Goal: Task Accomplishment & Management: Complete application form

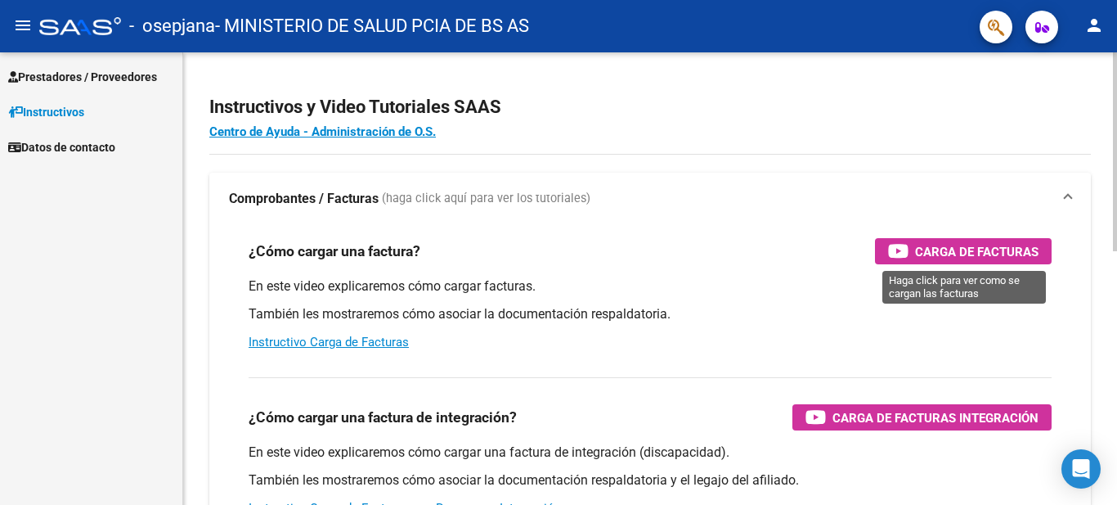
click at [978, 251] on span "Carga de Facturas" at bounding box center [977, 251] width 124 height 20
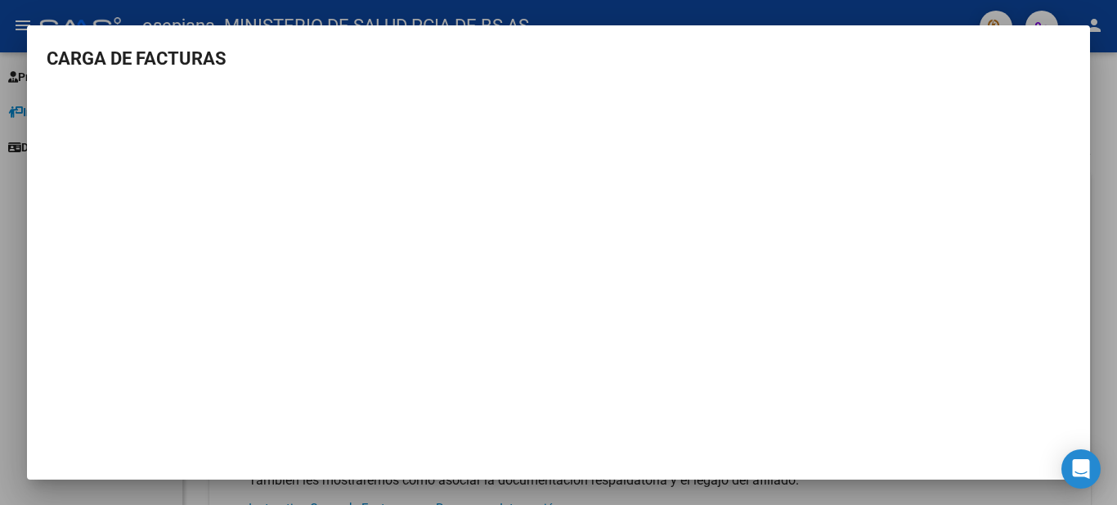
click at [0, 243] on div at bounding box center [558, 252] width 1117 height 505
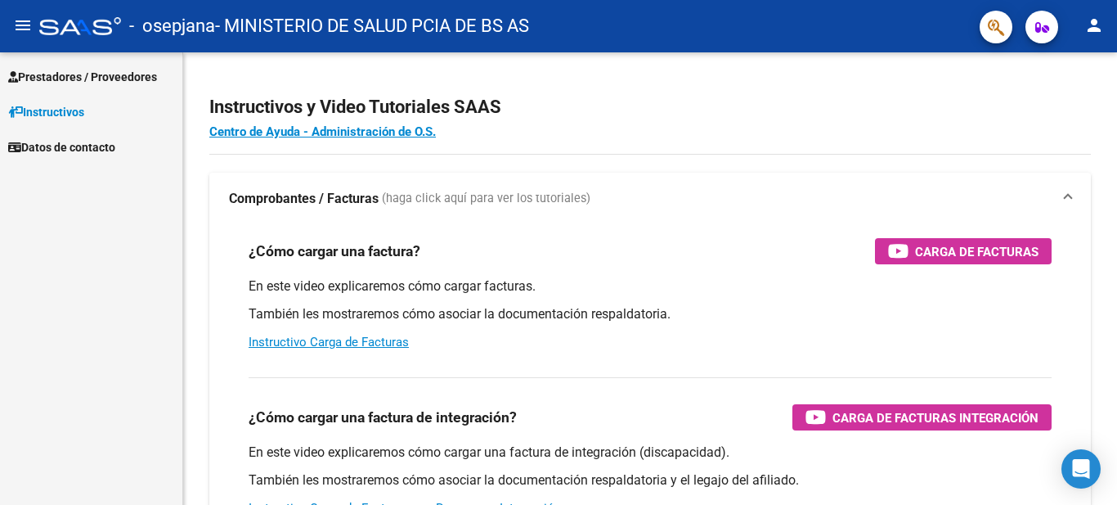
click at [0, 243] on div "Prestadores / Proveedores Facturas - Listado/Carga Facturas - Documentación Pag…" at bounding box center [91, 278] width 182 height 452
click at [112, 71] on span "Prestadores / Proveedores" at bounding box center [82, 77] width 149 height 18
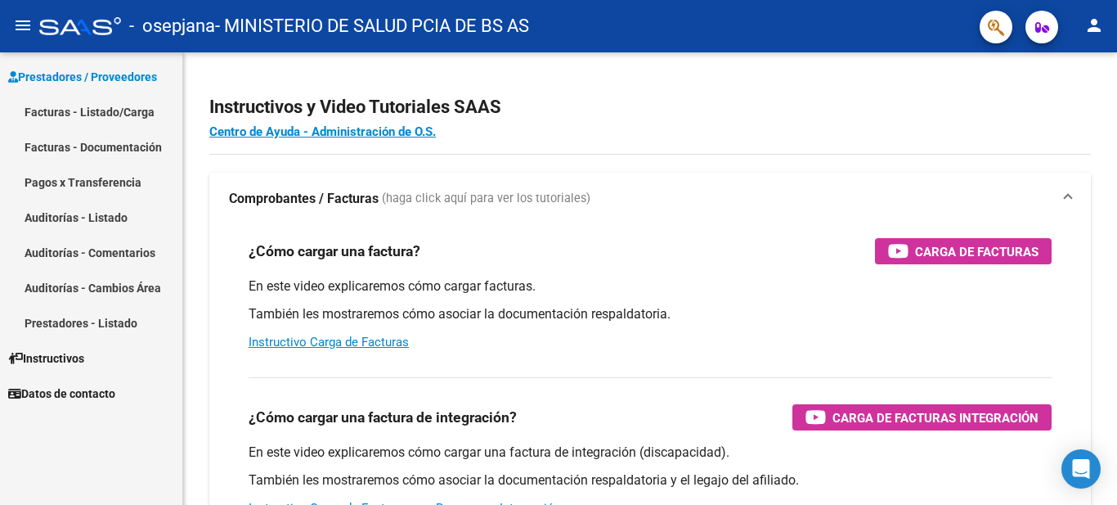
click at [125, 112] on link "Facturas - Listado/Carga" at bounding box center [91, 111] width 182 height 35
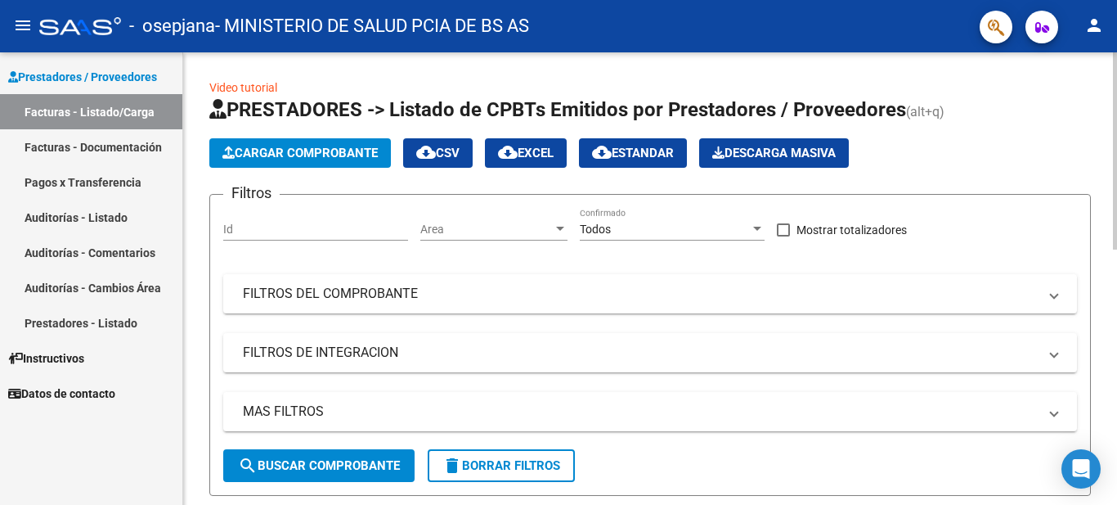
click at [338, 156] on span "Cargar Comprobante" at bounding box center [299, 153] width 155 height 15
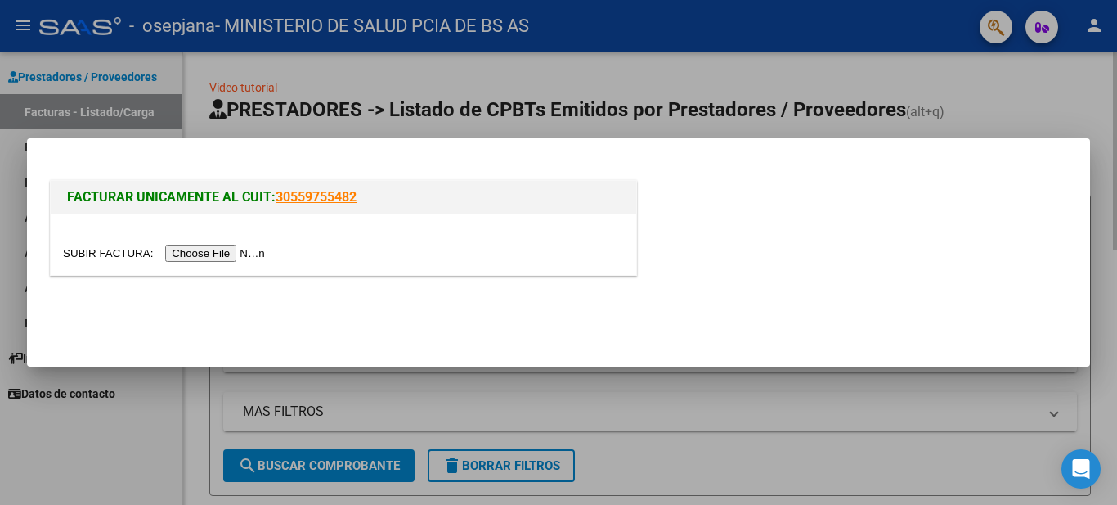
click at [338, 156] on div "FACTURAR UNICAMENTE AL CUIT: 30559755482" at bounding box center [558, 252] width 1063 height 228
click at [252, 248] on input "file" at bounding box center [166, 253] width 207 height 17
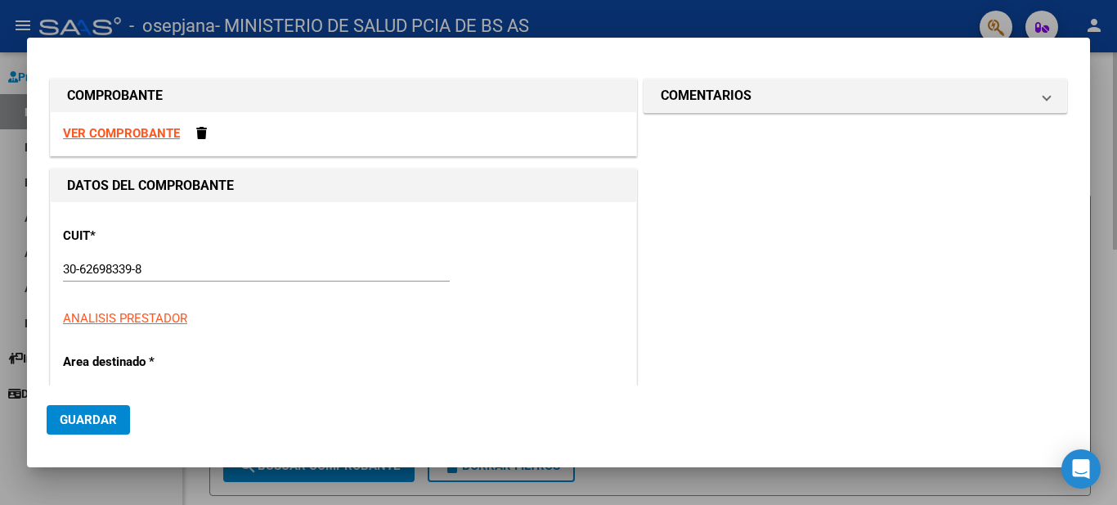
click at [124, 128] on strong "VER COMPROBANTE" at bounding box center [121, 133] width 117 height 15
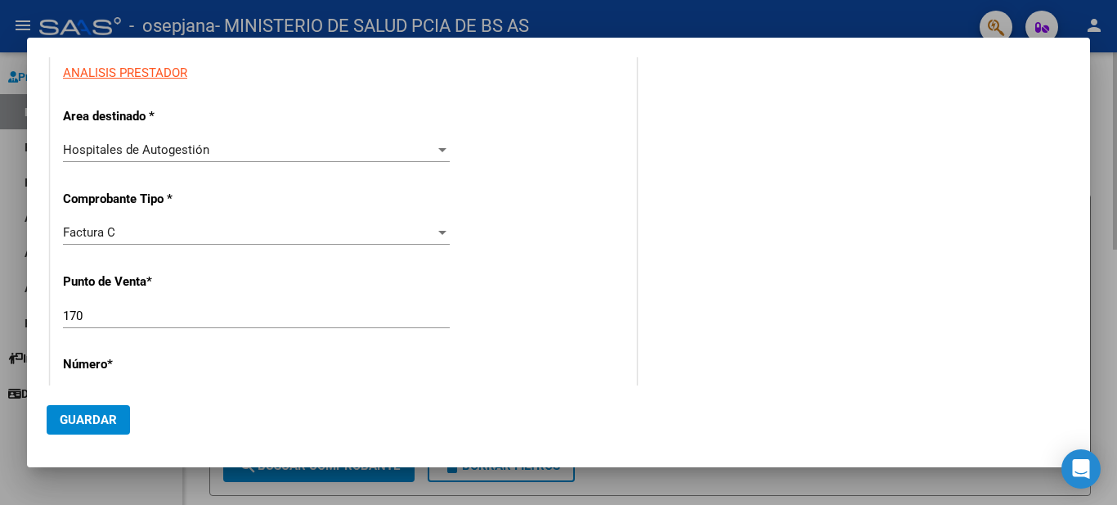
scroll to position [327, 0]
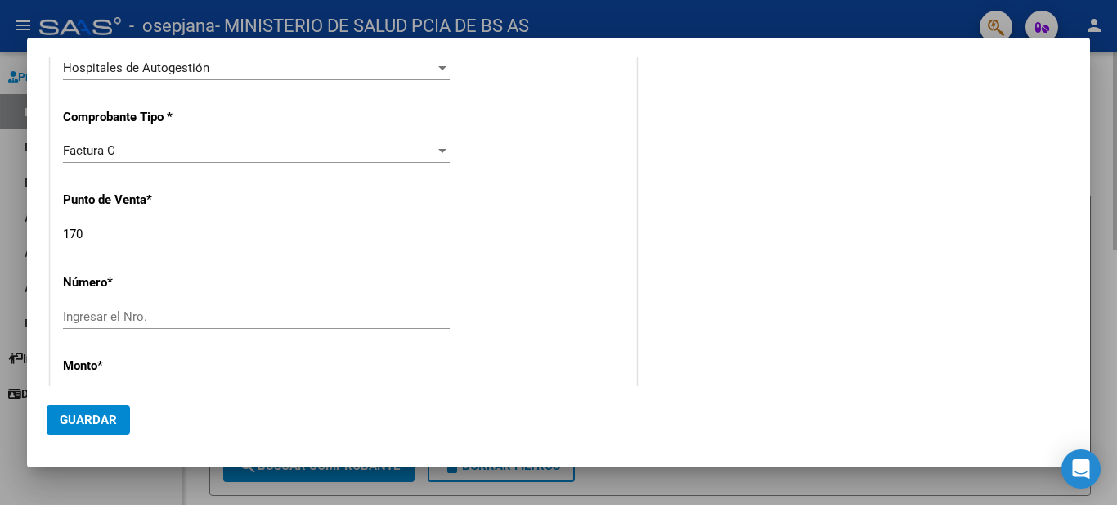
click at [177, 234] on input "170" at bounding box center [256, 234] width 387 height 15
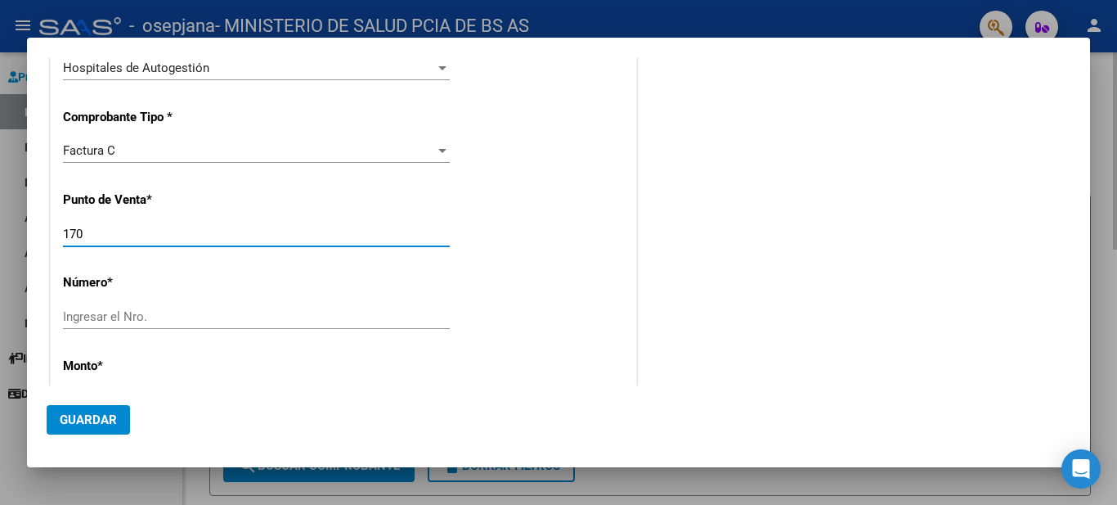
click at [177, 234] on input "170" at bounding box center [256, 234] width 387 height 15
type input "1"
type input "0132"
click at [155, 312] on input "Ingresar el Nro." at bounding box center [256, 316] width 387 height 15
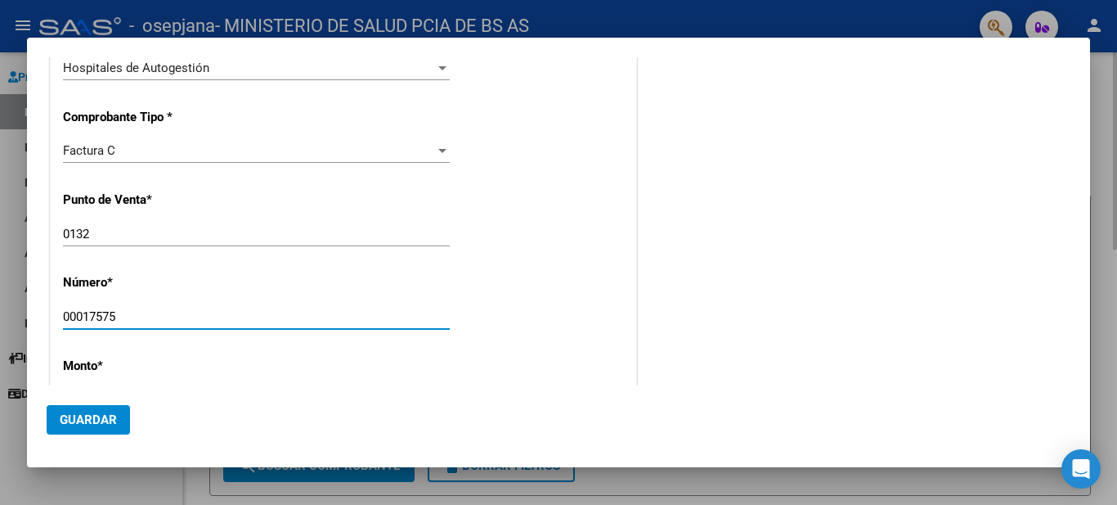
type input "00017575"
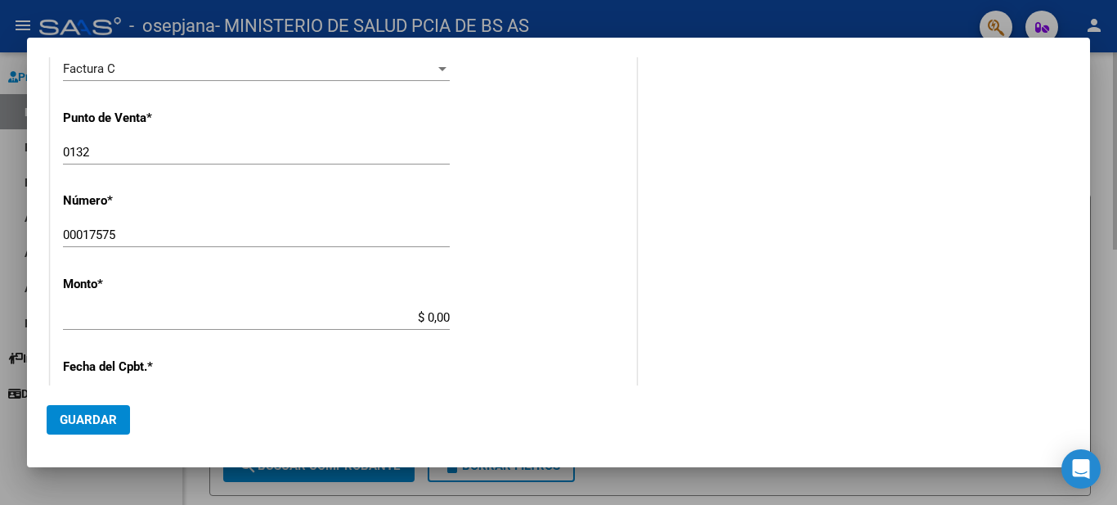
type input "$ 863.063,63"
type input "2025-07-30"
type input "75318291026070"
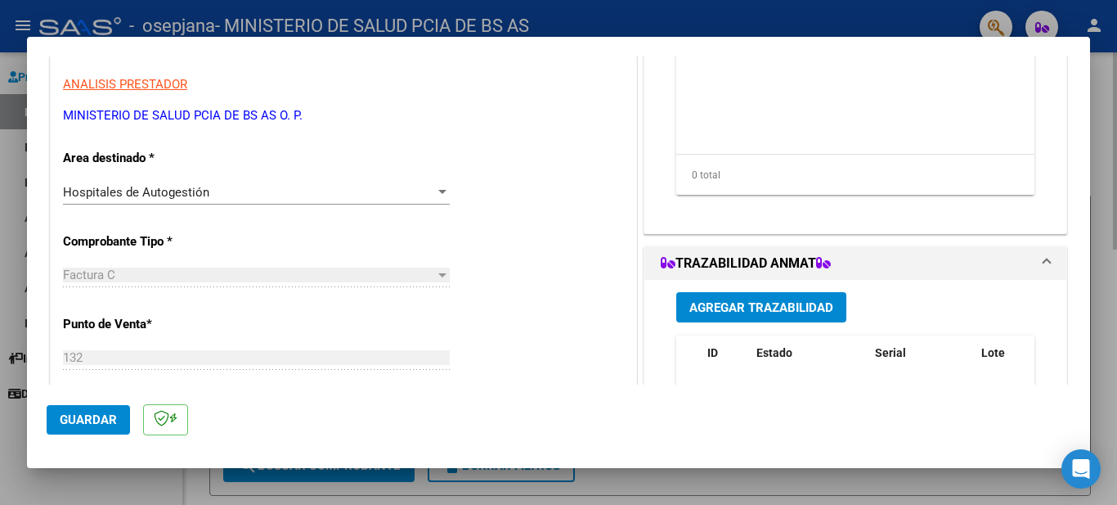
scroll to position [0, 0]
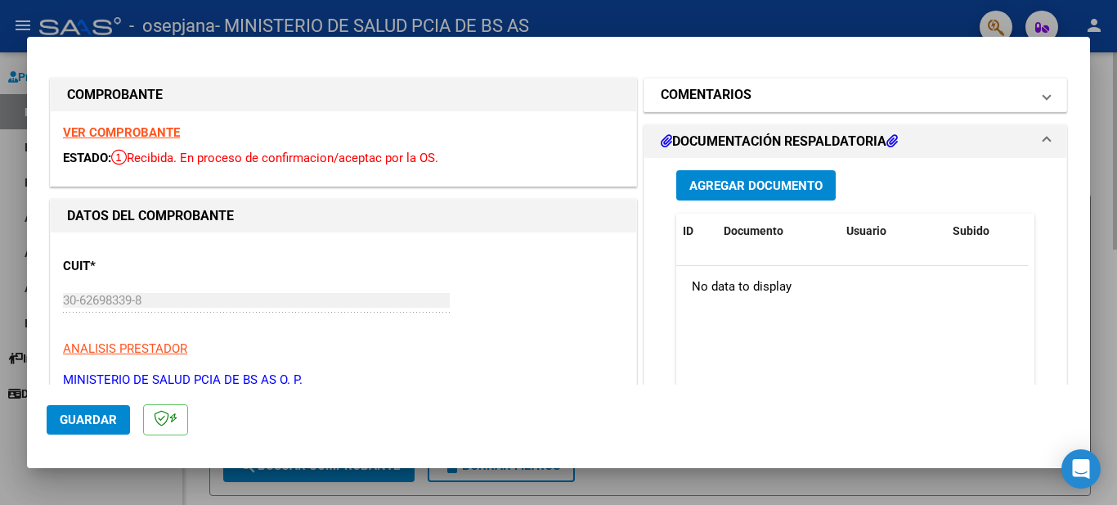
click at [741, 89] on h1 "COMENTARIOS" at bounding box center [706, 95] width 91 height 20
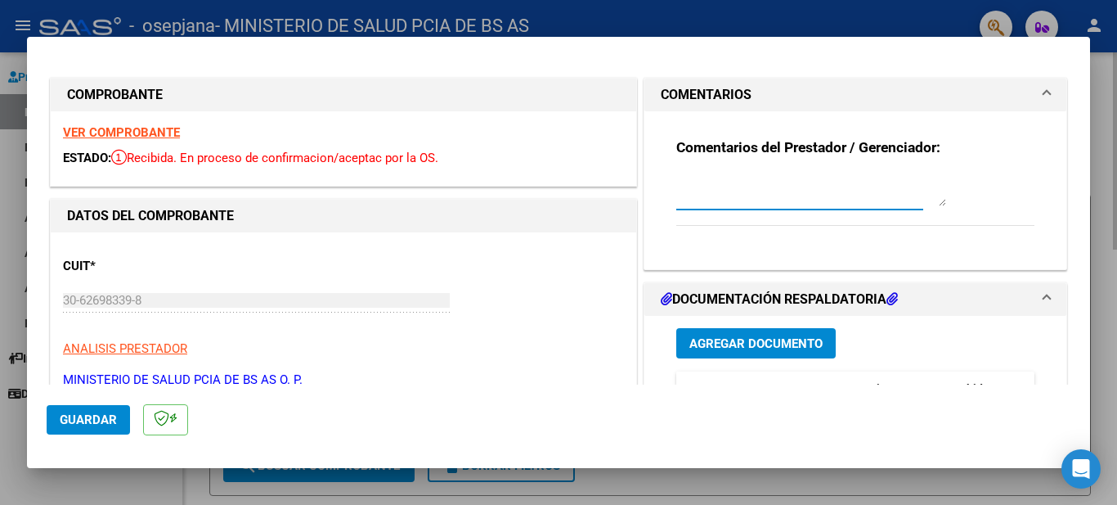
click at [783, 192] on textarea at bounding box center [811, 189] width 270 height 33
drag, startPoint x: 793, startPoint y: 195, endPoint x: 789, endPoint y: 182, distance: 13.5
click at [789, 182] on textarea "Adjunto FC N° 17575 CON LA DOCUMENTACION CORRESPONDIENTE." at bounding box center [811, 189] width 270 height 33
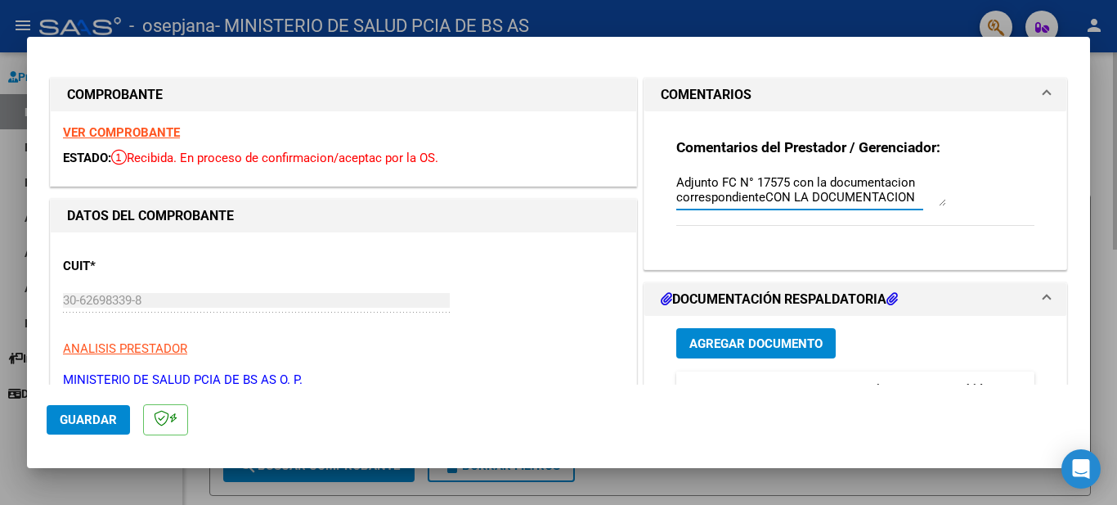
scroll to position [15, 0]
drag, startPoint x: 758, startPoint y: 200, endPoint x: 806, endPoint y: 209, distance: 48.1
click at [806, 209] on div "Adjunto FC N° 17575 con la documentacion correspondienteCON LA DOCUMENTACION CO…" at bounding box center [811, 189] width 270 height 39
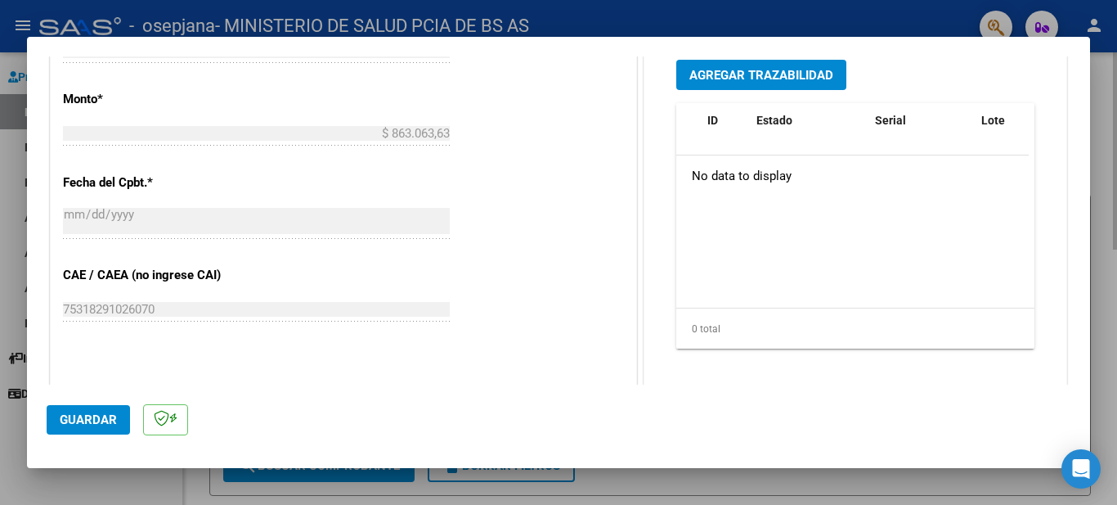
scroll to position [736, 0]
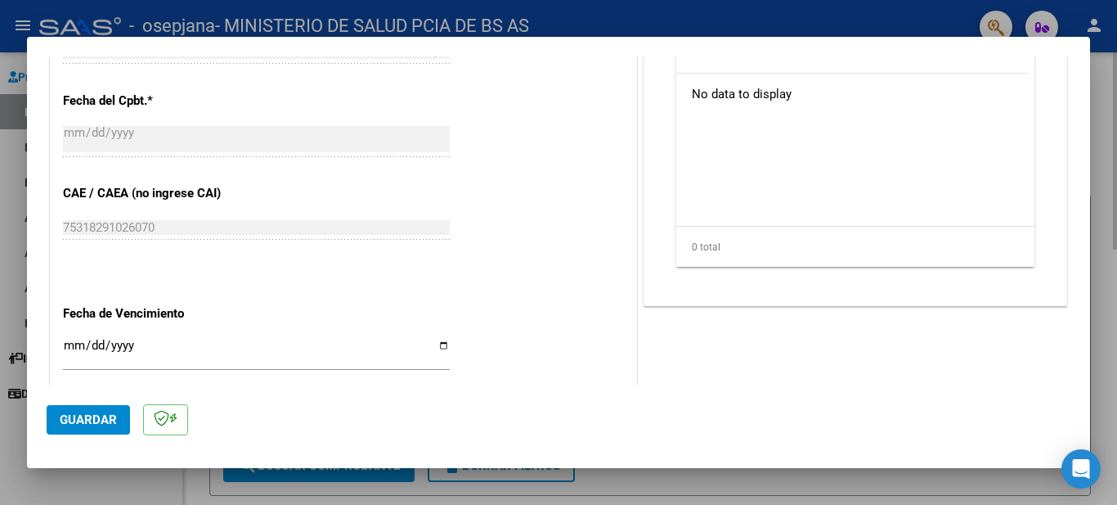
type textarea "Adjunto FC N° 17575 con la documentacion correspondiente."
click at [400, 354] on input "Ingresar la fecha" at bounding box center [256, 352] width 387 height 26
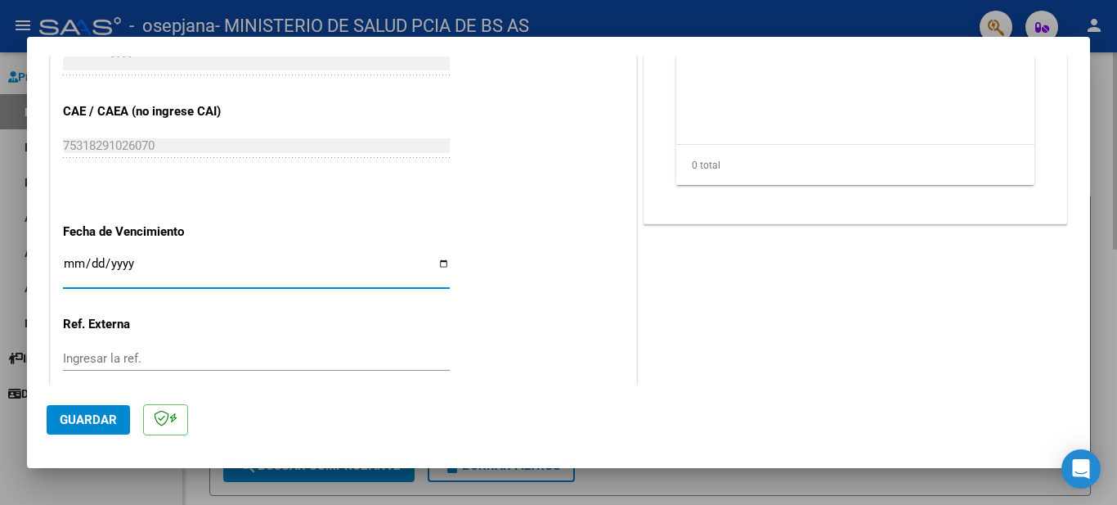
click at [339, 258] on input "Ingresar la fecha" at bounding box center [256, 270] width 387 height 26
type input "2025-08-09"
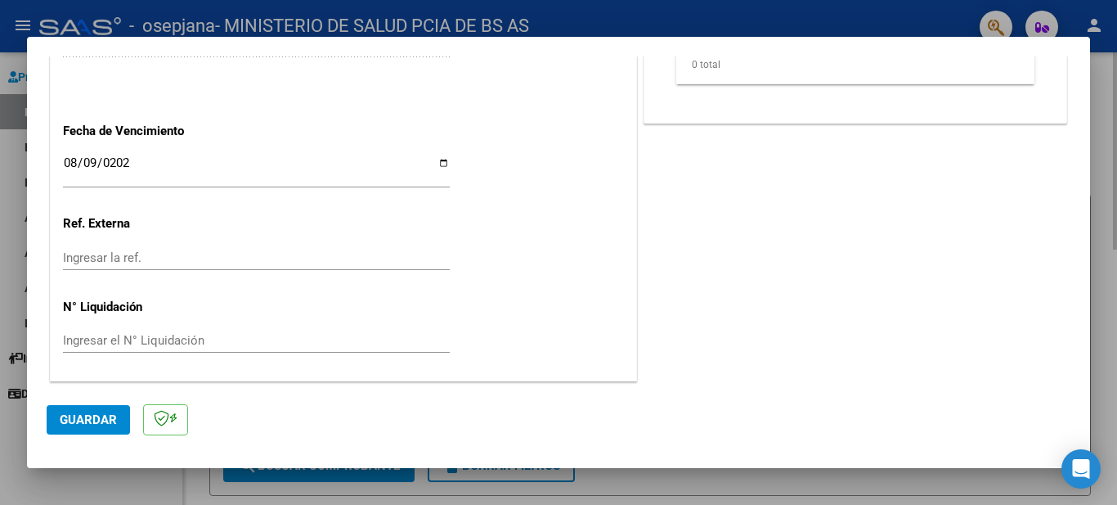
click at [104, 416] on span "Guardar" at bounding box center [88, 419] width 57 height 15
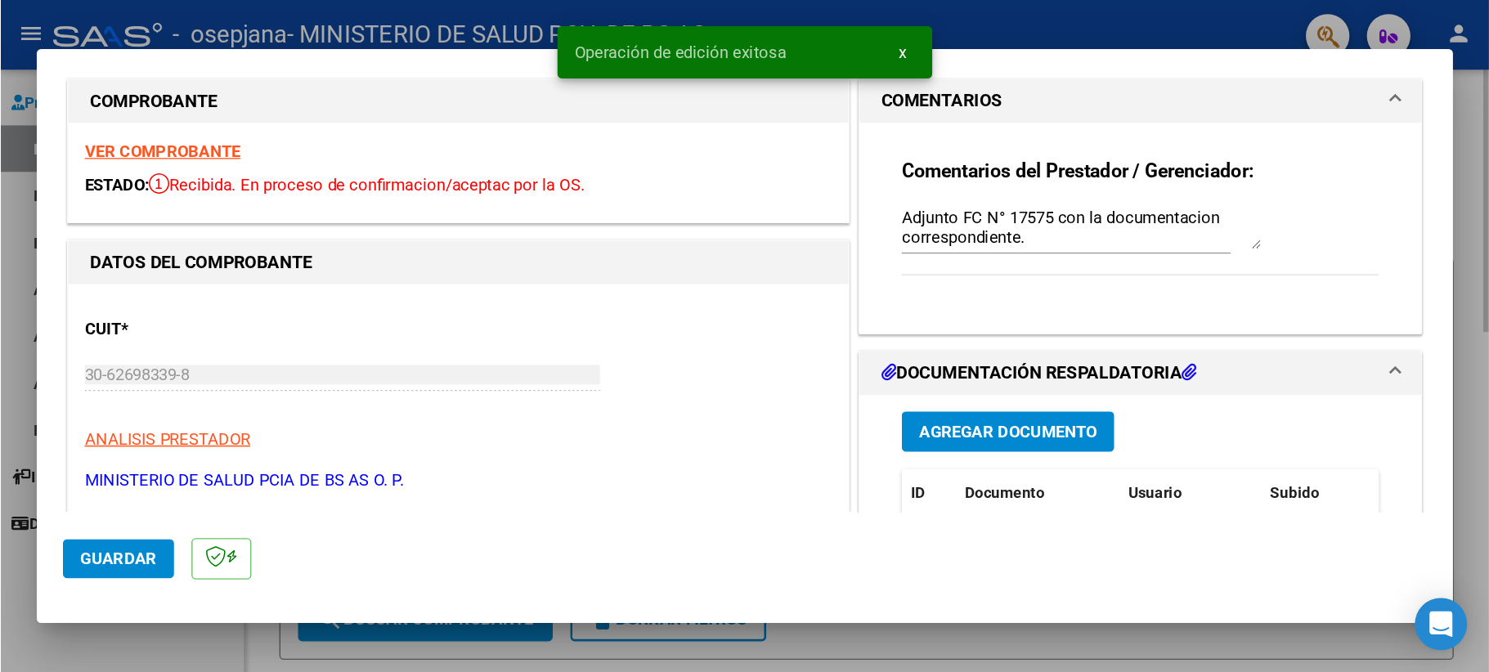
scroll to position [0, 0]
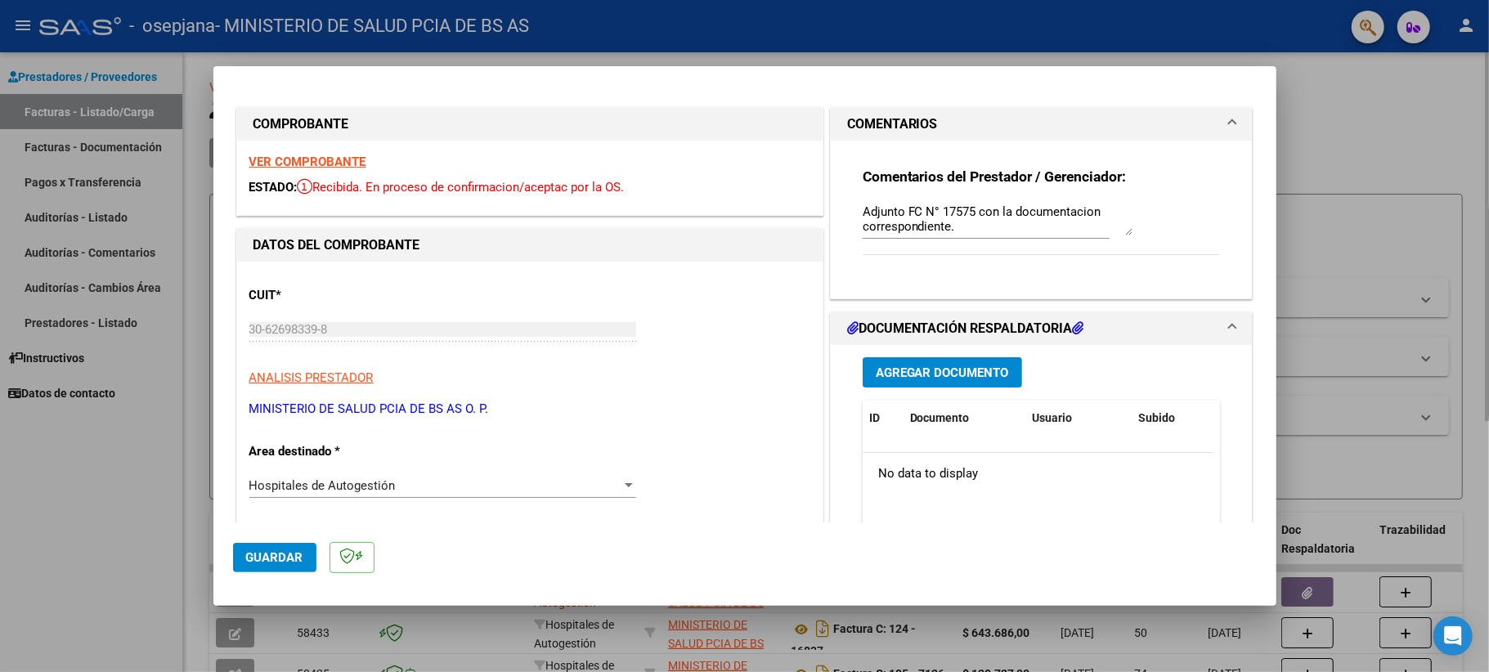
drag, startPoint x: 1060, startPoint y: 0, endPoint x: 860, endPoint y: 591, distance: 623.4
click at [862, 504] on mat-dialog-container "COMPROBANTE VER COMPROBANTE ESTADO: Recibida. En proceso de confirmacion/acepta…" at bounding box center [744, 336] width 1063 height 541
click at [256, 504] on span "Guardar" at bounding box center [274, 557] width 57 height 15
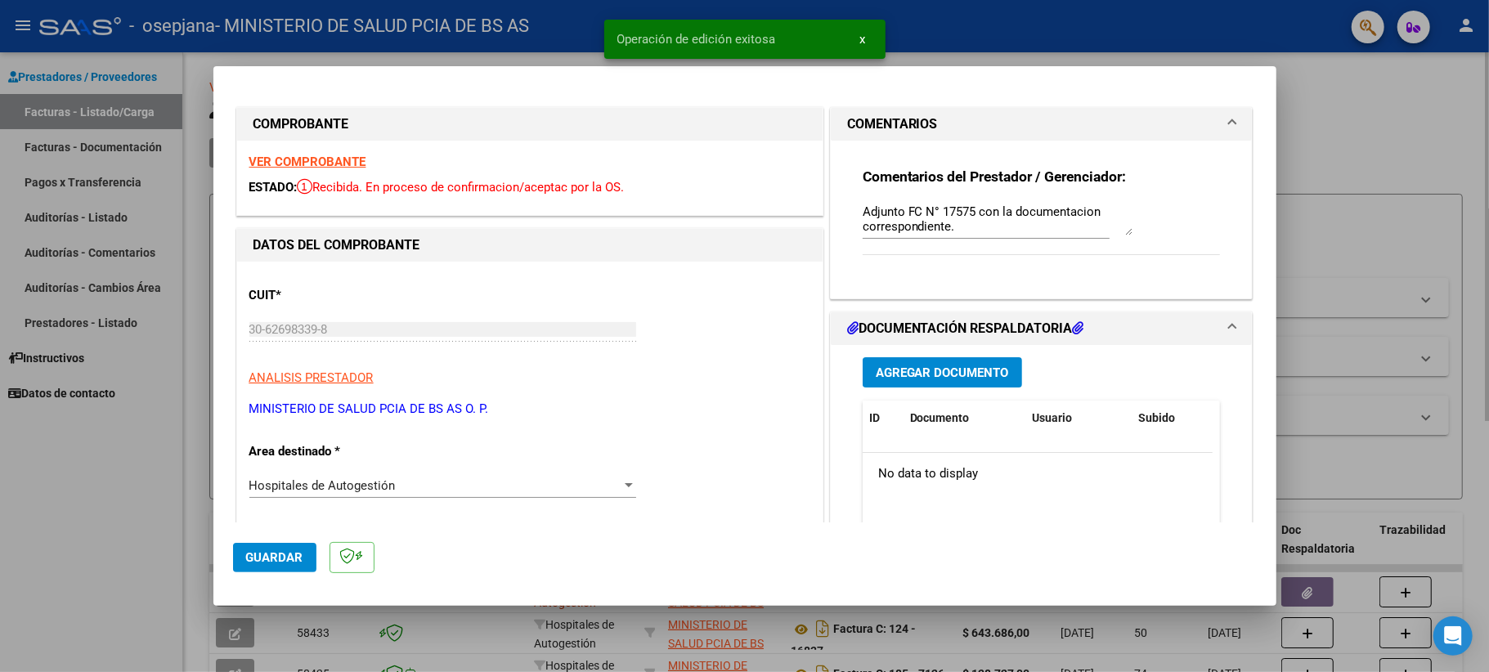
click at [898, 381] on button "Agregar Documento" at bounding box center [942, 372] width 159 height 30
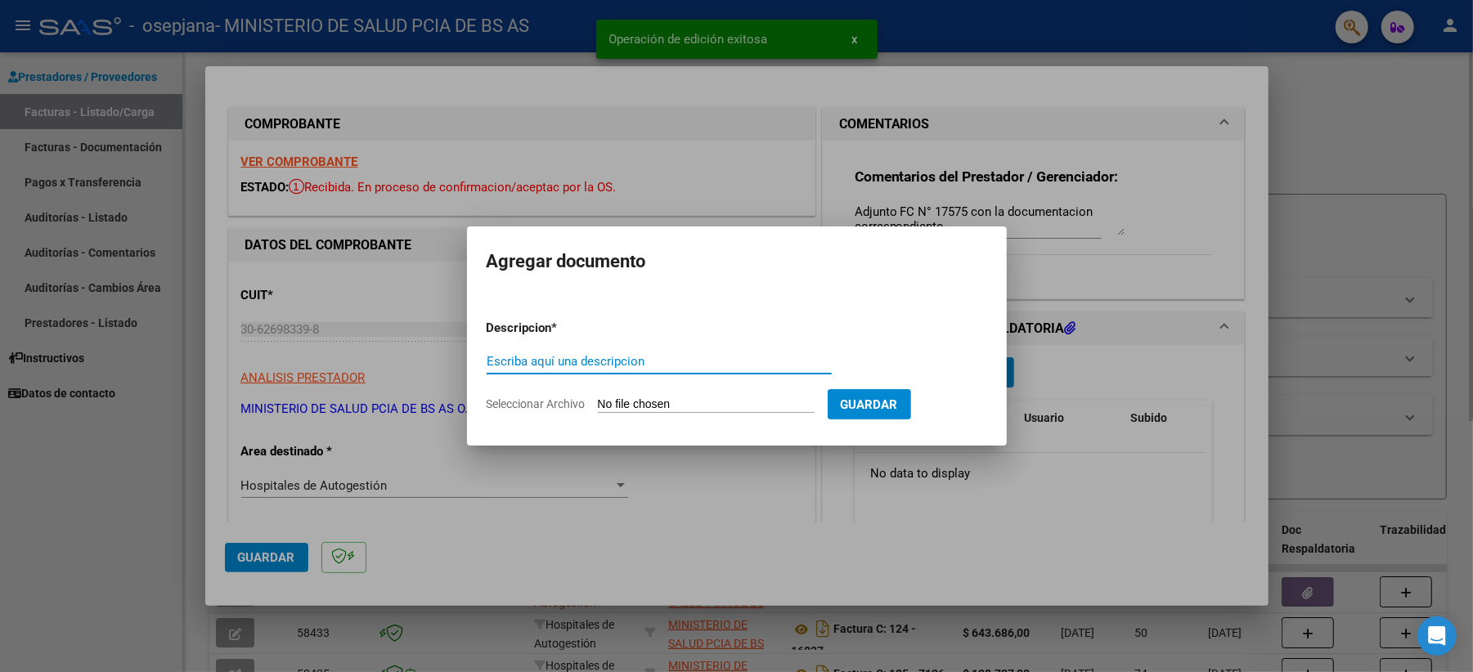
click at [666, 364] on input "Escriba aquí una descripcion" at bounding box center [659, 361] width 345 height 15
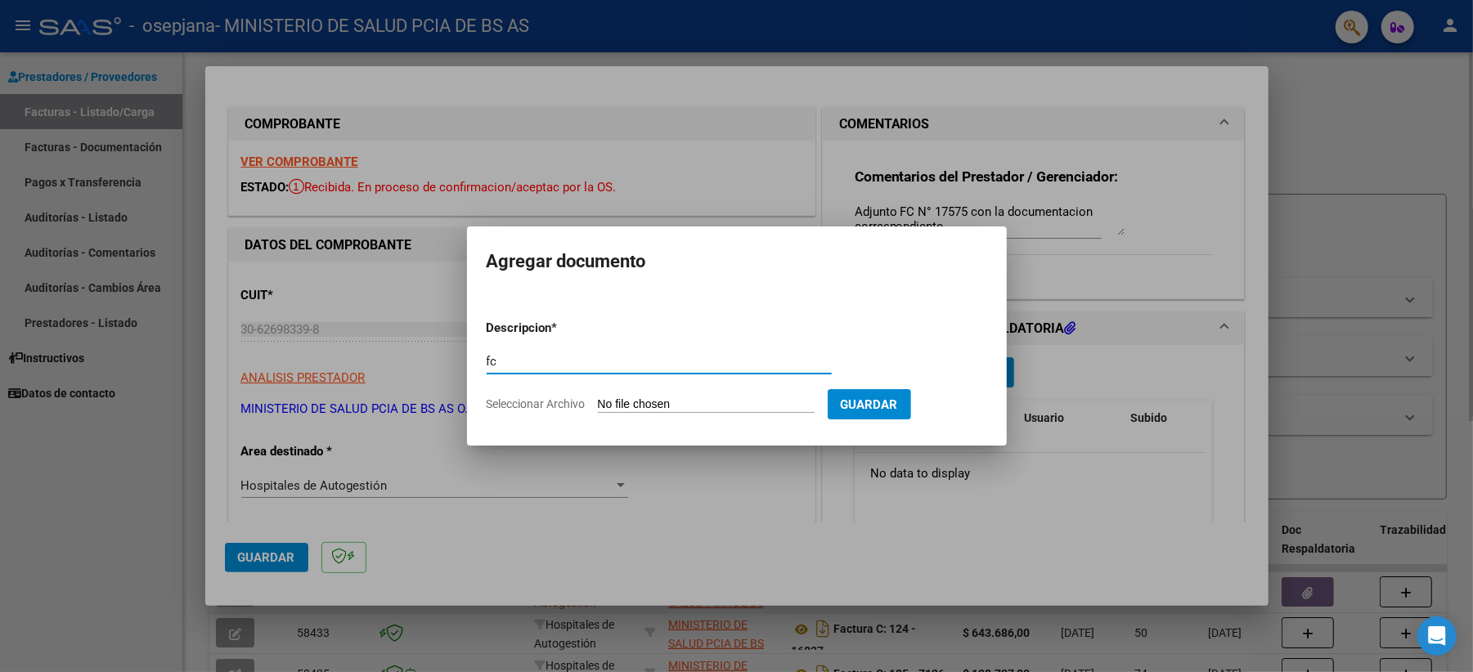
type input "f"
type input "F"
drag, startPoint x: 678, startPoint y: 362, endPoint x: 543, endPoint y: 357, distance: 135.0
click at [543, 357] on input "FC 17575 CON DOCUEMNTACION" at bounding box center [659, 361] width 345 height 15
type input "FC 17575 con documentacion."
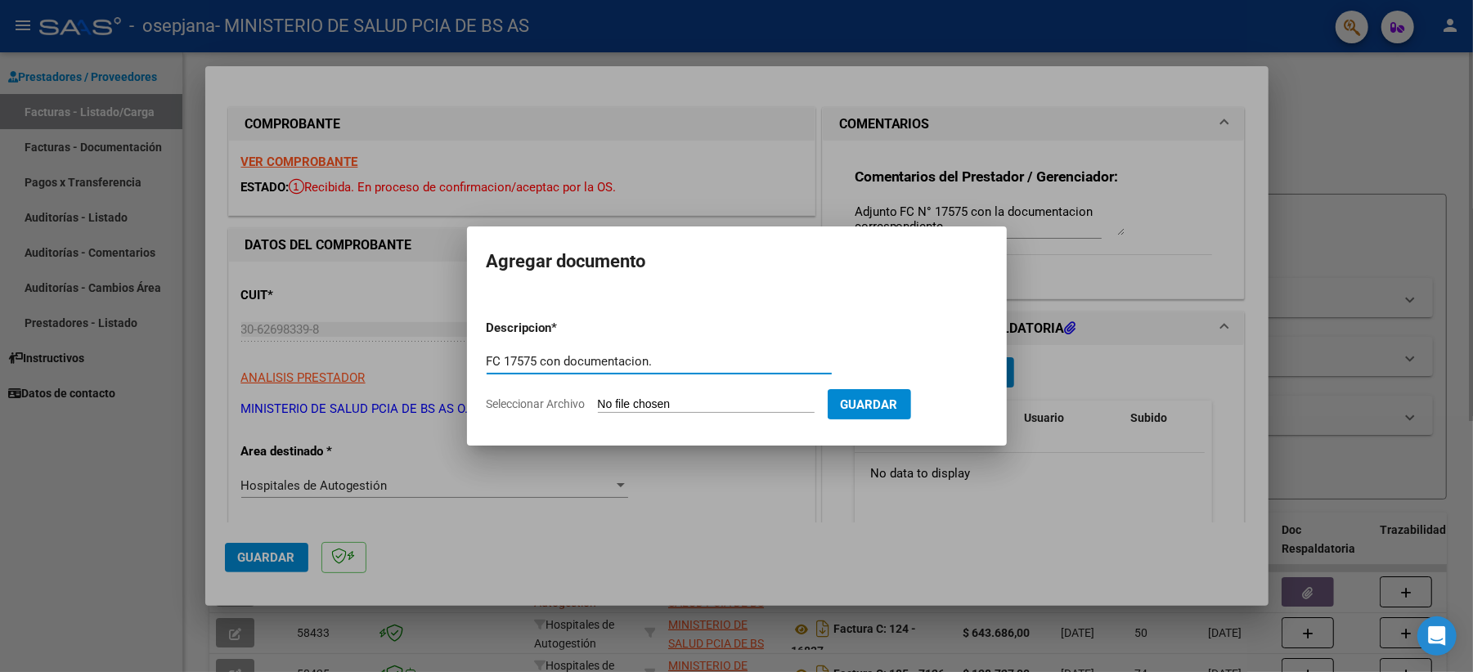
click at [682, 402] on input "Seleccionar Archivo" at bounding box center [706, 406] width 217 height 16
type input "C:\fakepath\FC INT Rnos 2204 con Doc_compressed.pdf"
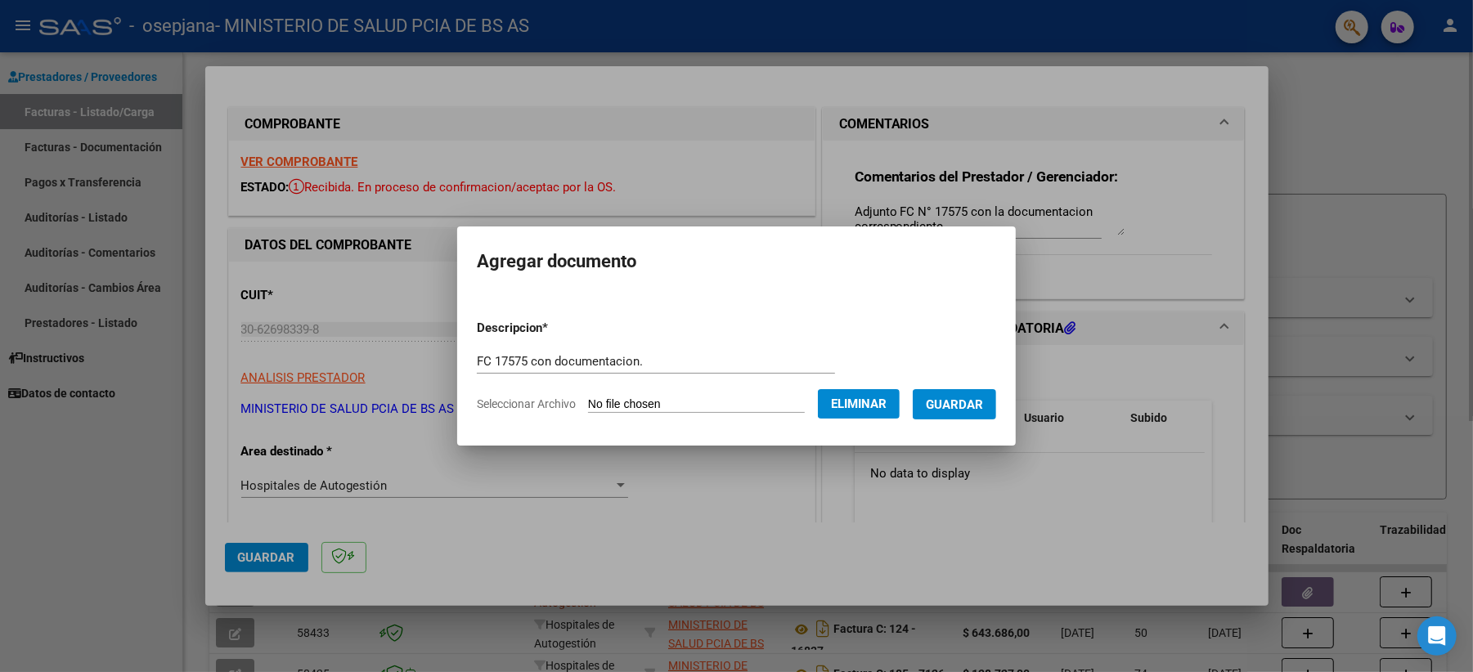
click at [983, 409] on span "Guardar" at bounding box center [954, 405] width 57 height 15
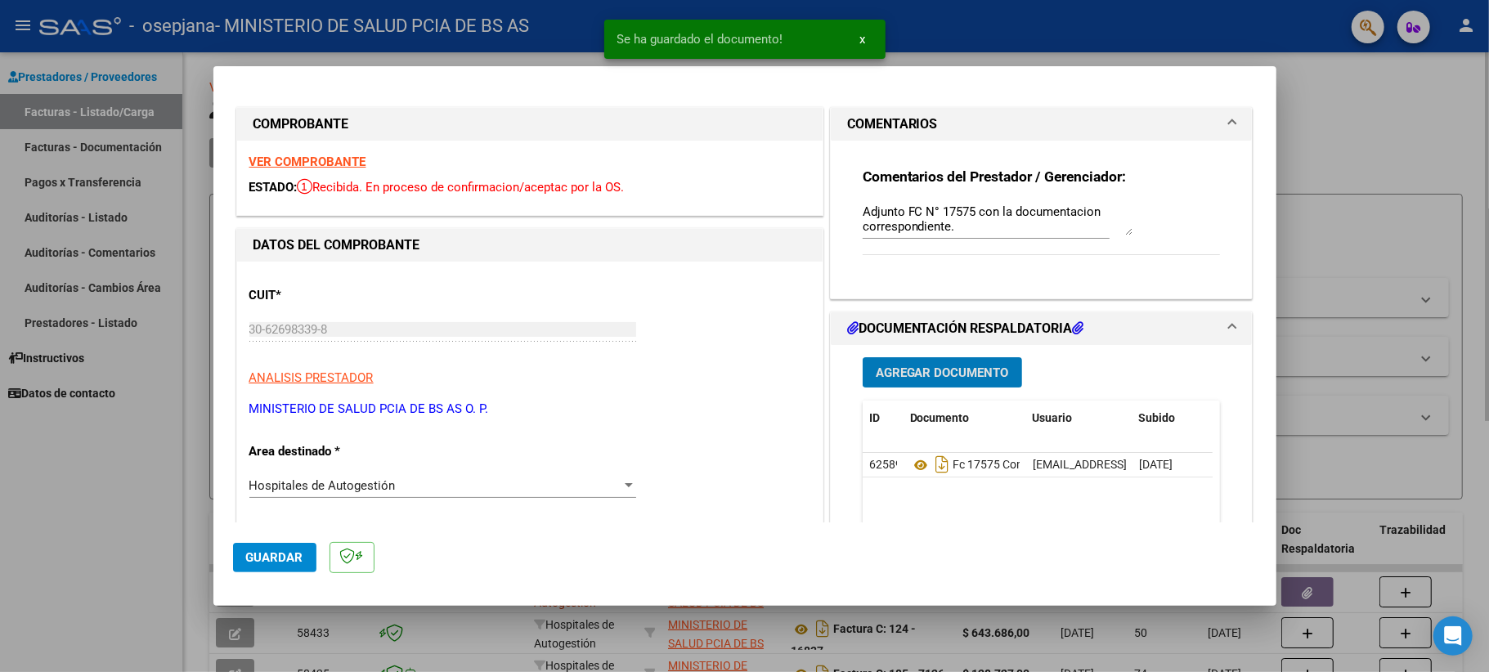
click at [286, 504] on span "Guardar" at bounding box center [274, 557] width 57 height 15
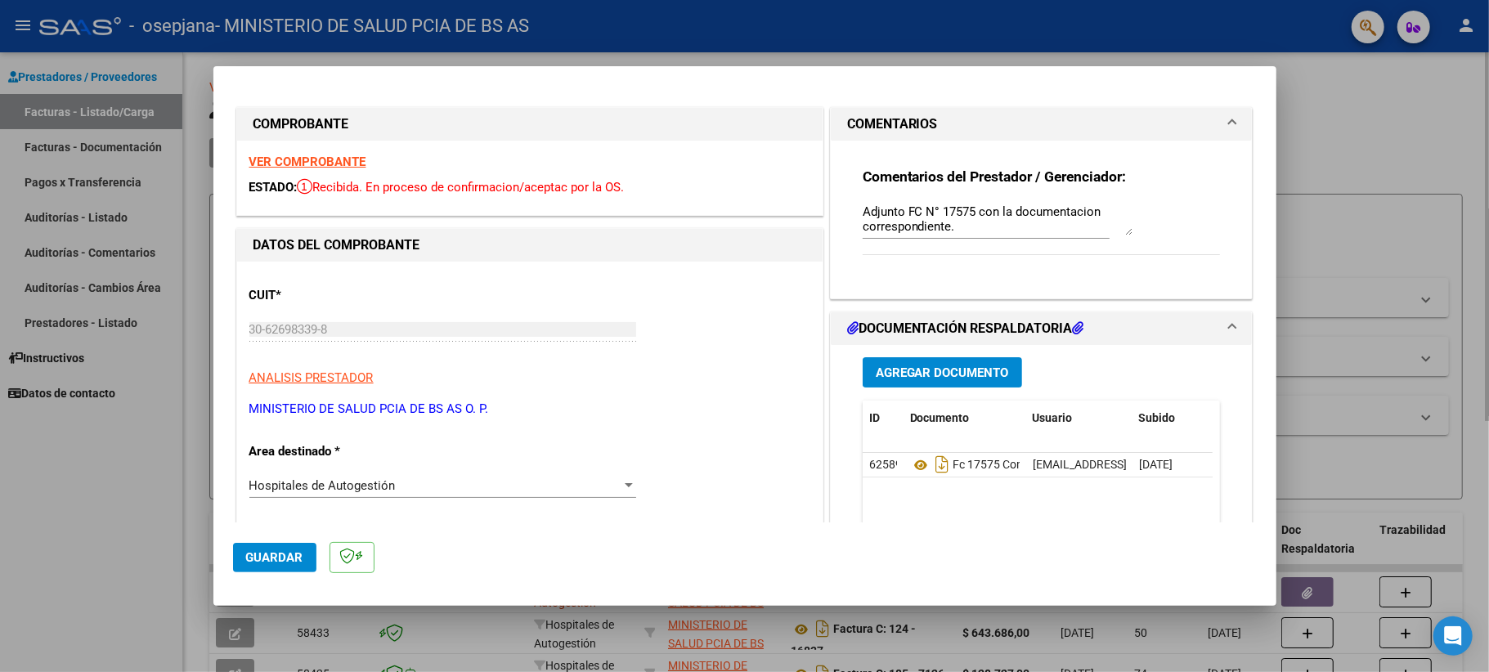
click at [262, 504] on span "Guardar" at bounding box center [274, 557] width 57 height 15
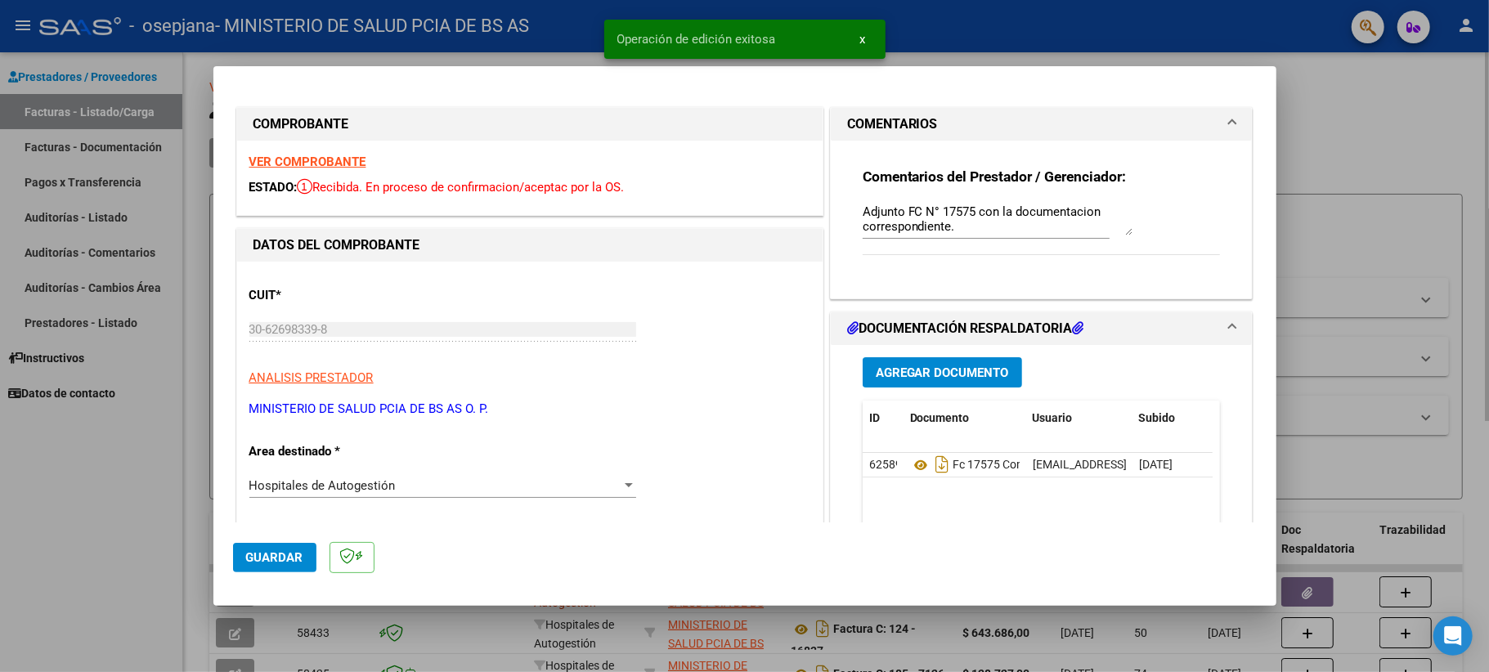
click at [1116, 92] on div at bounding box center [744, 336] width 1489 height 672
type input "$ 0,00"
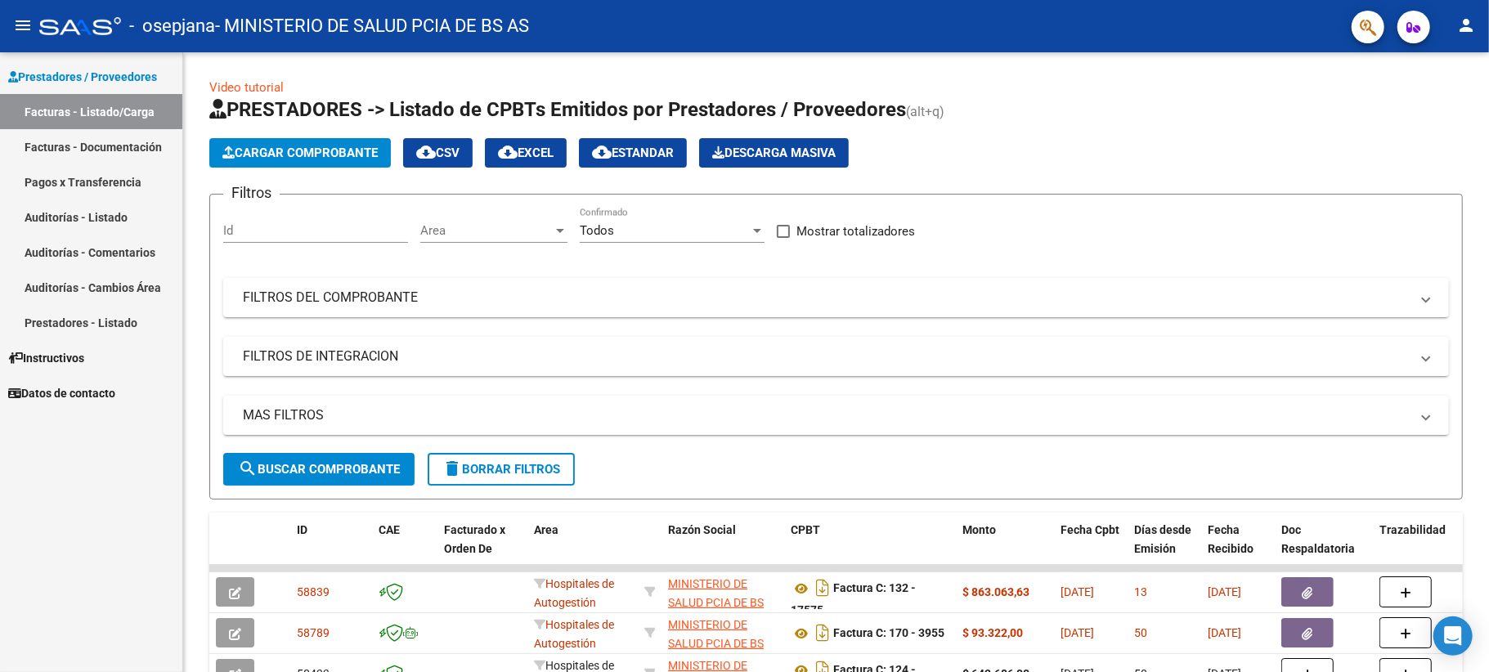
click at [294, 148] on span "Cargar Comprobante" at bounding box center [299, 153] width 155 height 15
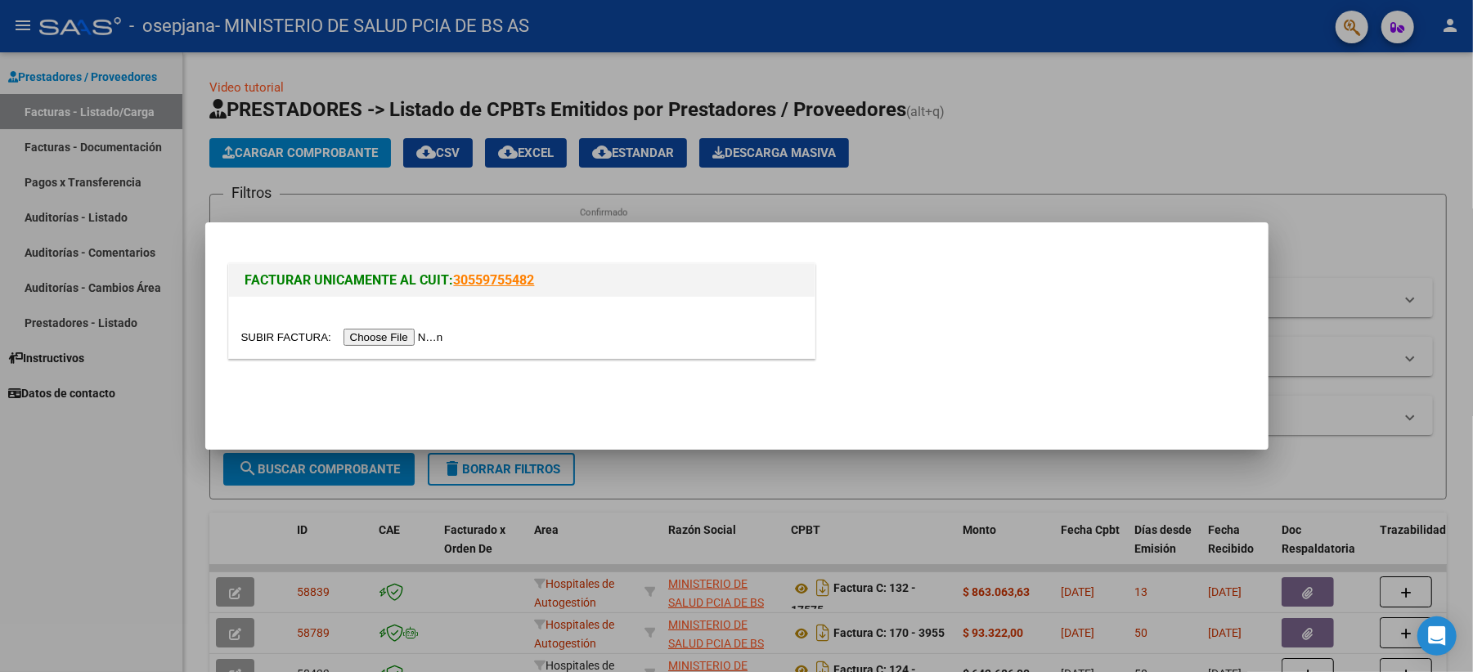
click at [420, 341] on input "file" at bounding box center [344, 337] width 207 height 17
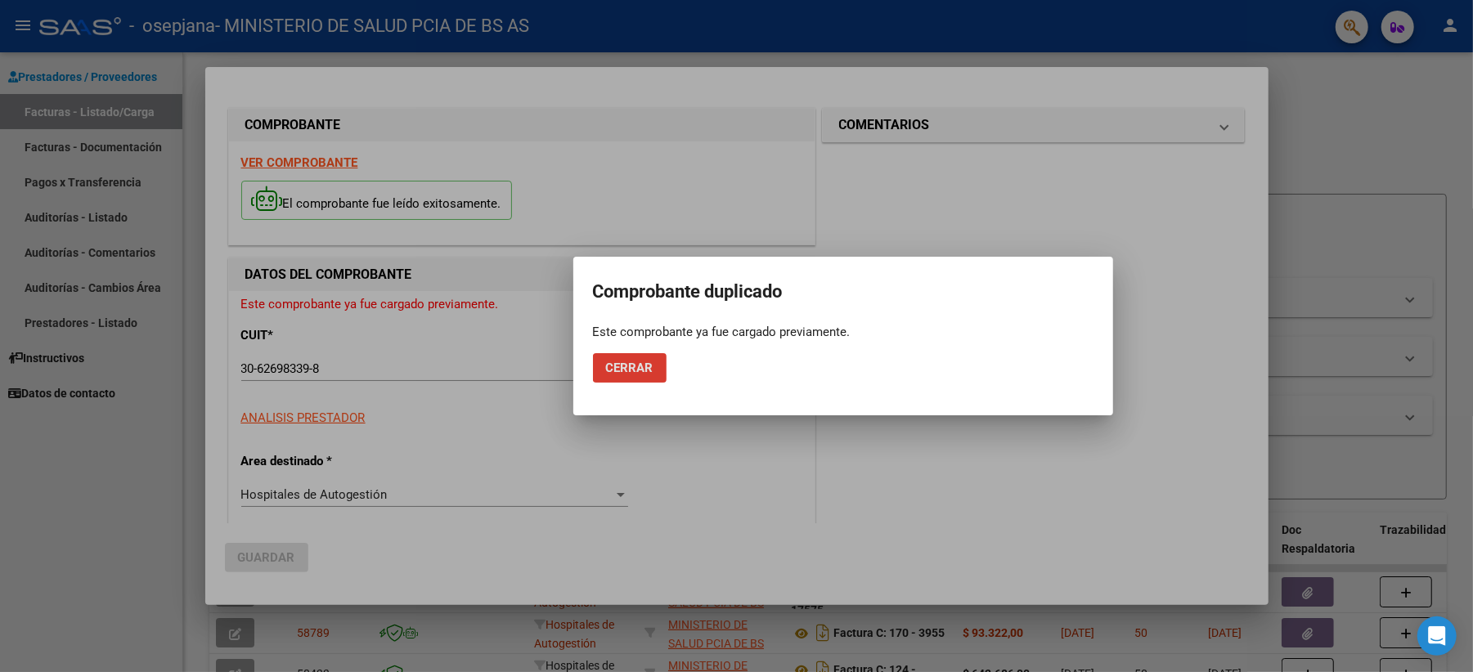
click at [613, 371] on span "Cerrar" at bounding box center [629, 368] width 47 height 15
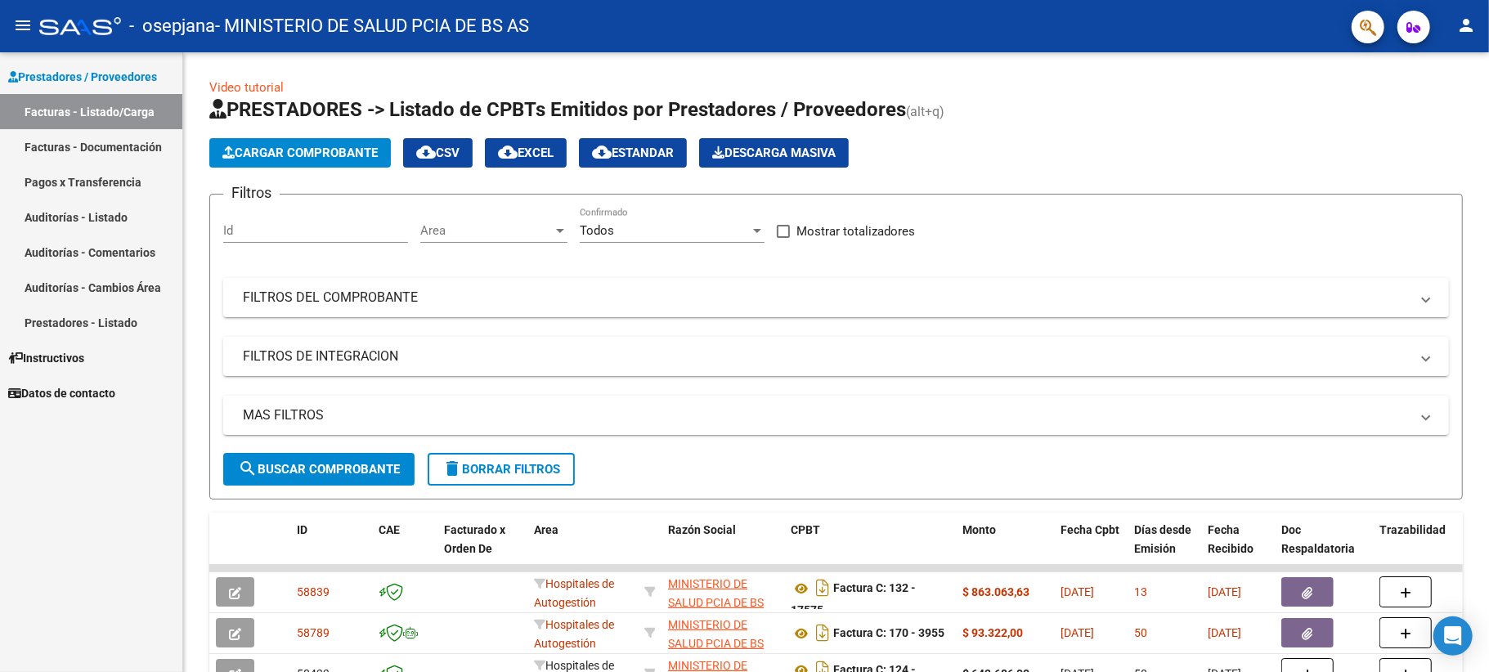
click at [139, 145] on link "Facturas - Documentación" at bounding box center [91, 146] width 182 height 35
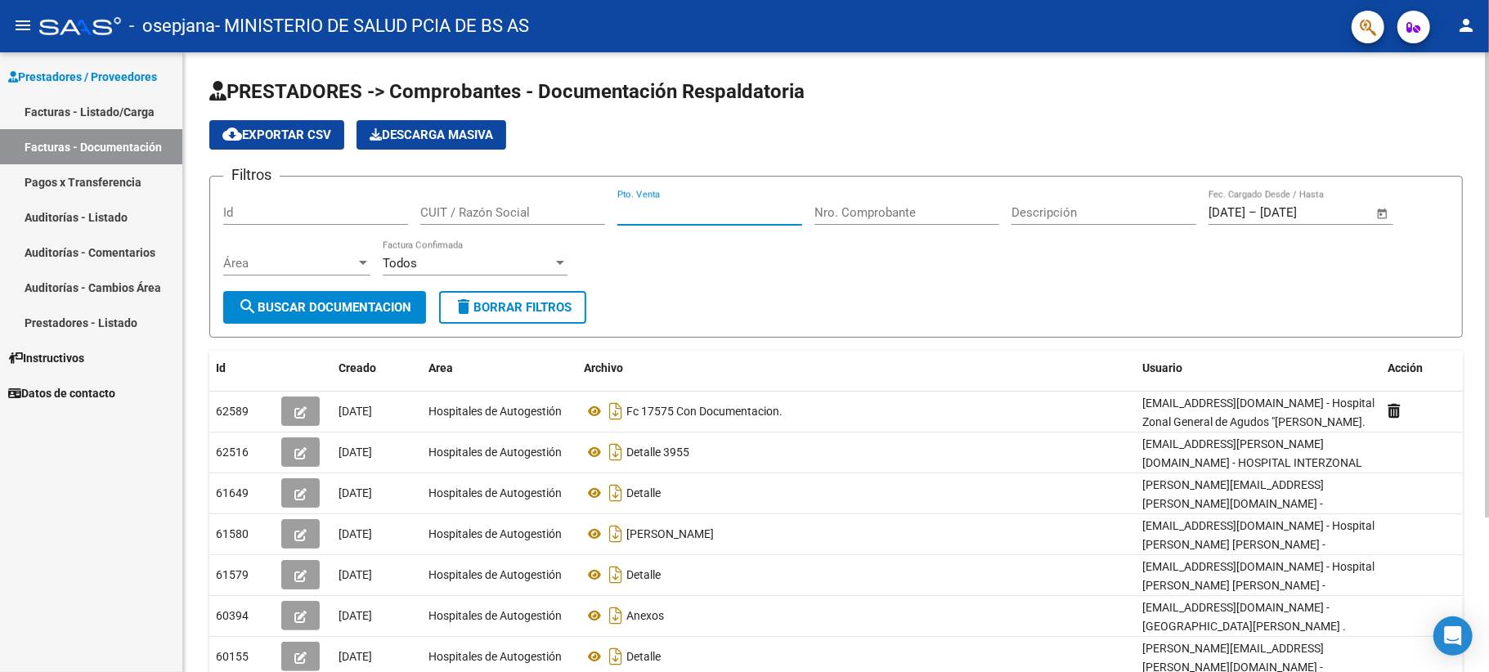
click at [655, 209] on input "Pto. Venta" at bounding box center [710, 212] width 185 height 15
type input "0132"
click at [884, 207] on input "Nro. Comprobante" at bounding box center [907, 212] width 185 height 15
type input "17575"
click at [378, 304] on span "search Buscar Documentacion" at bounding box center [324, 307] width 173 height 15
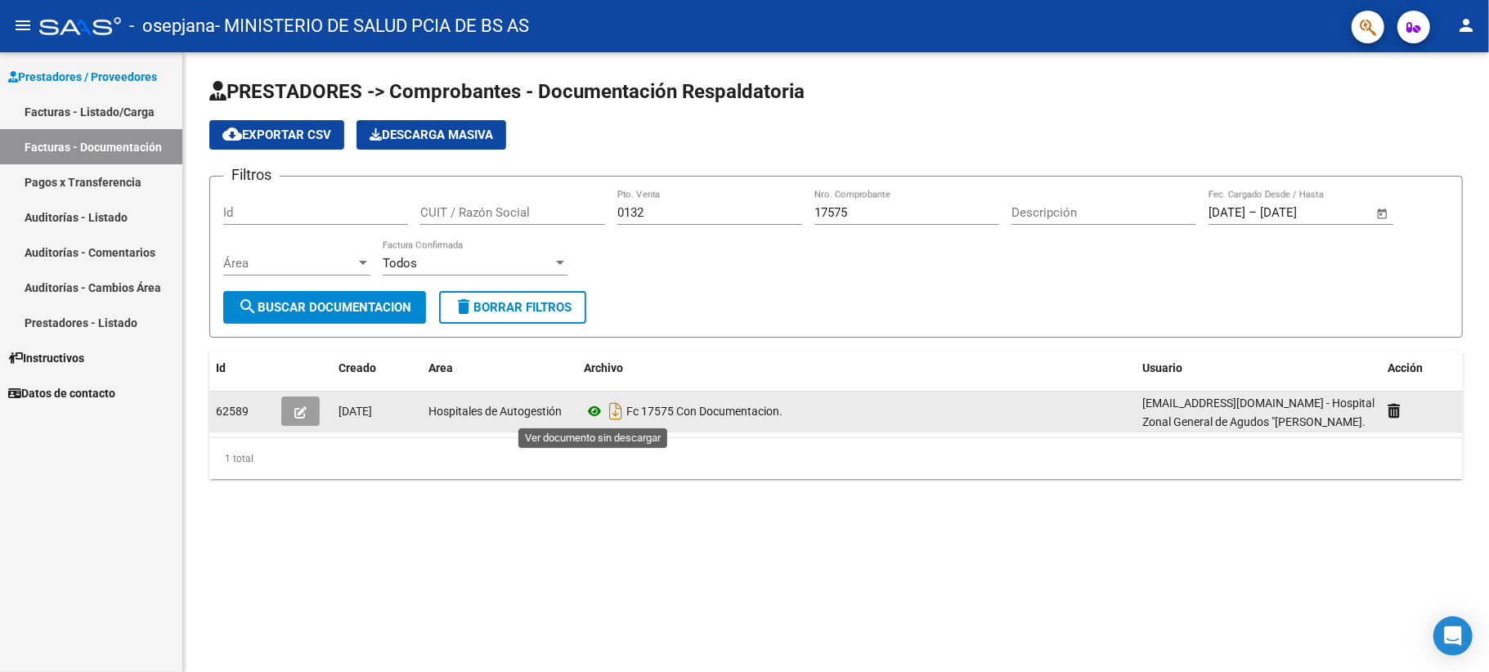
click at [595, 409] on icon at bounding box center [594, 412] width 21 height 20
click at [309, 416] on button "button" at bounding box center [300, 411] width 38 height 29
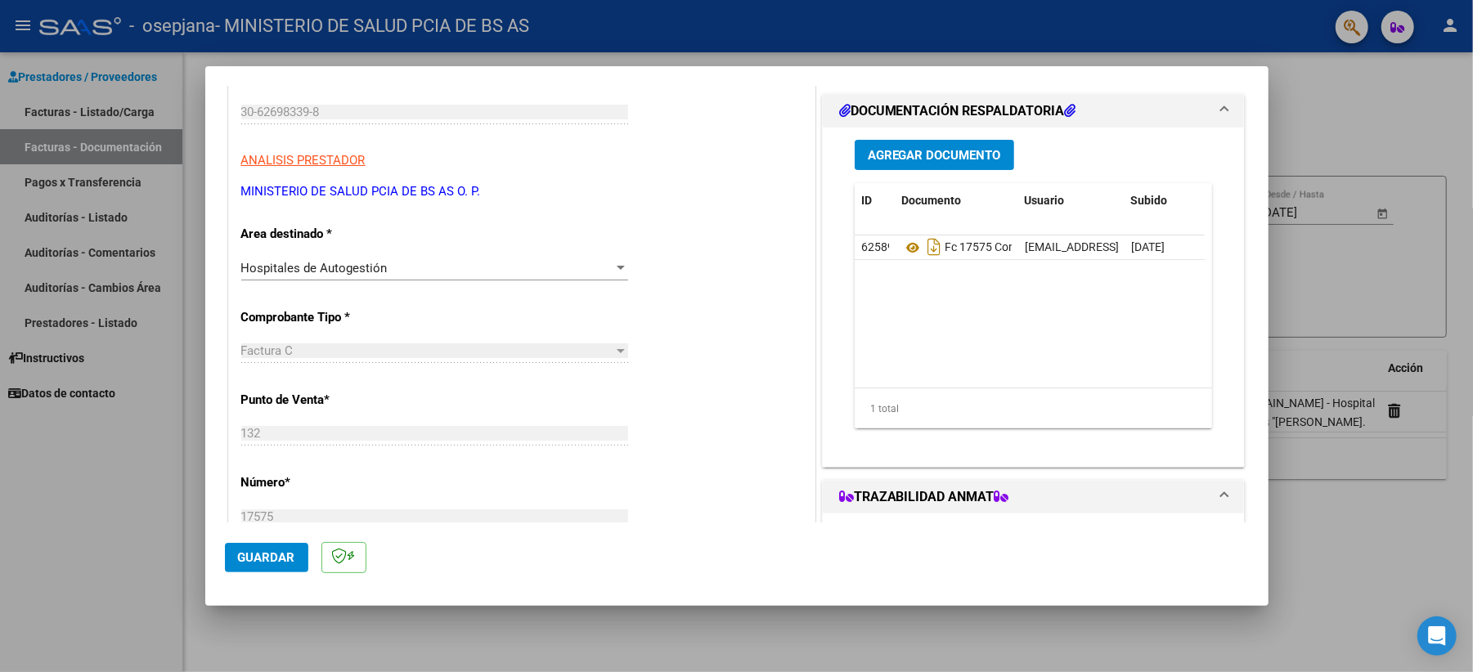
scroll to position [436, 0]
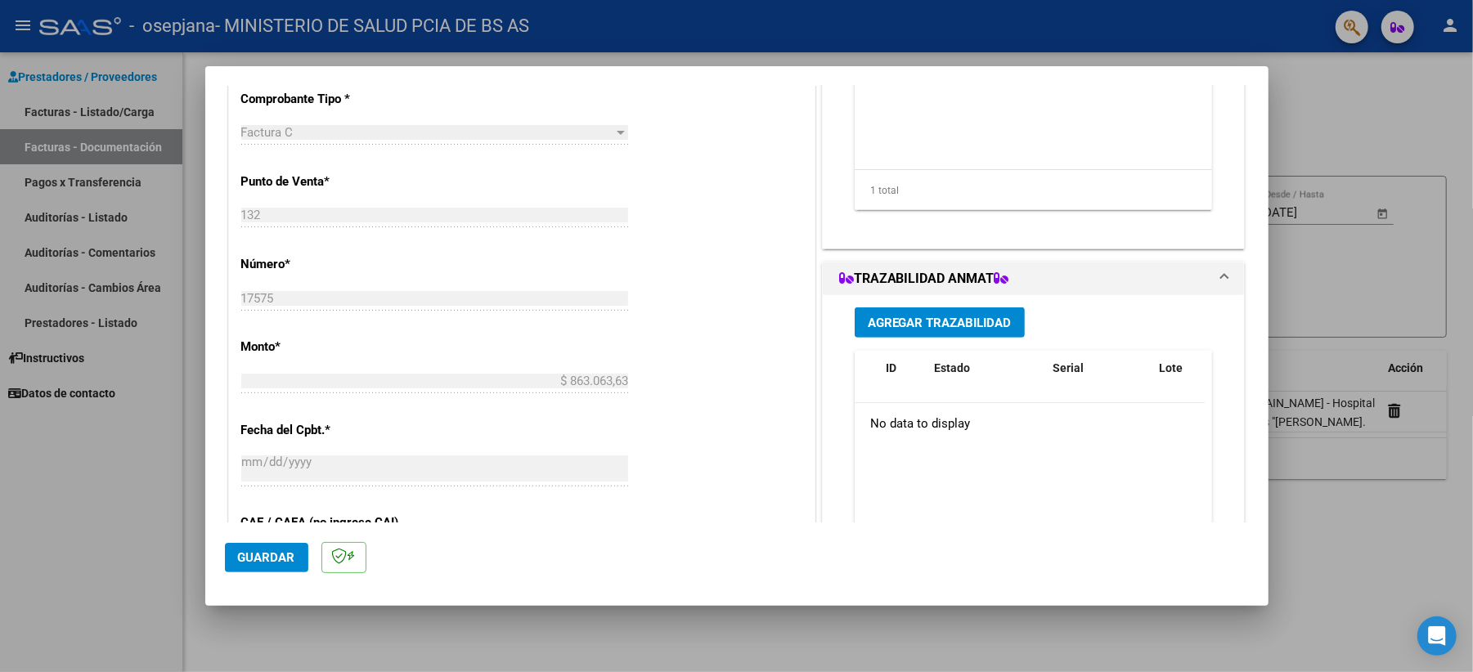
click at [276, 290] on div "17575 Ingresar el Nro." at bounding box center [434, 298] width 387 height 25
click at [279, 290] on div "17575 Ingresar el Nro." at bounding box center [434, 298] width 387 height 25
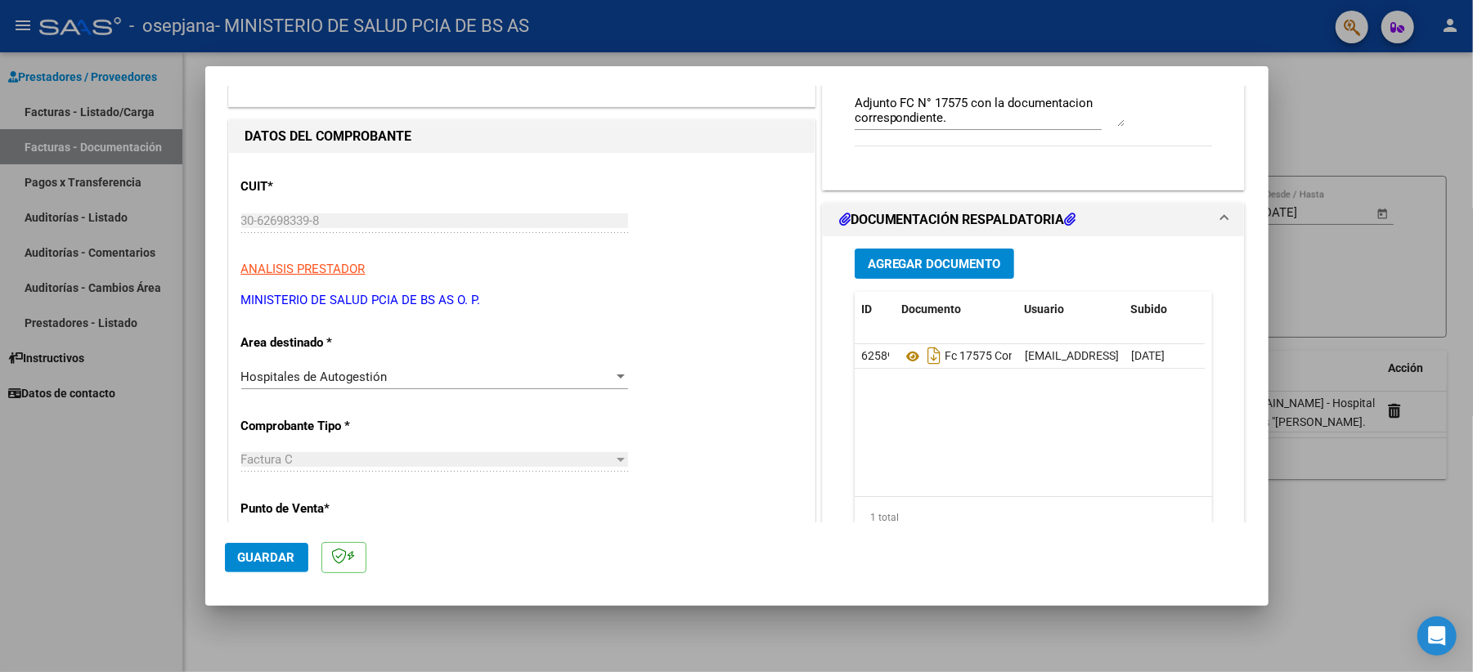
scroll to position [0, 0]
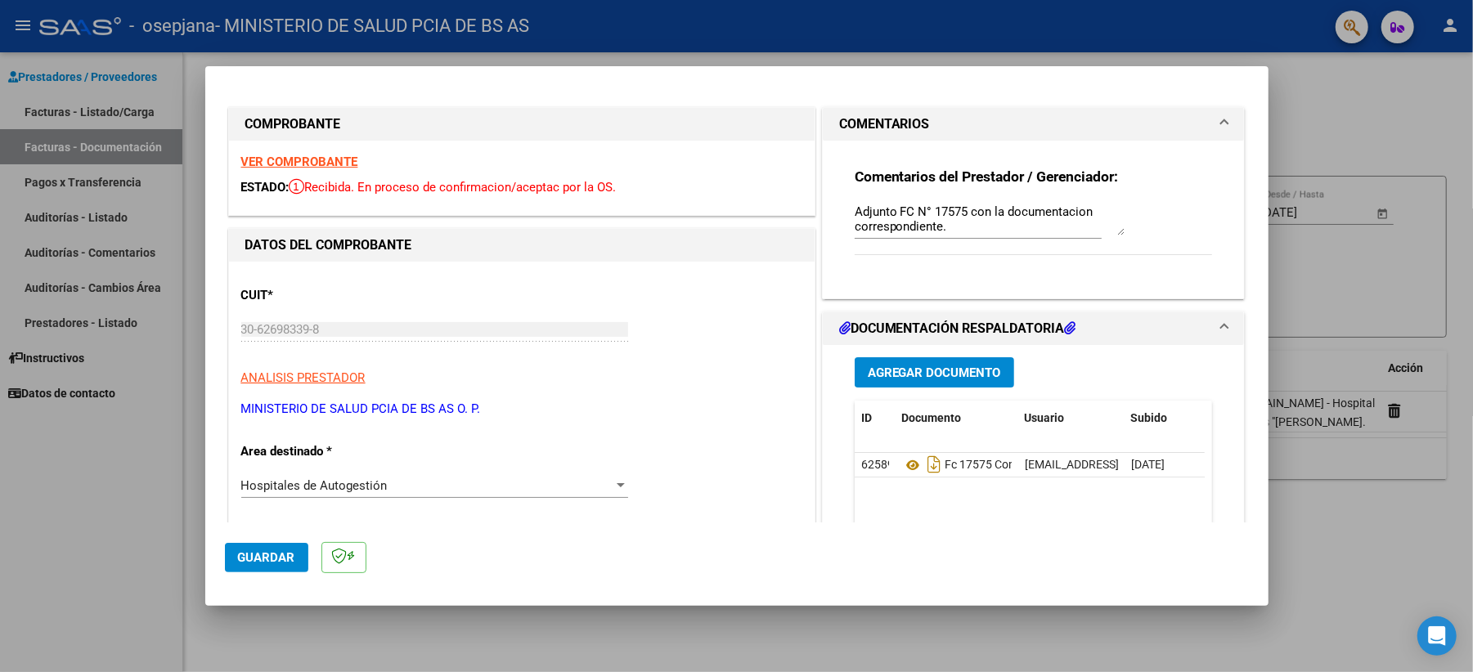
click at [939, 381] on button "Agregar Documento" at bounding box center [934, 372] width 159 height 30
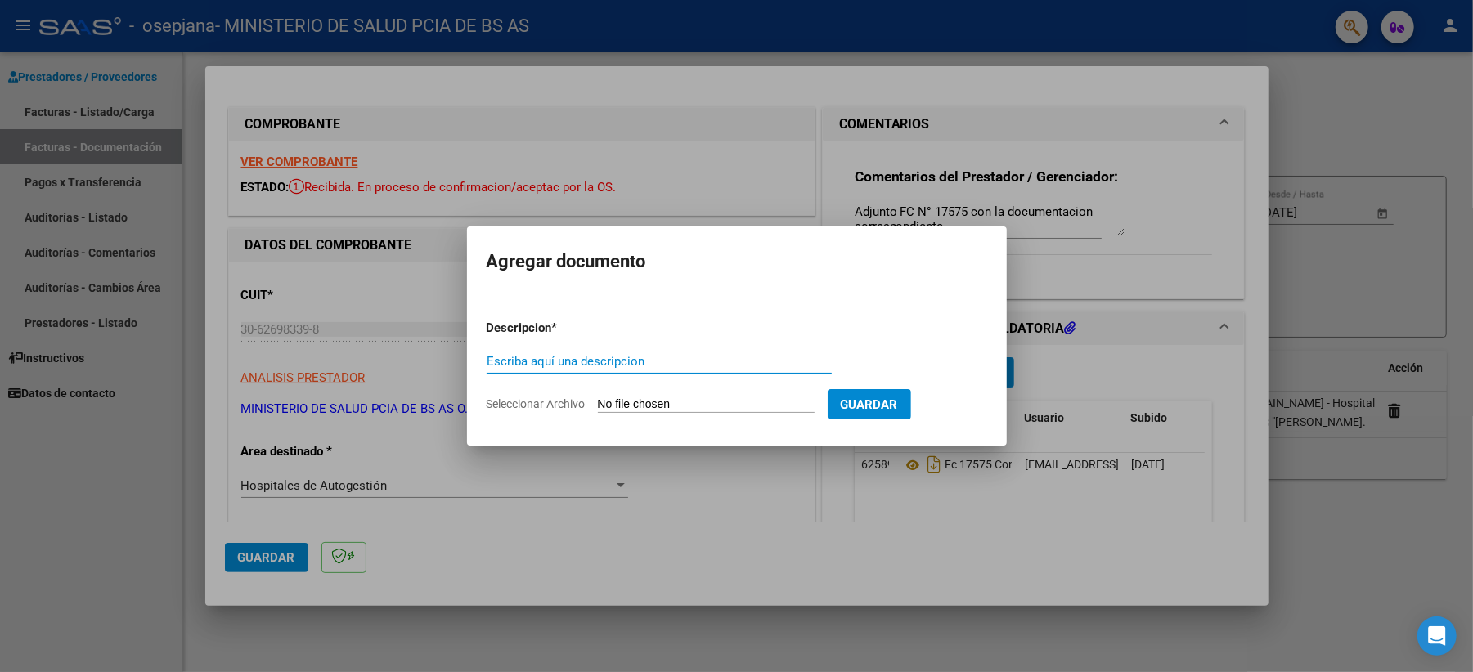
click at [1116, 198] on div at bounding box center [736, 336] width 1473 height 672
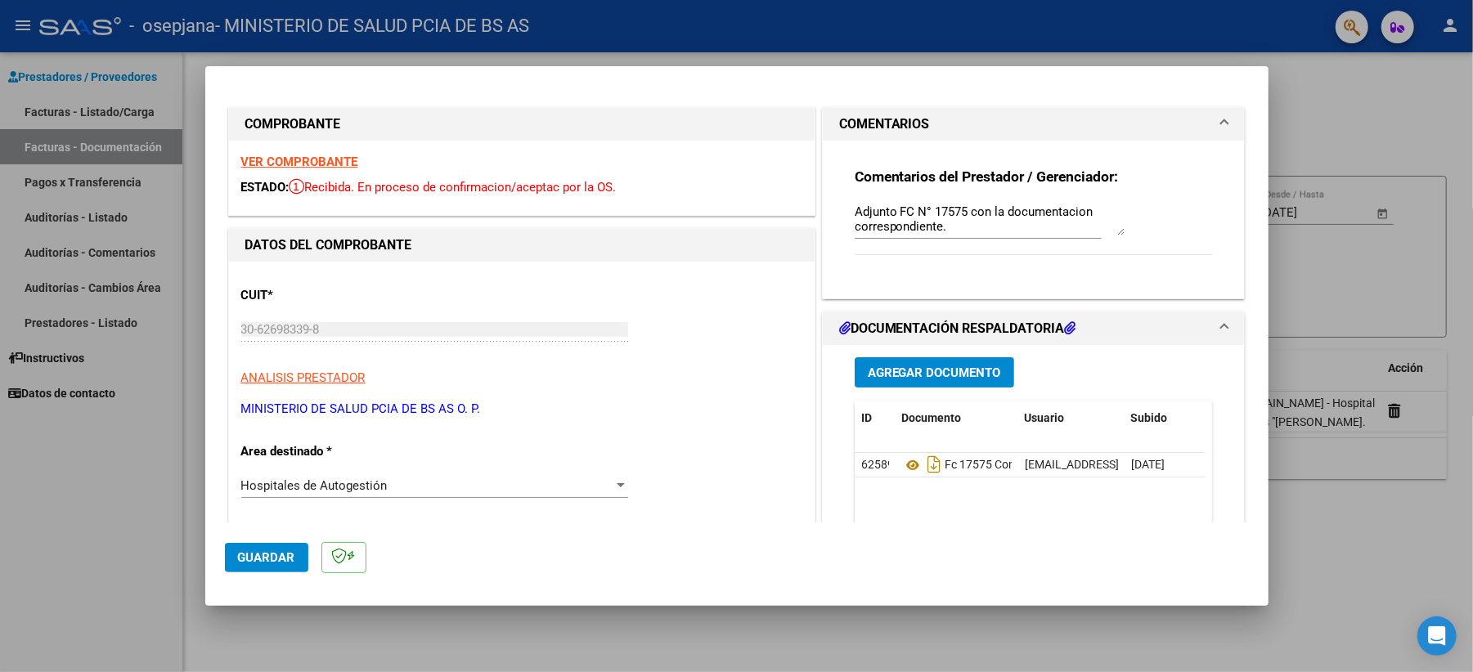
click at [1018, 227] on textarea "Adjunto FC N° 17575 con la documentacion correspondiente." at bounding box center [990, 219] width 270 height 33
click at [1116, 188] on div at bounding box center [736, 336] width 1473 height 672
type input "$ 0,00"
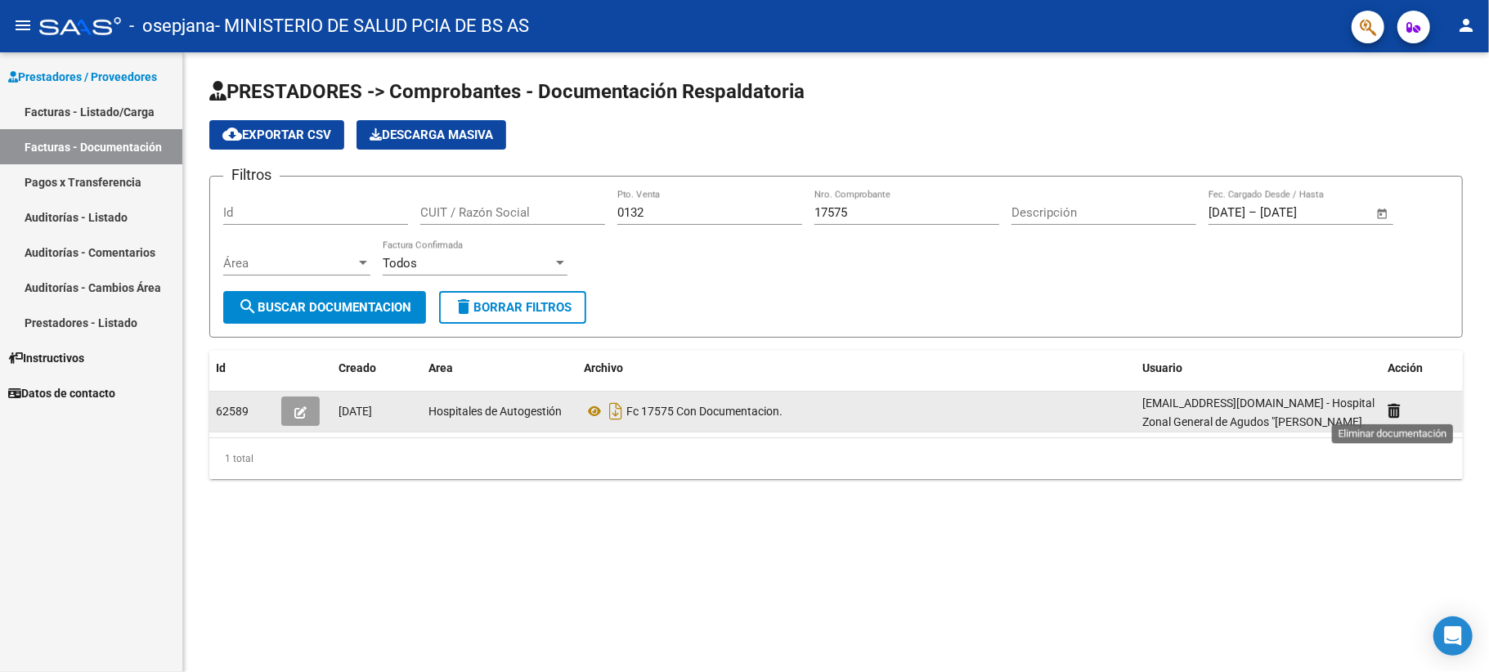
click at [1116, 407] on icon at bounding box center [1394, 411] width 12 height 16
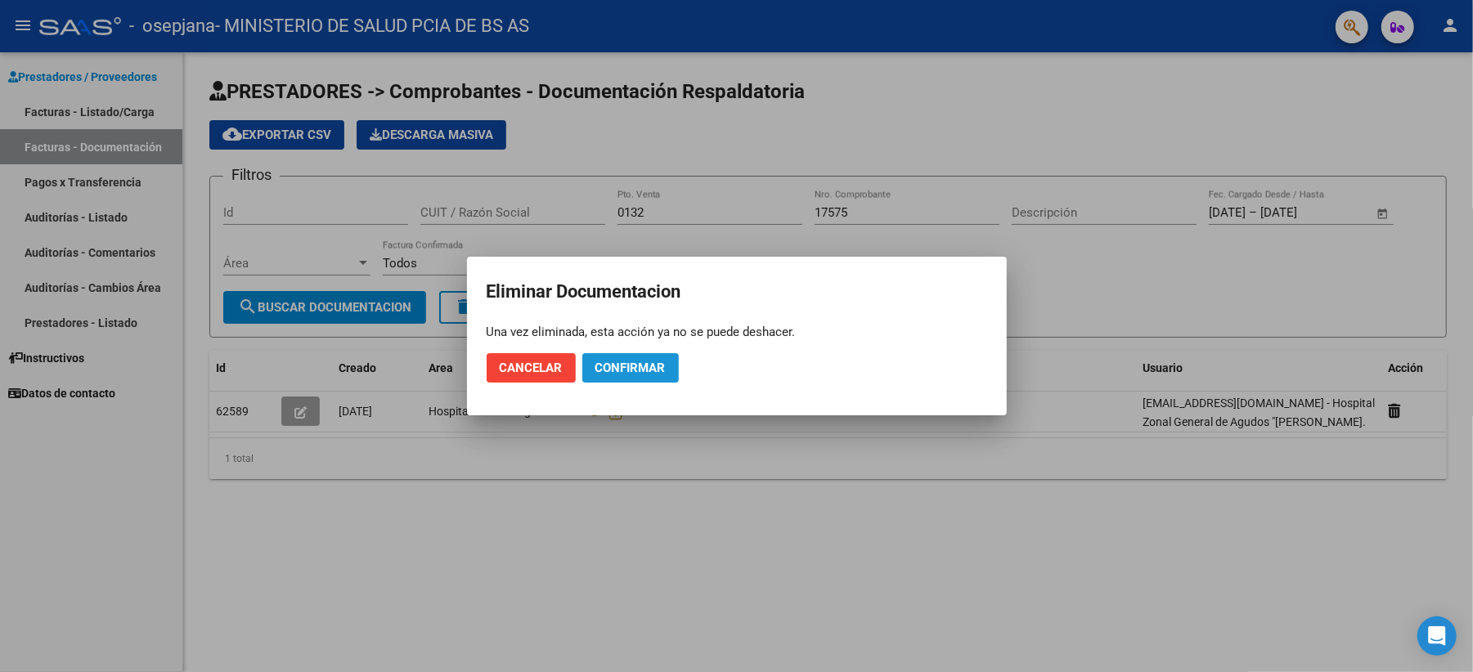
click at [640, 368] on span "Confirmar" at bounding box center [630, 368] width 70 height 15
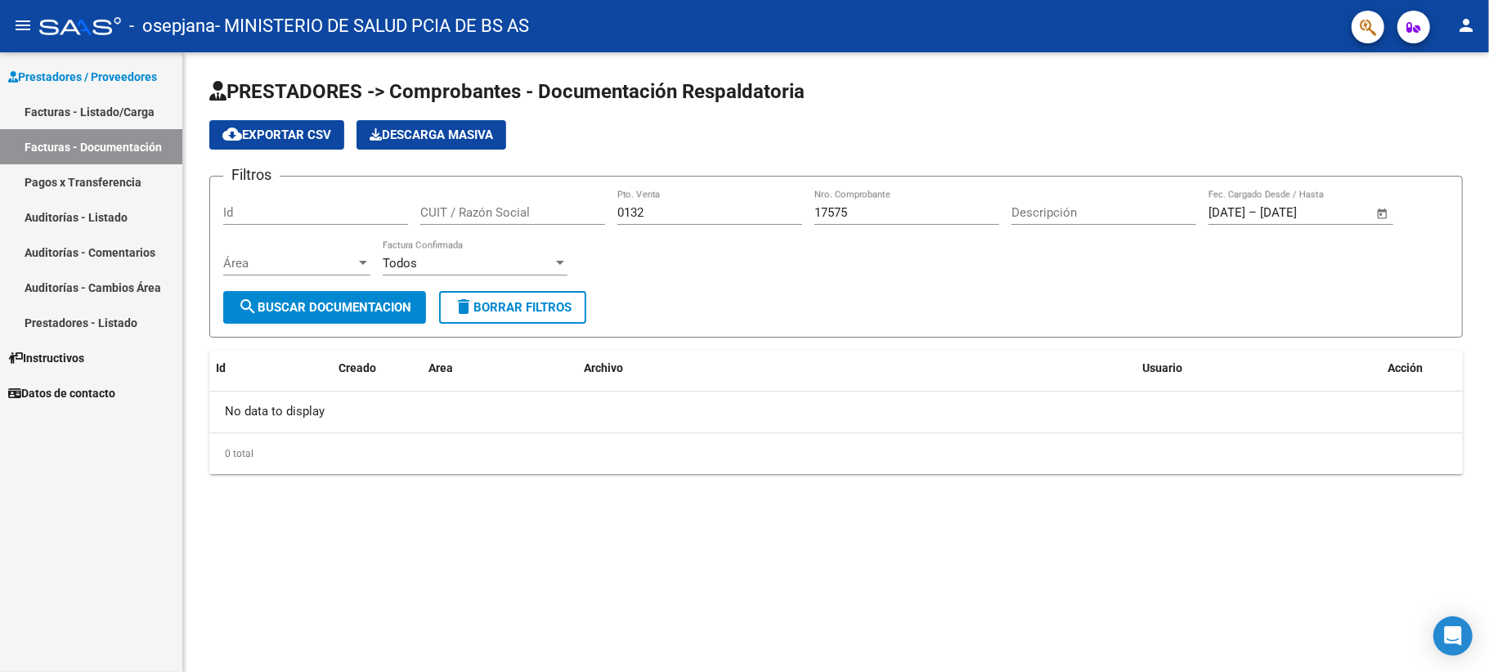
click at [304, 144] on button "cloud_download Exportar CSV" at bounding box center [276, 134] width 135 height 29
click at [97, 109] on link "Facturas - Listado/Carga" at bounding box center [91, 111] width 182 height 35
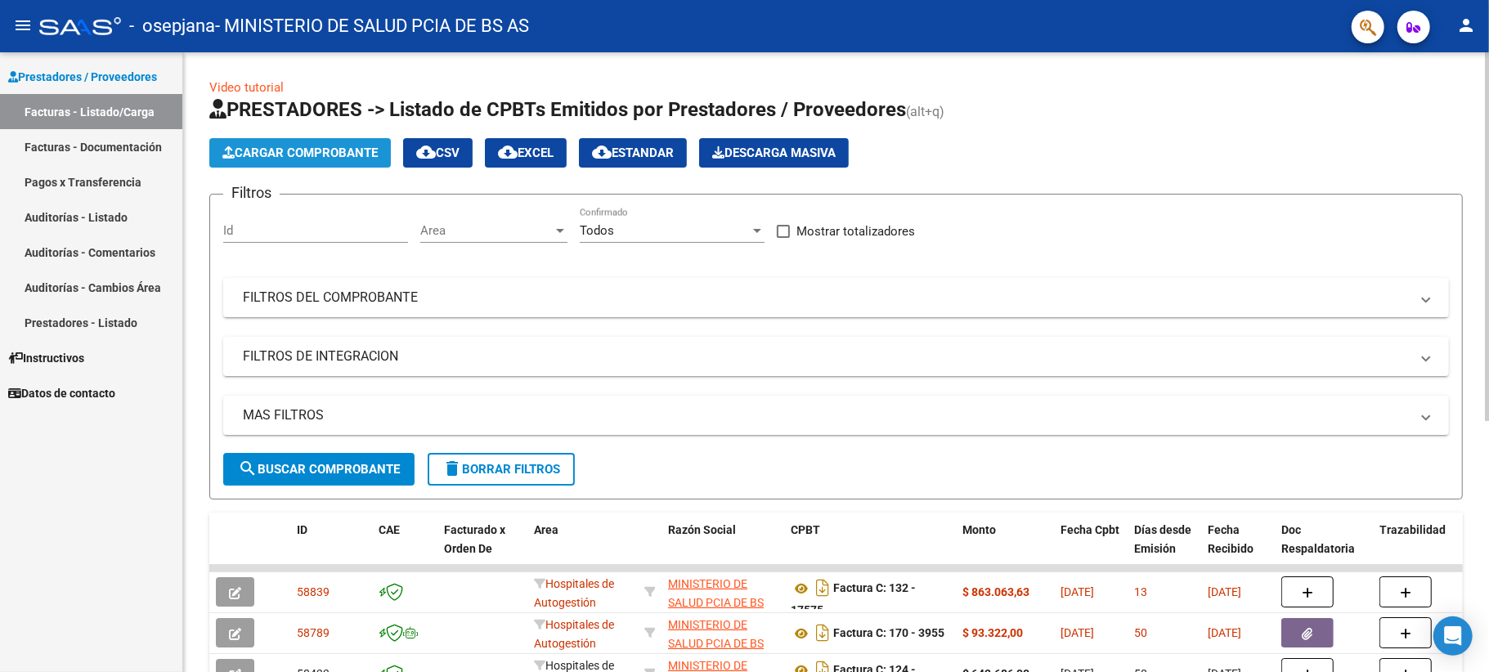
click at [312, 151] on span "Cargar Comprobante" at bounding box center [299, 153] width 155 height 15
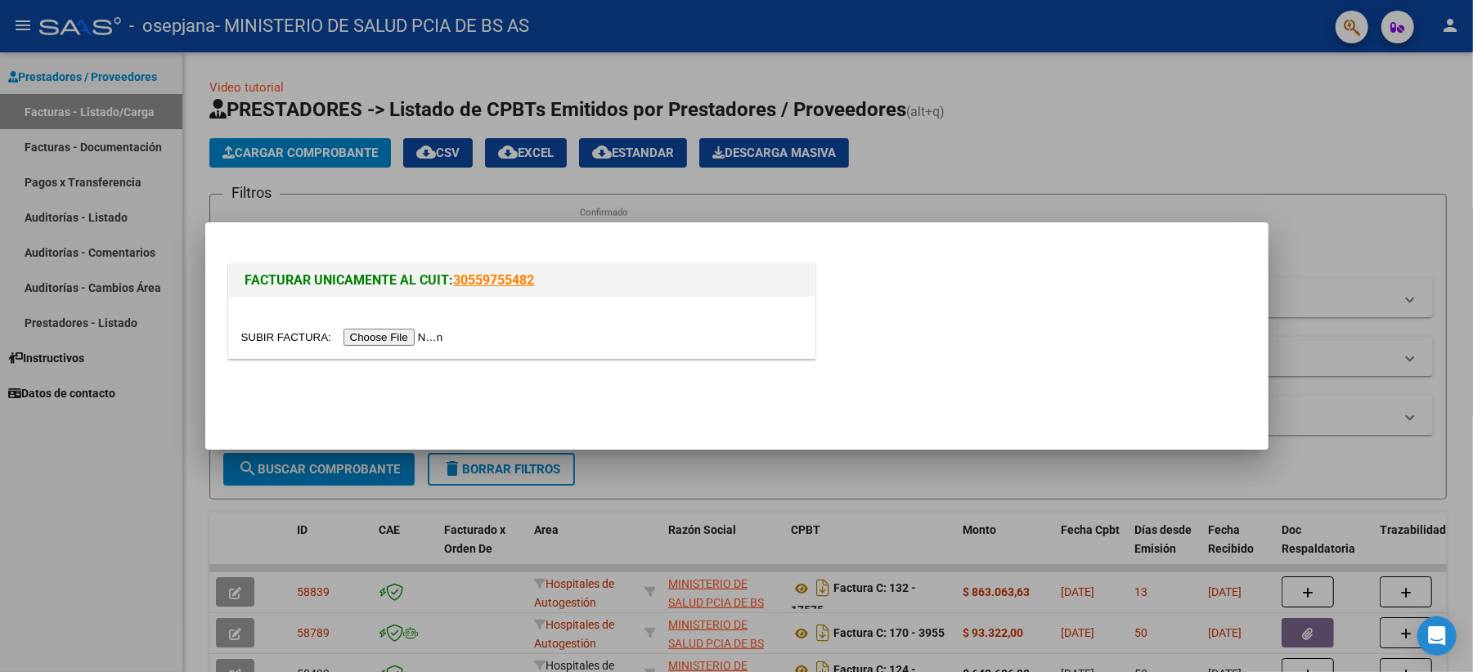
click at [413, 339] on input "file" at bounding box center [344, 337] width 207 height 17
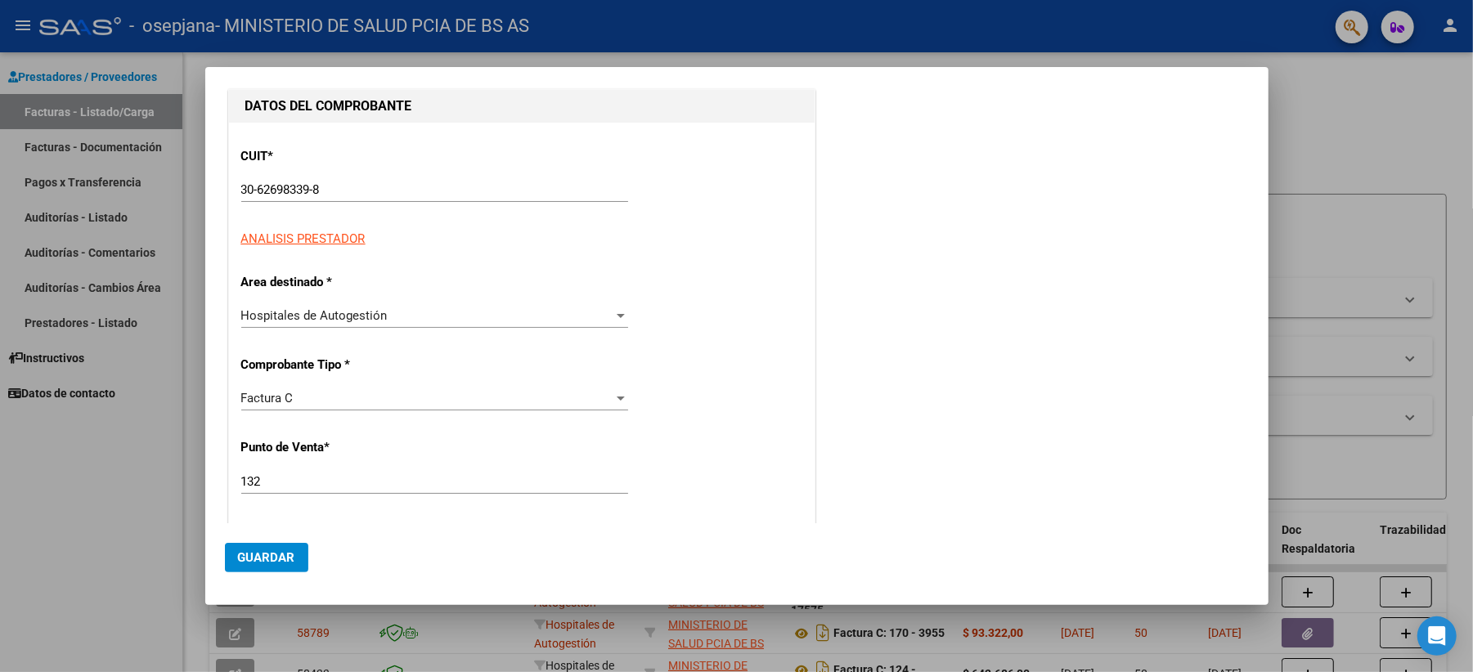
scroll to position [327, 0]
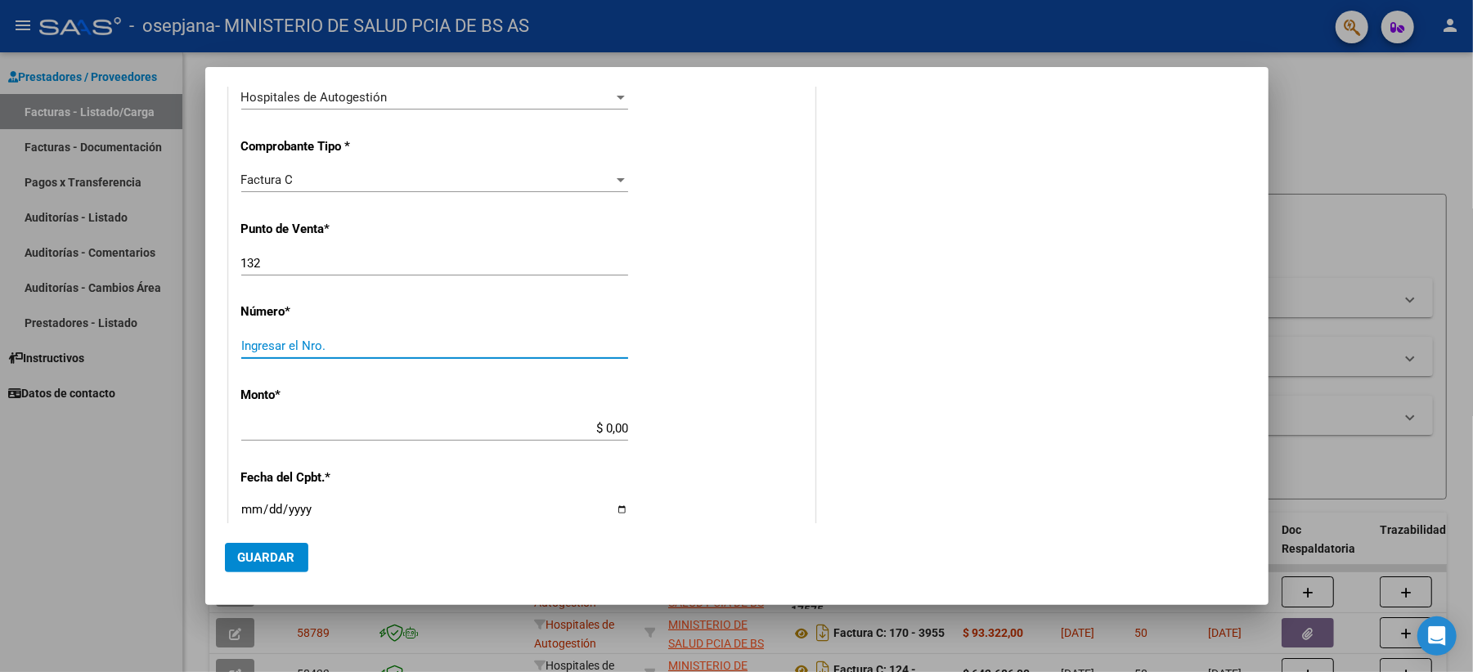
click at [366, 344] on input "Ingresar el Nro." at bounding box center [434, 346] width 387 height 15
type input "17574"
click at [312, 426] on input "$ 0,00" at bounding box center [434, 428] width 387 height 15
type input "$ 1.178.351,00"
type input "2025-07-30"
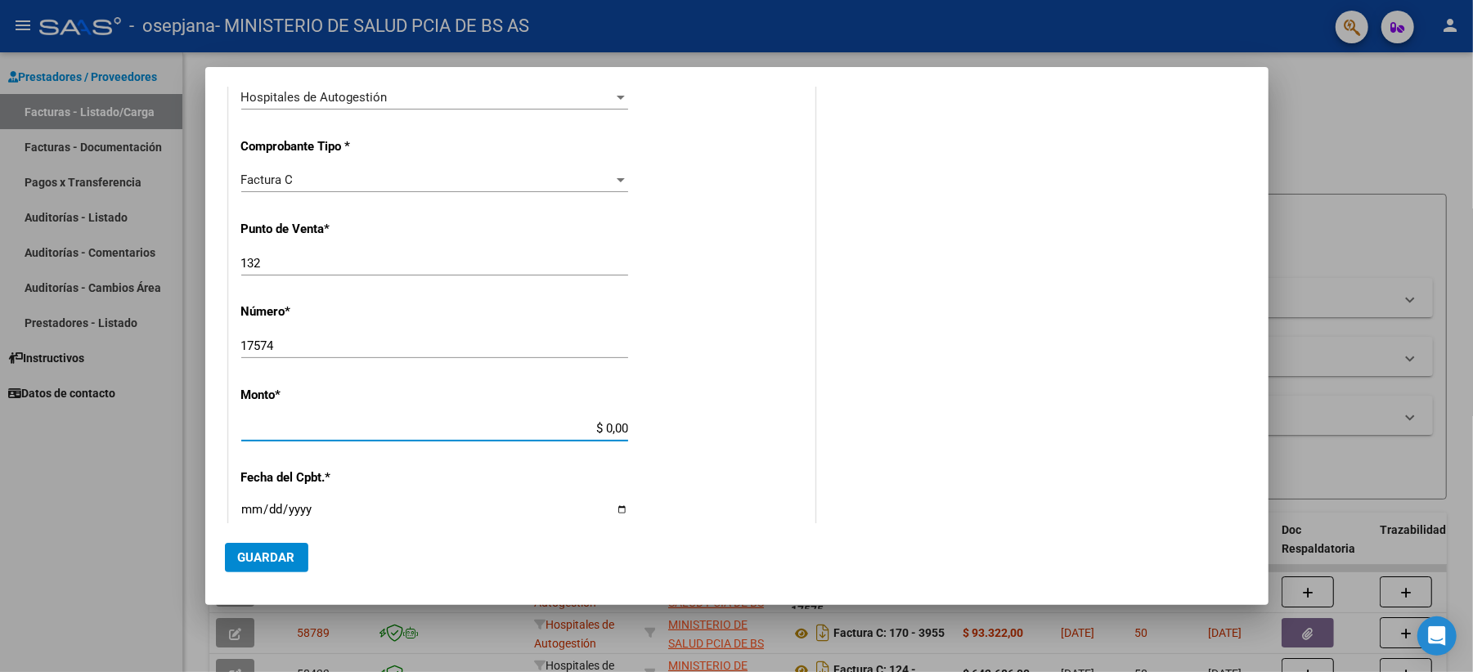
type input "75318290970102"
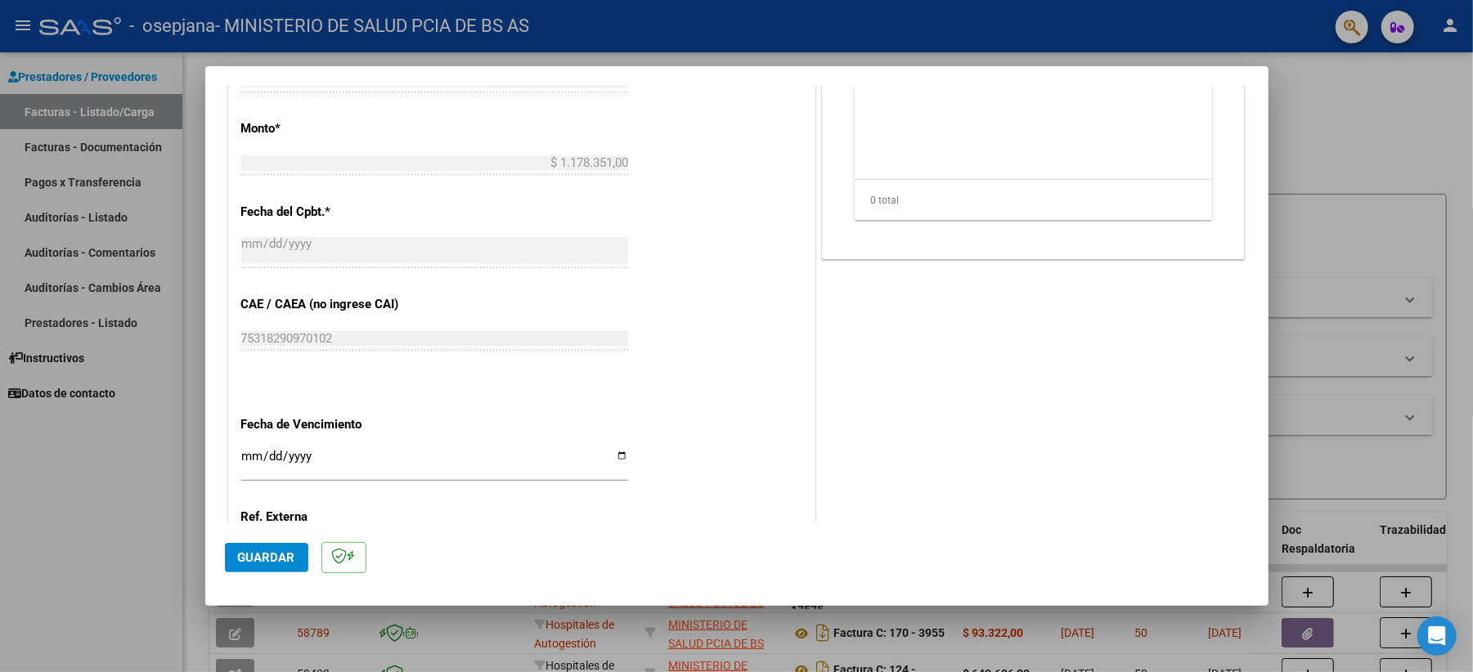
scroll to position [763, 0]
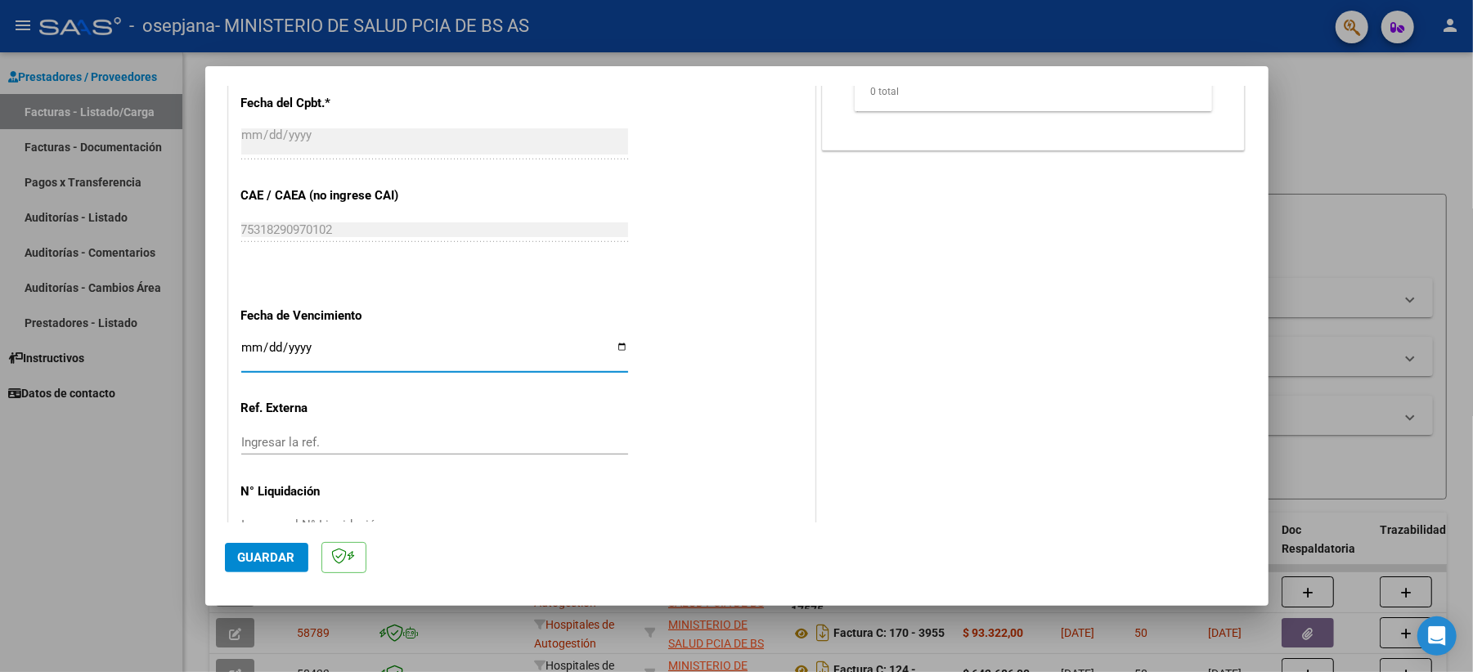
click at [309, 342] on input "Ingresar la fecha" at bounding box center [434, 354] width 387 height 26
click at [252, 344] on input "Ingresar la fecha" at bounding box center [434, 354] width 387 height 26
type input "2025-08-09"
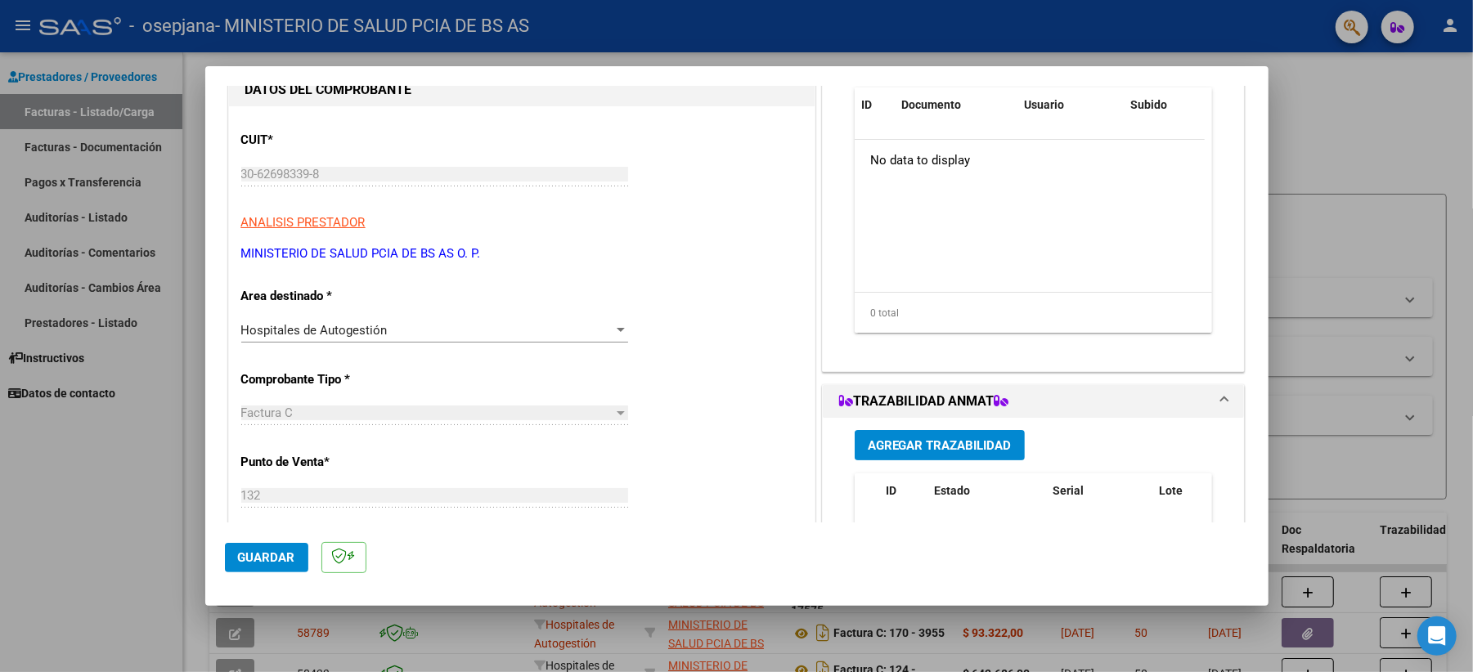
scroll to position [0, 0]
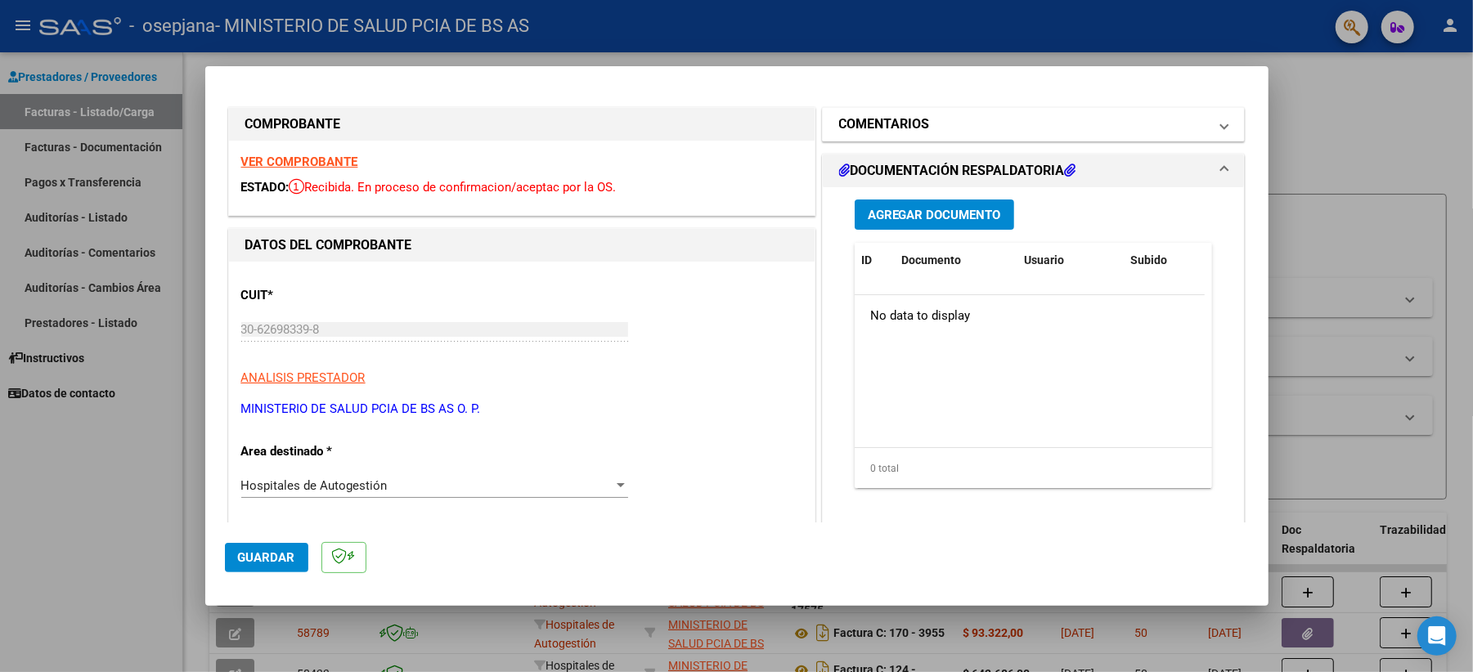
click at [923, 121] on mat-panel-title "COMENTARIOS" at bounding box center [1024, 125] width 370 height 20
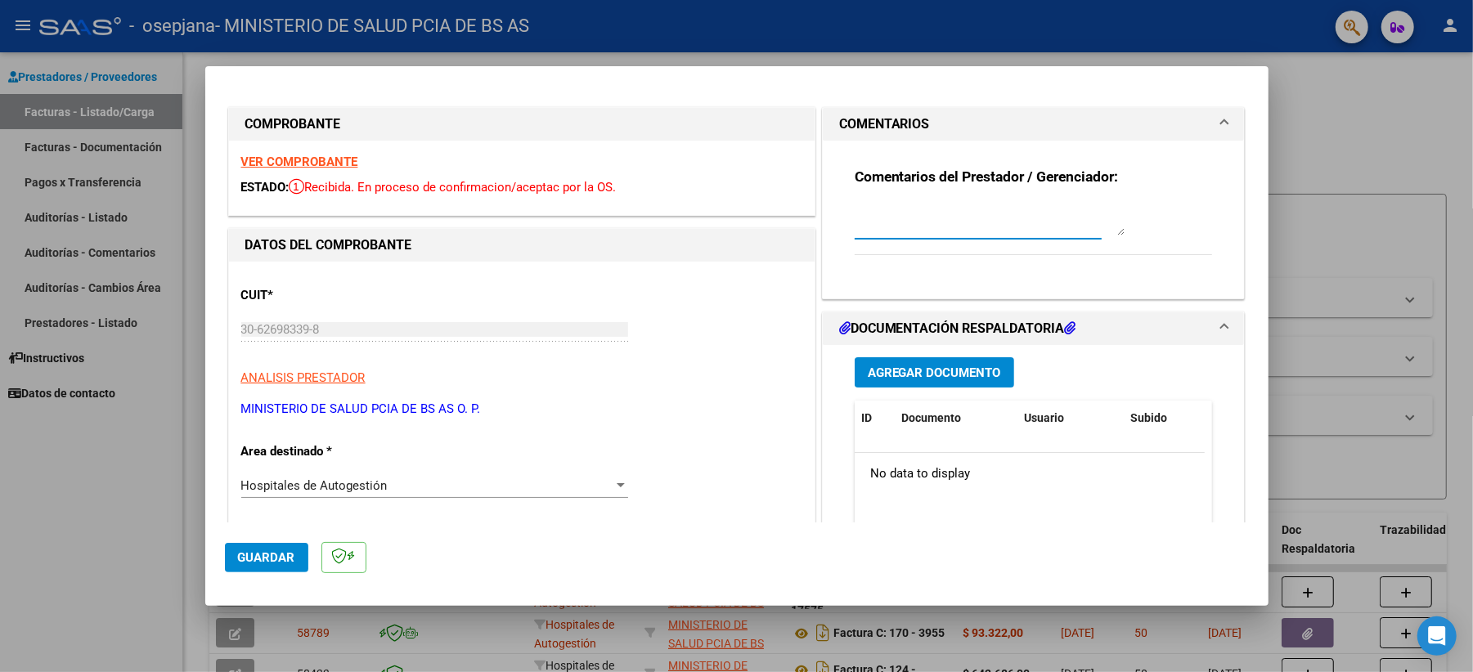
click at [967, 222] on textarea at bounding box center [990, 219] width 270 height 33
type textarea "Adjunto FC N° 17574 (Internación) con la documentacion correspondiente."
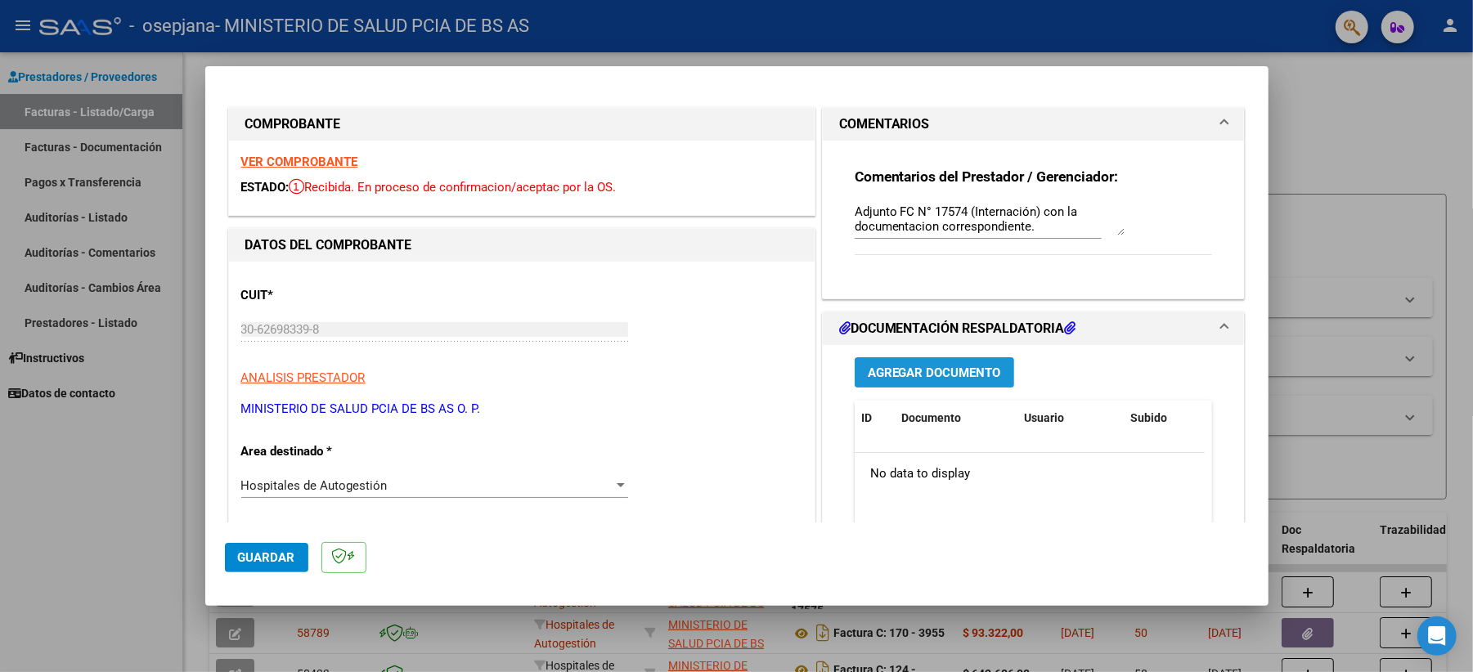
click at [943, 371] on span "Agregar Documento" at bounding box center [934, 373] width 133 height 15
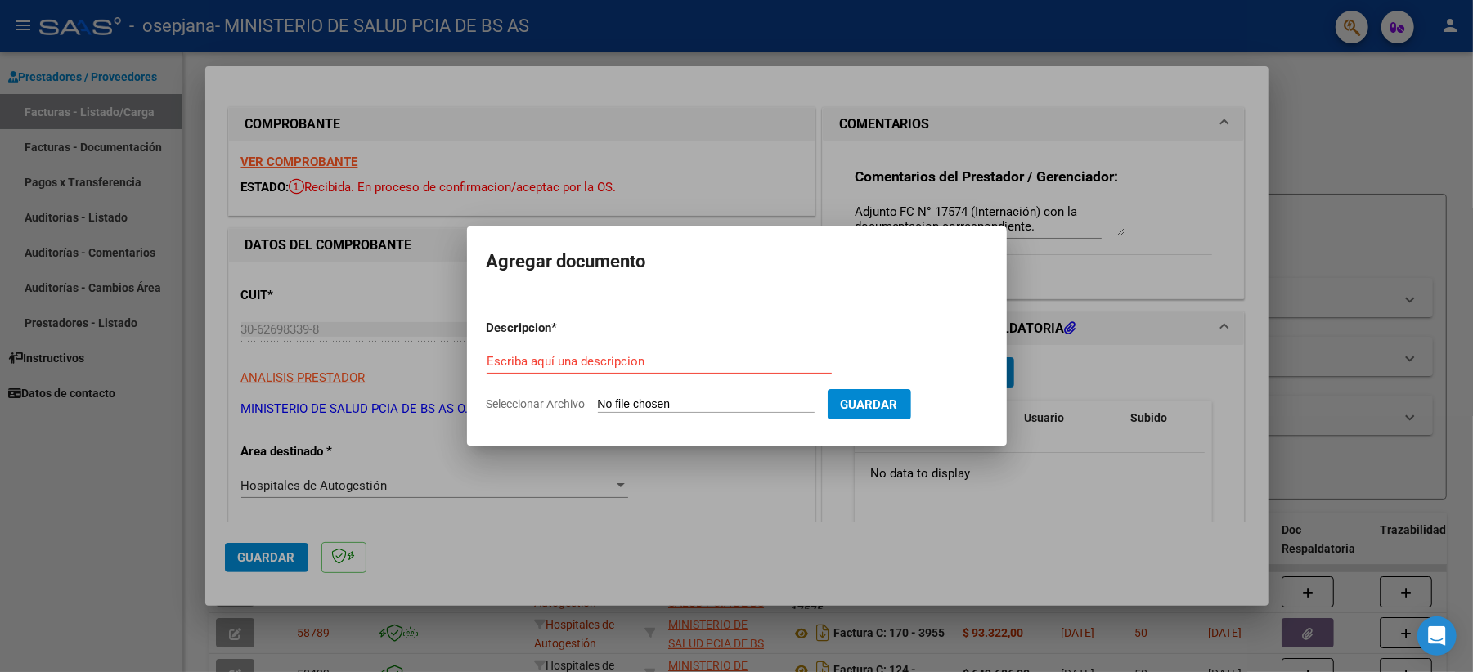
click at [717, 400] on input "Seleccionar Archivo" at bounding box center [706, 406] width 217 height 16
type input "C:\fakepath\FC INT Rnos 2204 con Doc_compressed.pdf"
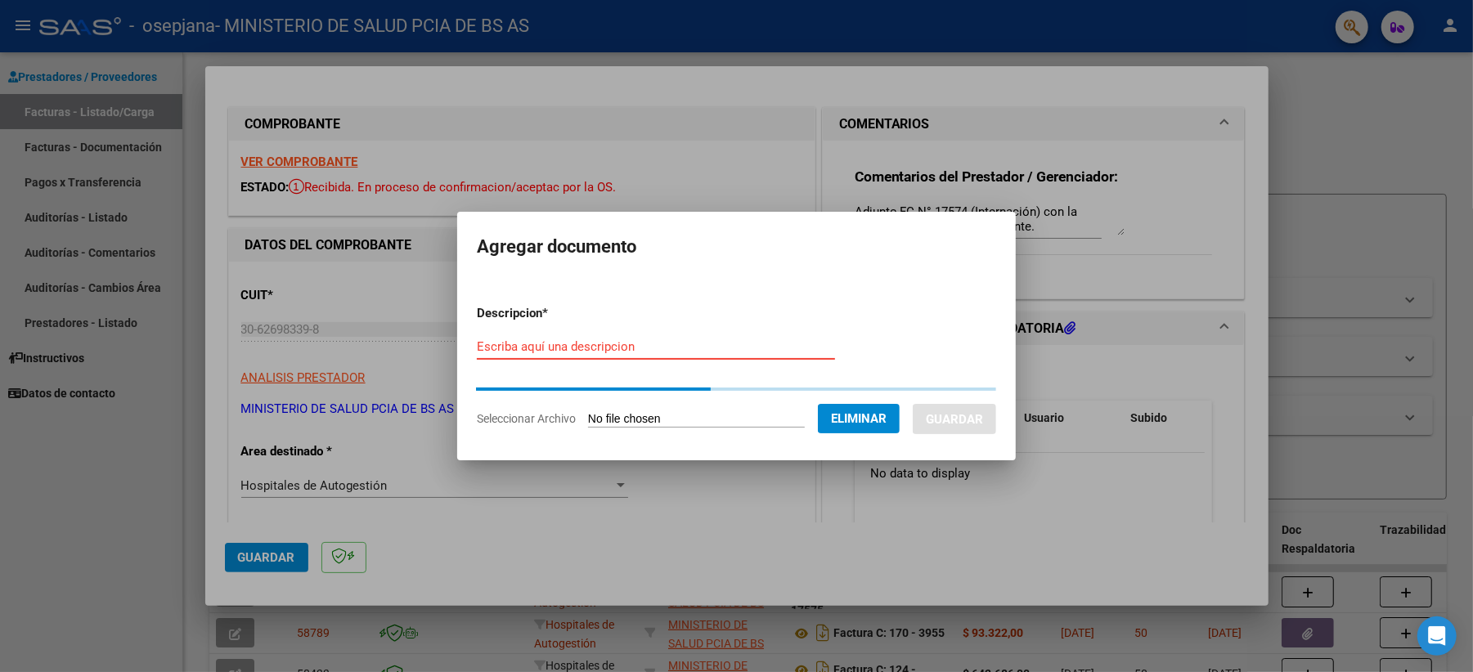
click at [666, 353] on input "Escriba aquí una descripcion" at bounding box center [656, 346] width 358 height 15
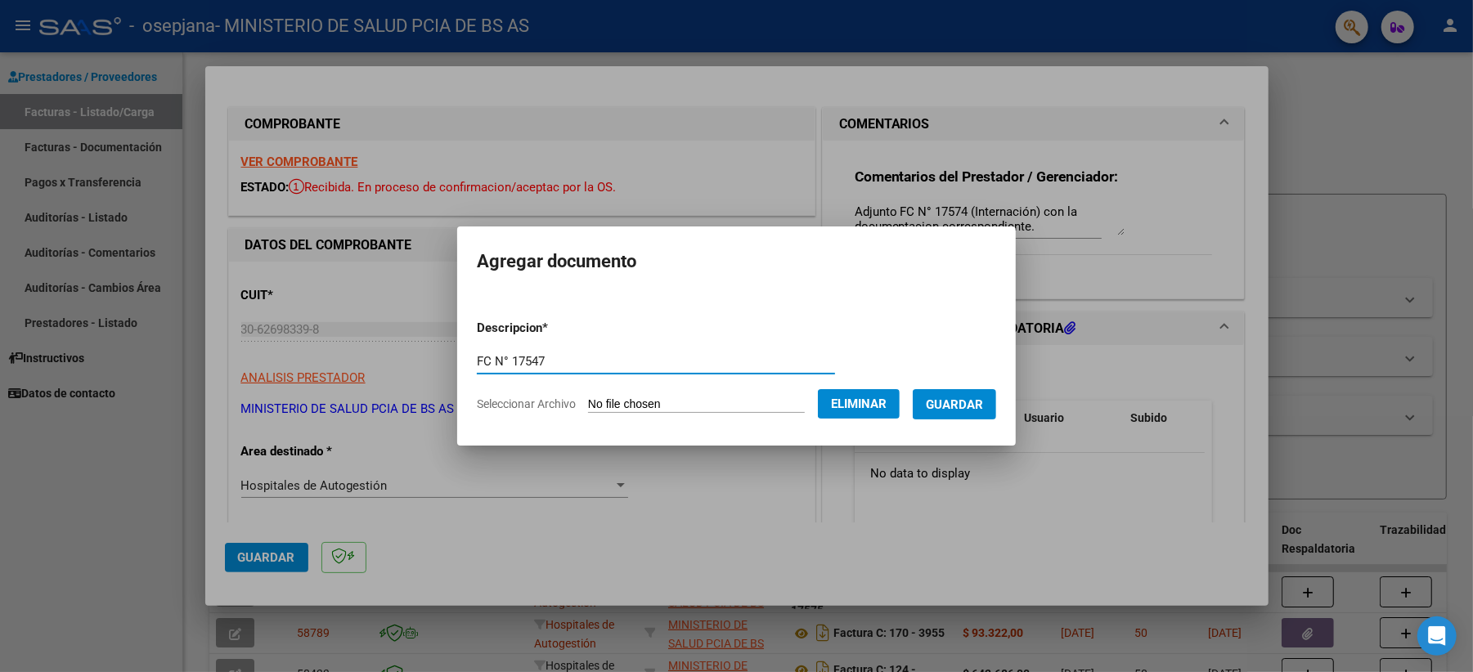
click at [697, 366] on input "FC N° 17547" at bounding box center [656, 361] width 358 height 15
type input "FC N° 17547 Internación"
click at [956, 403] on span "Guardar" at bounding box center [954, 405] width 57 height 15
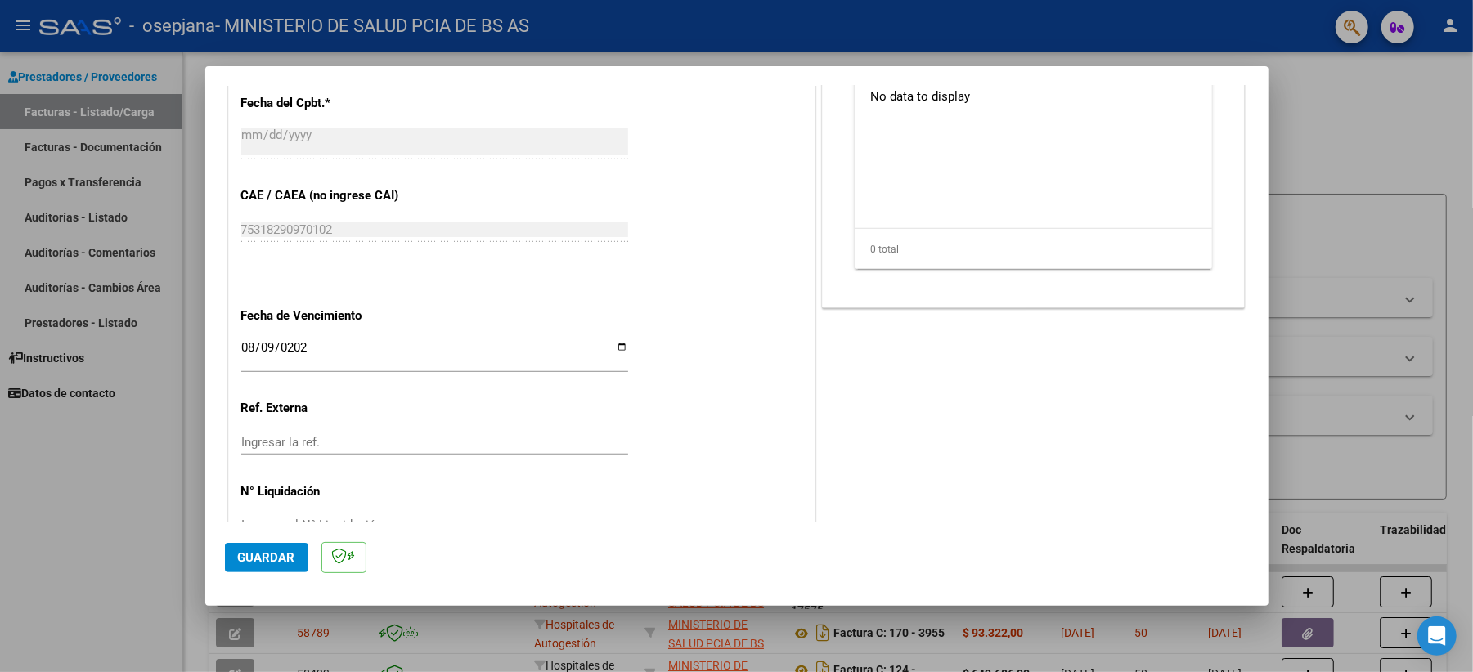
scroll to position [810, 0]
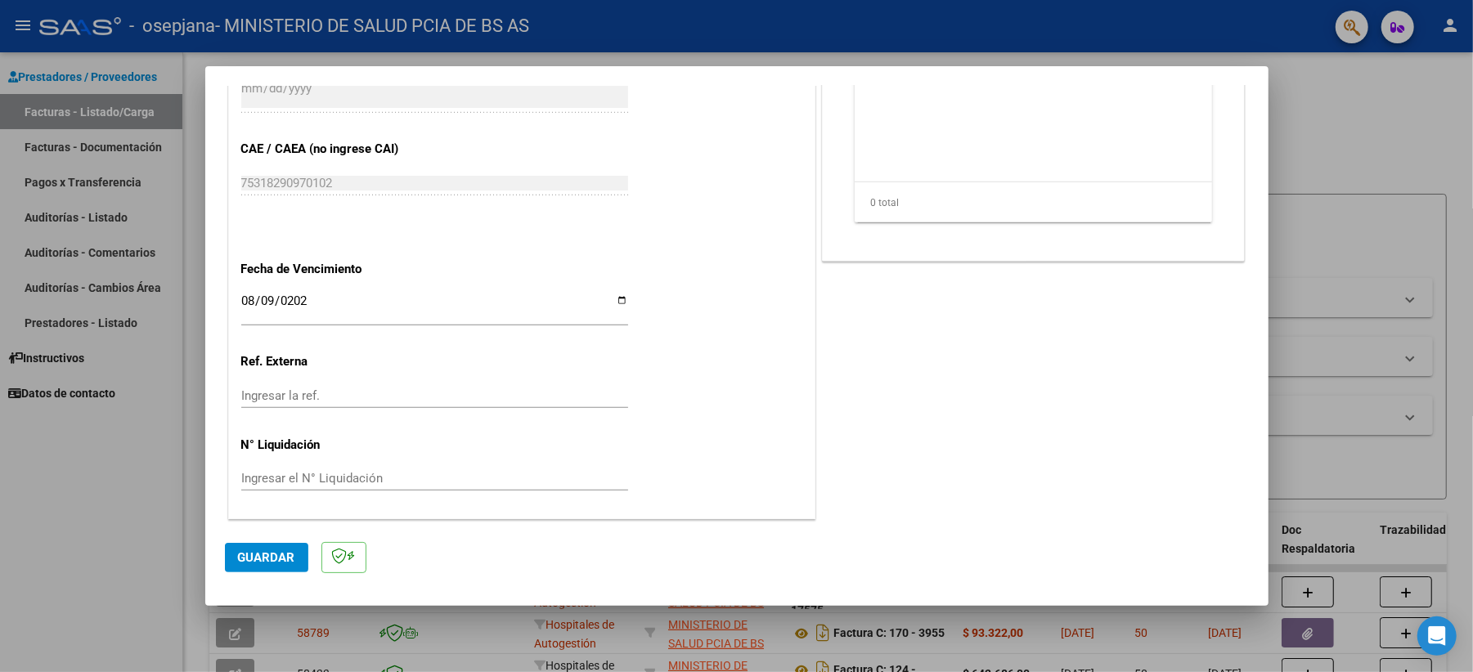
click at [257, 504] on button "Guardar" at bounding box center [266, 557] width 83 height 29
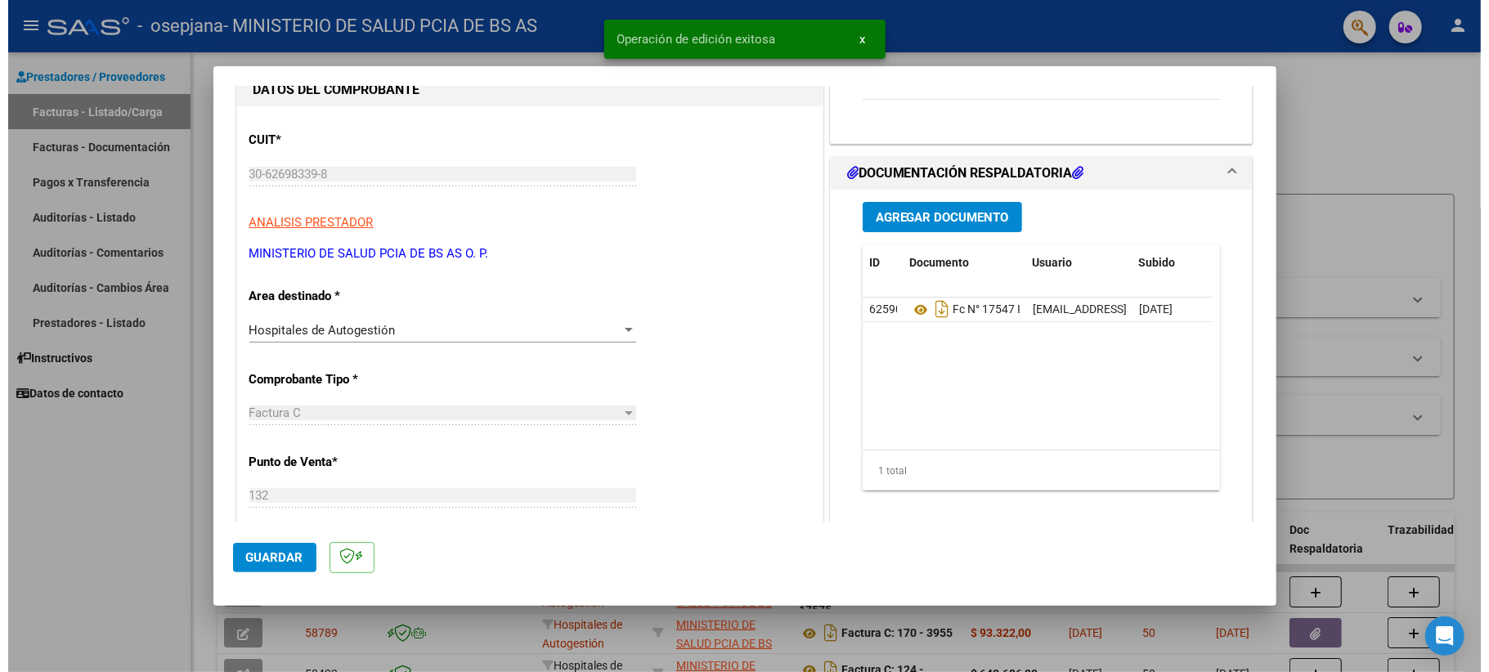
scroll to position [0, 0]
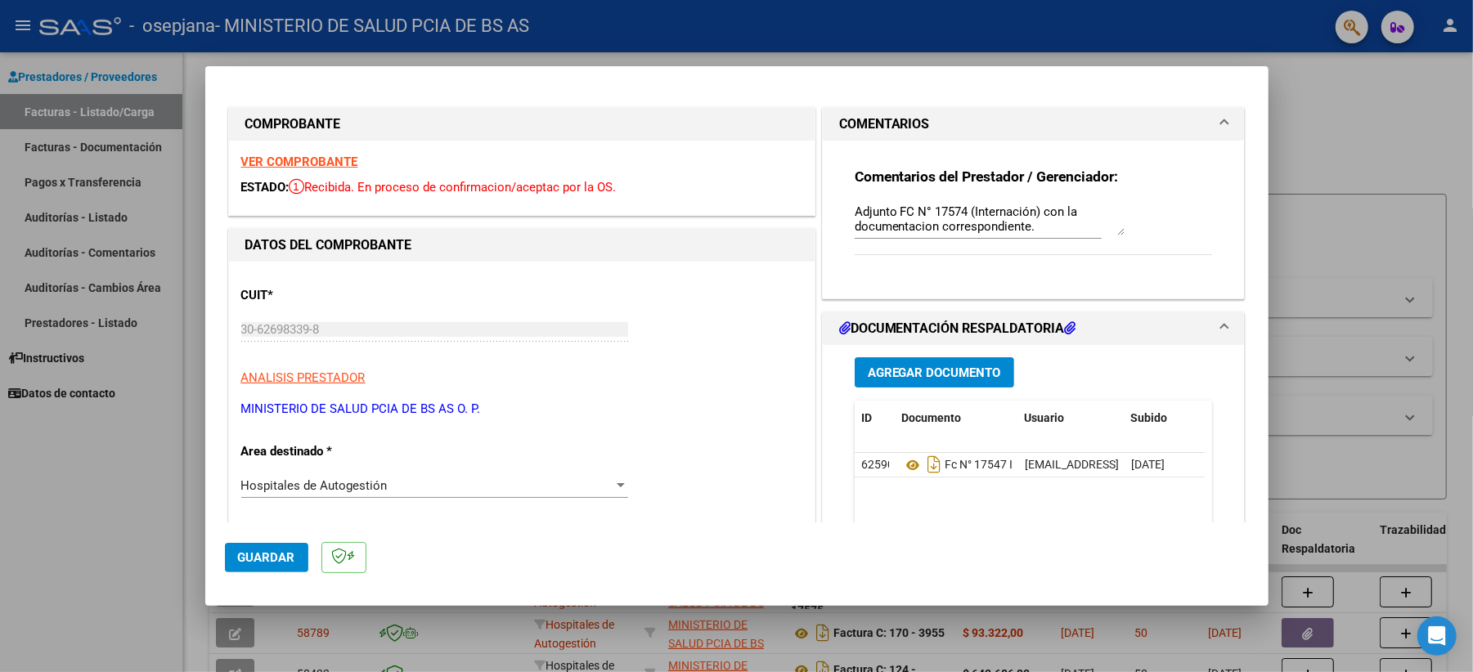
click at [276, 504] on span "Guardar" at bounding box center [266, 557] width 57 height 15
click at [273, 504] on span "Guardar" at bounding box center [266, 557] width 57 height 15
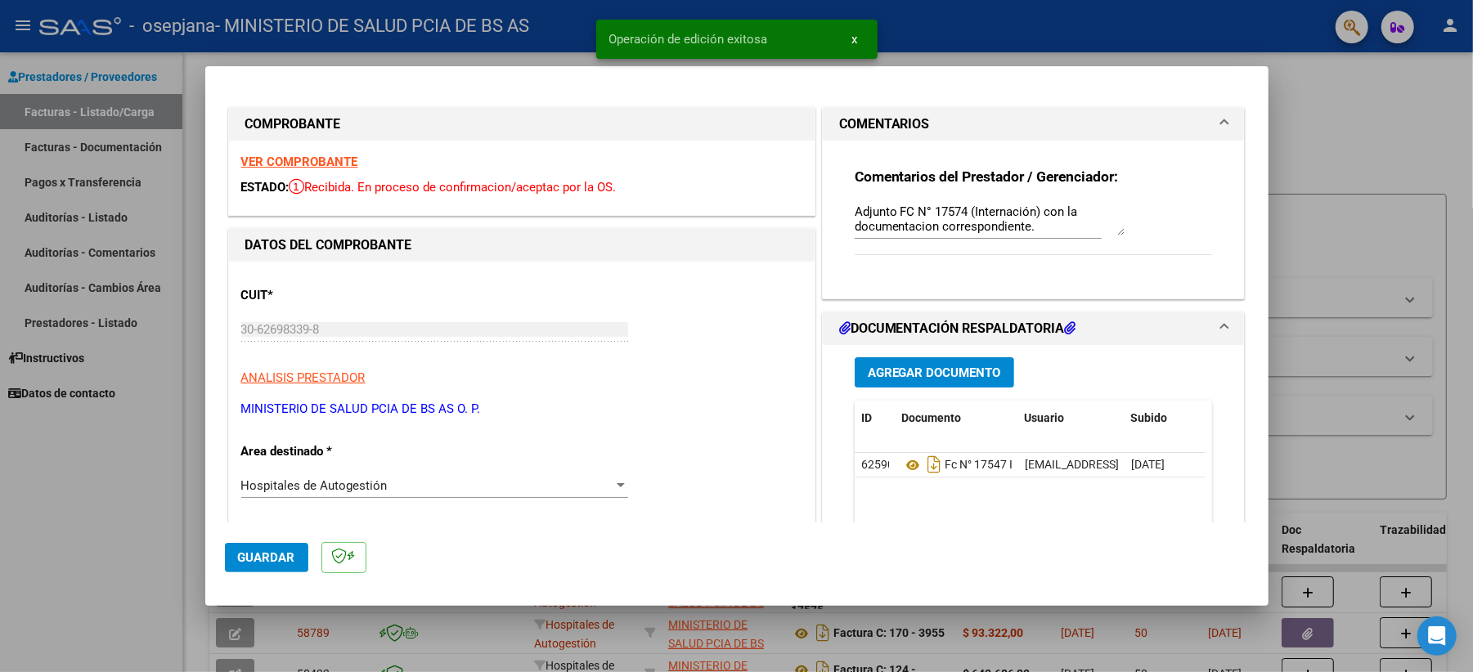
click at [852, 41] on span "x" at bounding box center [855, 39] width 6 height 15
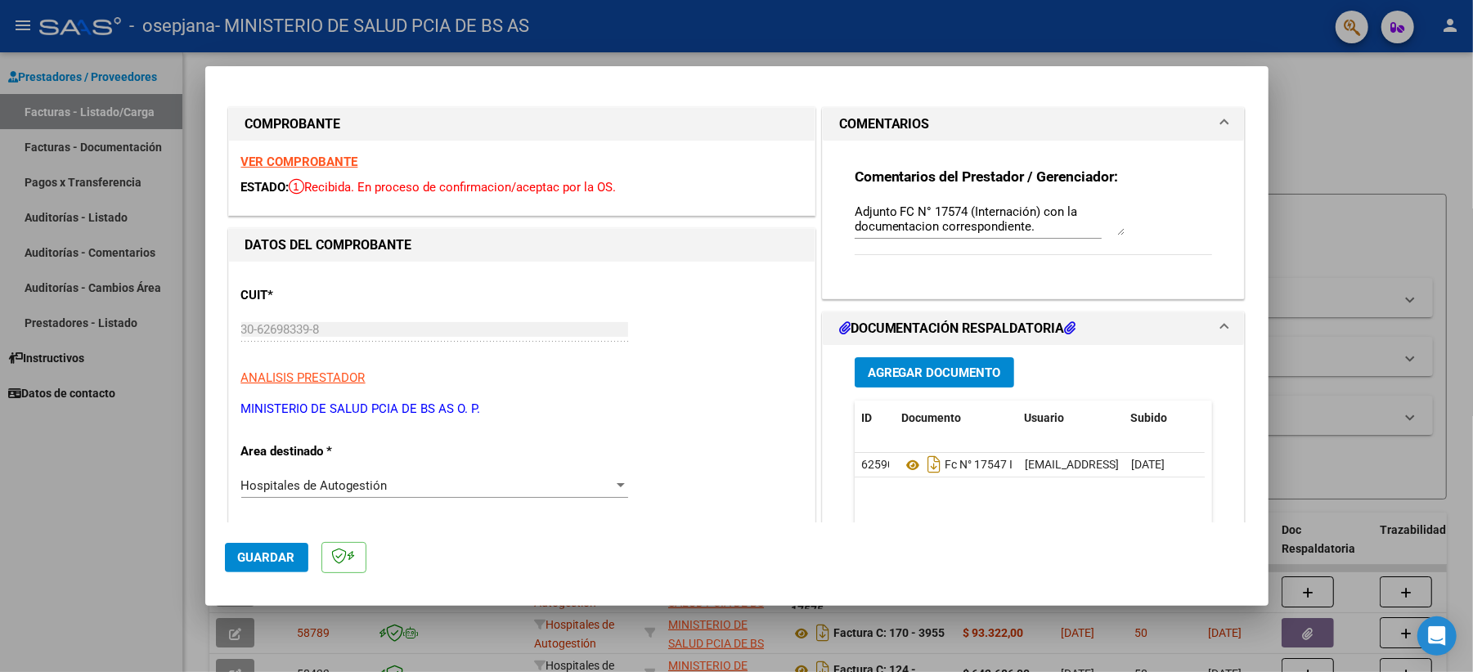
click at [1116, 110] on div at bounding box center [736, 336] width 1473 height 672
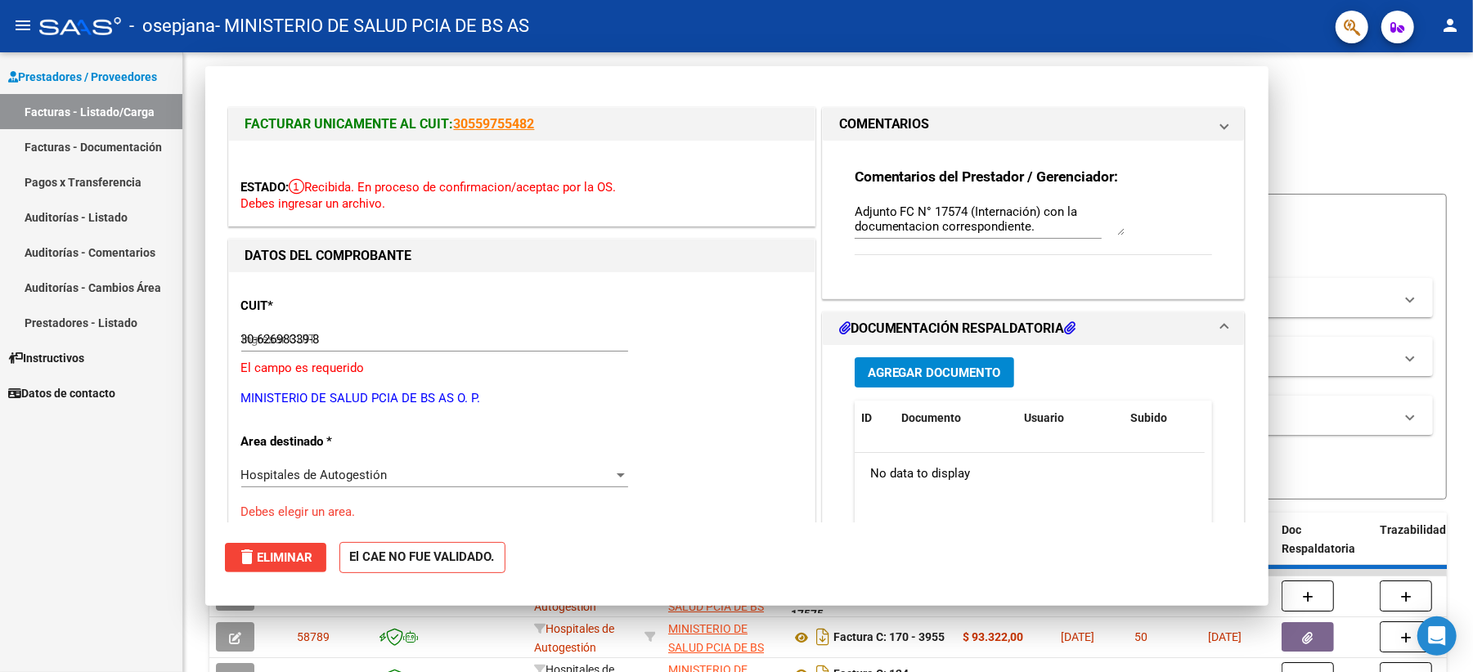
type input "$ 0,00"
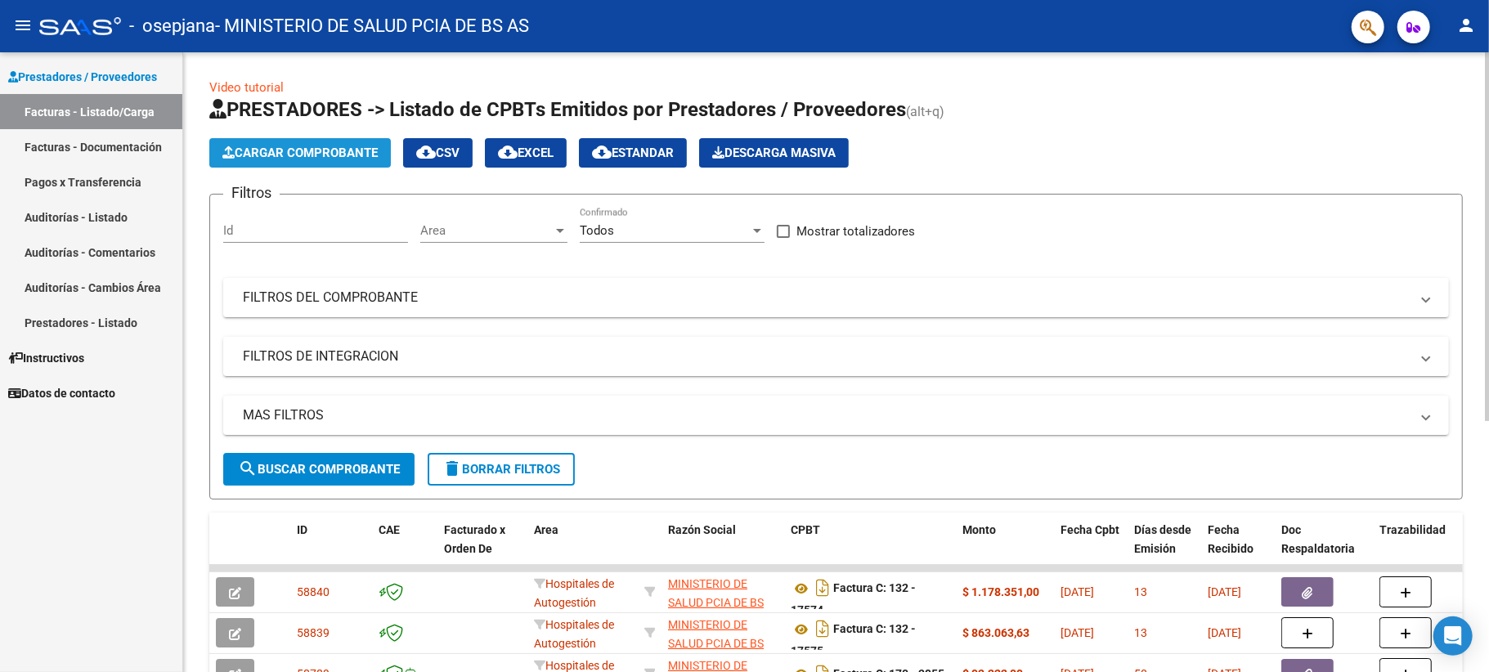
click at [357, 149] on span "Cargar Comprobante" at bounding box center [299, 153] width 155 height 15
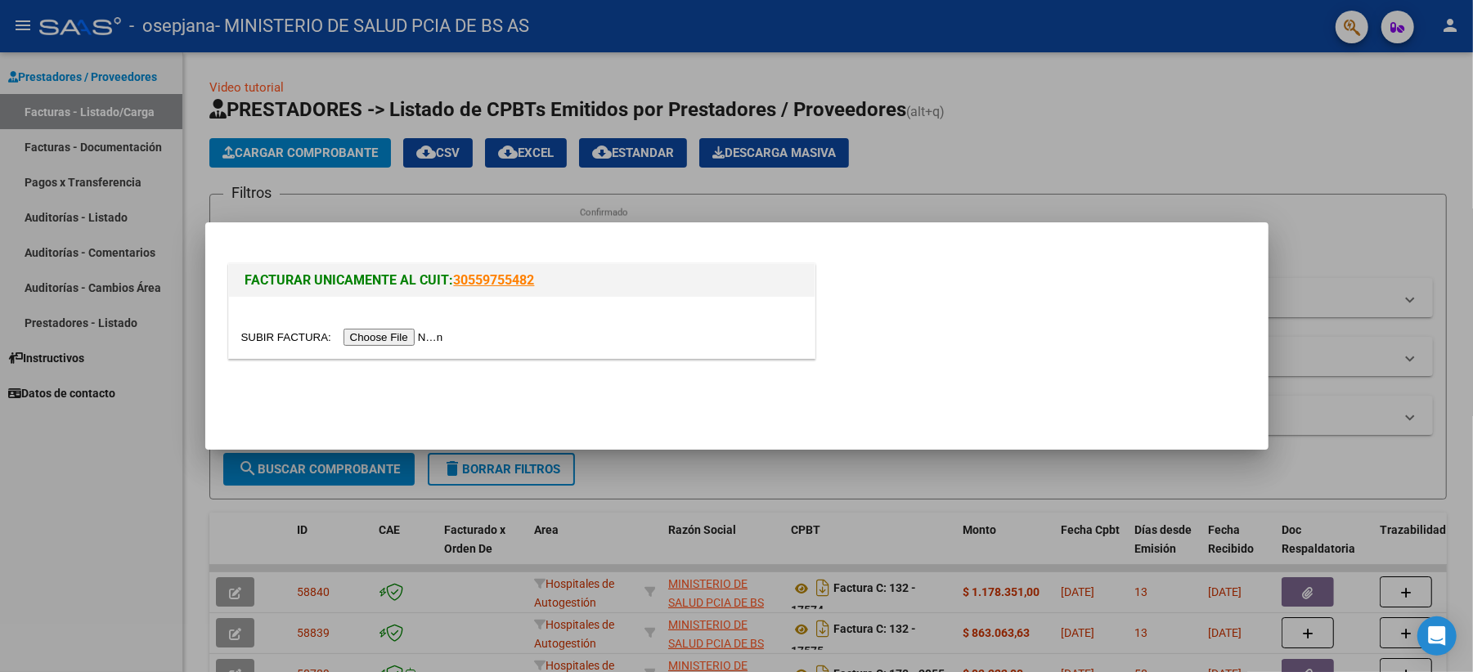
click at [398, 338] on input "file" at bounding box center [344, 337] width 207 height 17
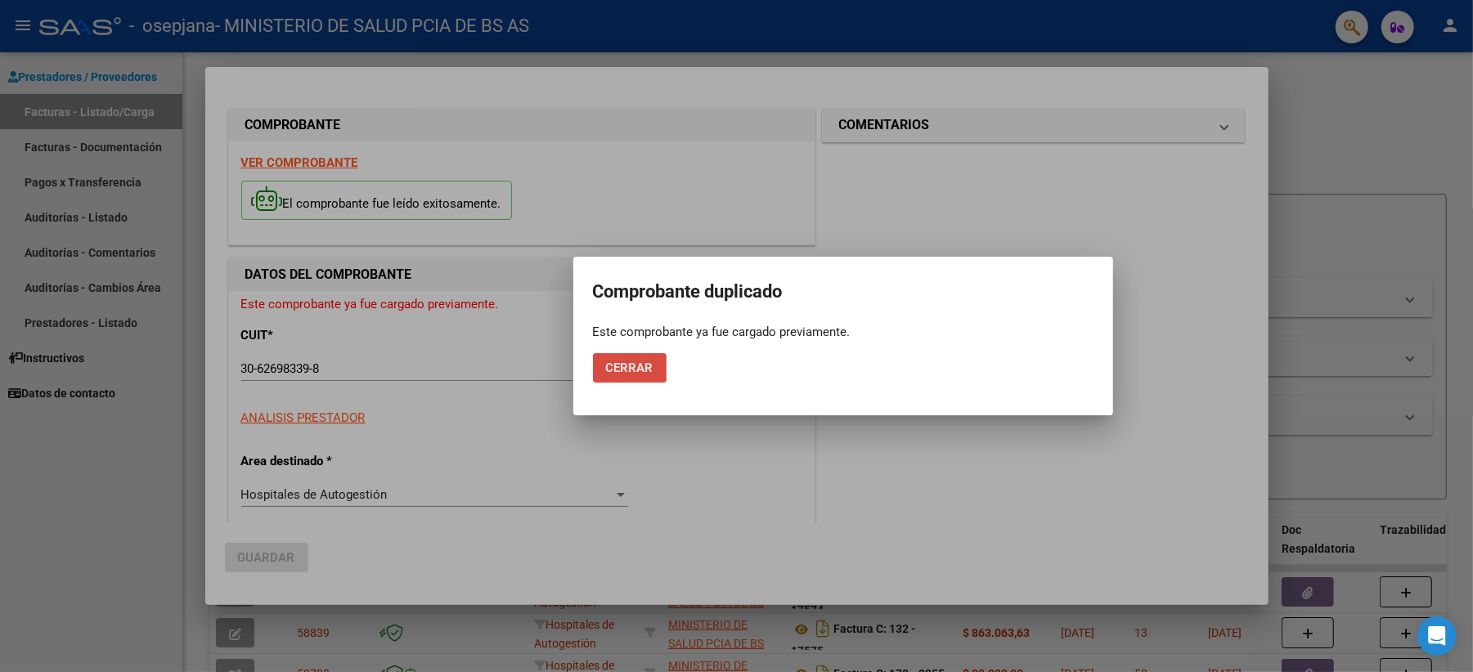
click at [640, 364] on span "Cerrar" at bounding box center [629, 368] width 47 height 15
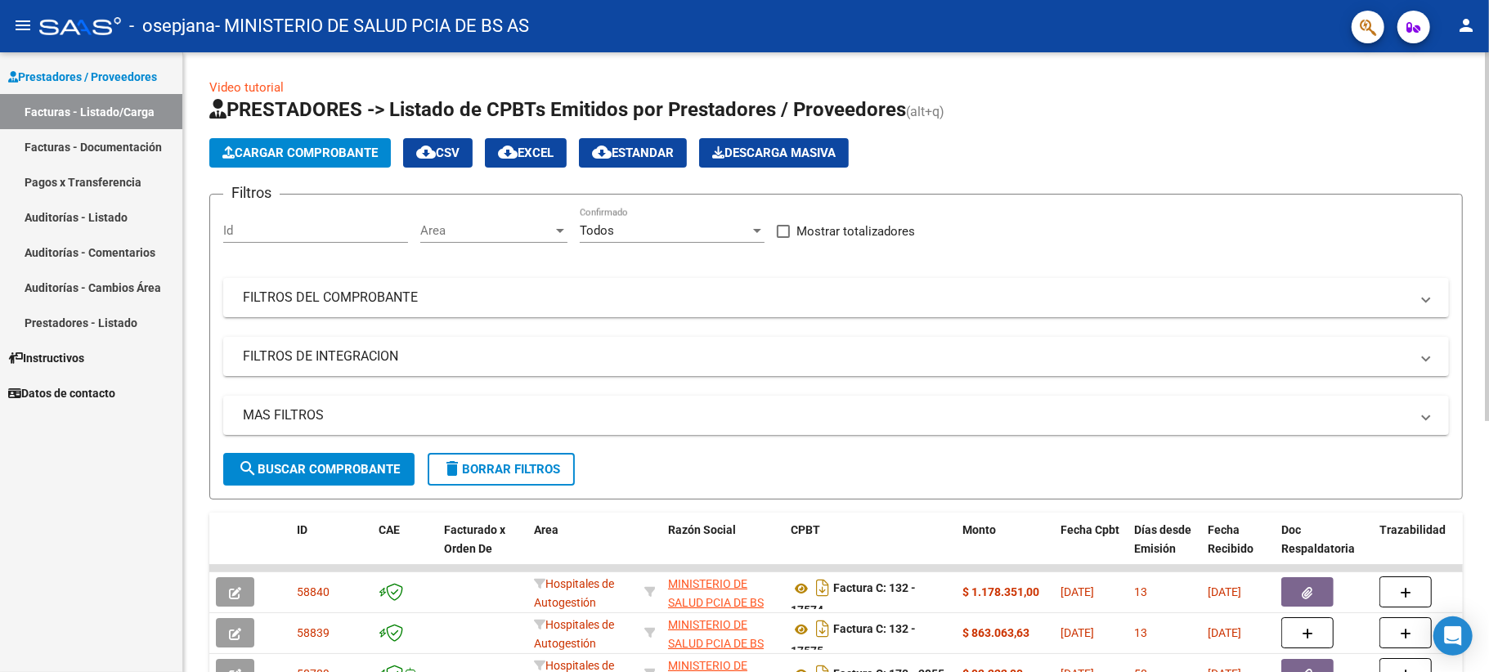
click at [275, 154] on span "Cargar Comprobante" at bounding box center [299, 153] width 155 height 15
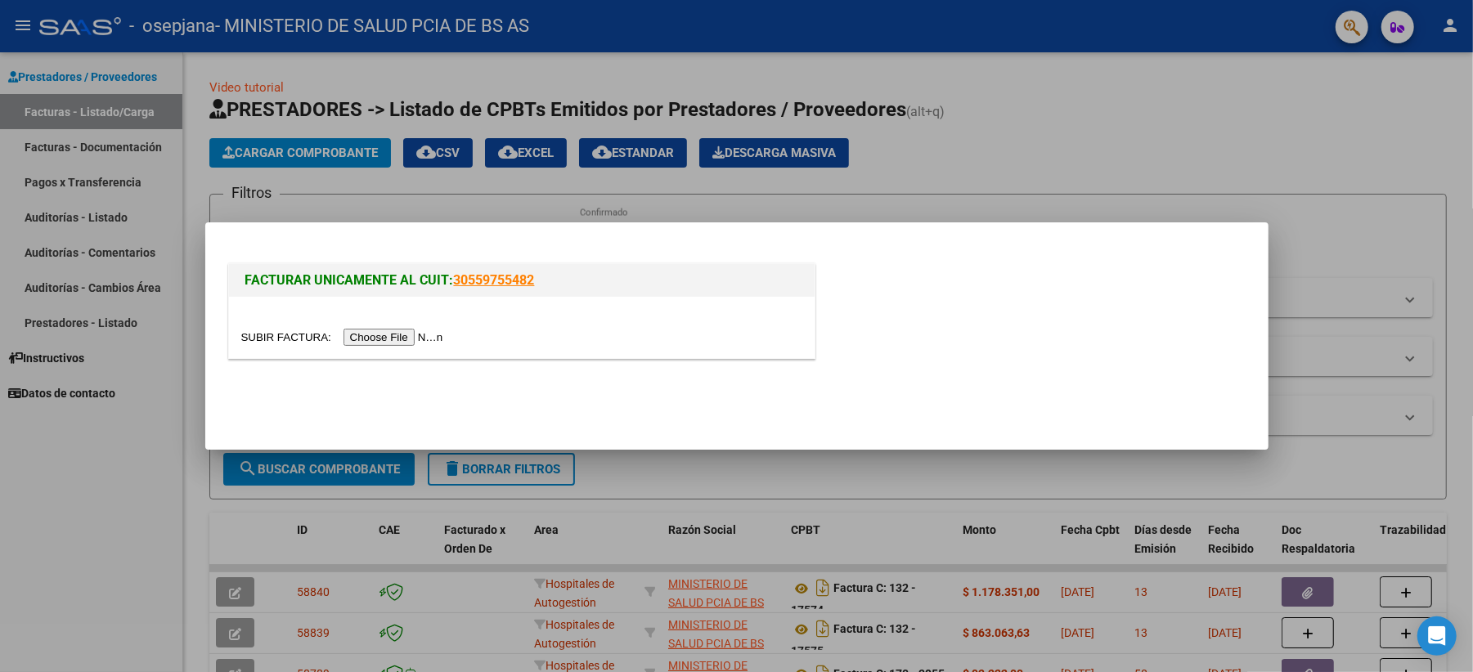
click at [388, 334] on input "file" at bounding box center [344, 337] width 207 height 17
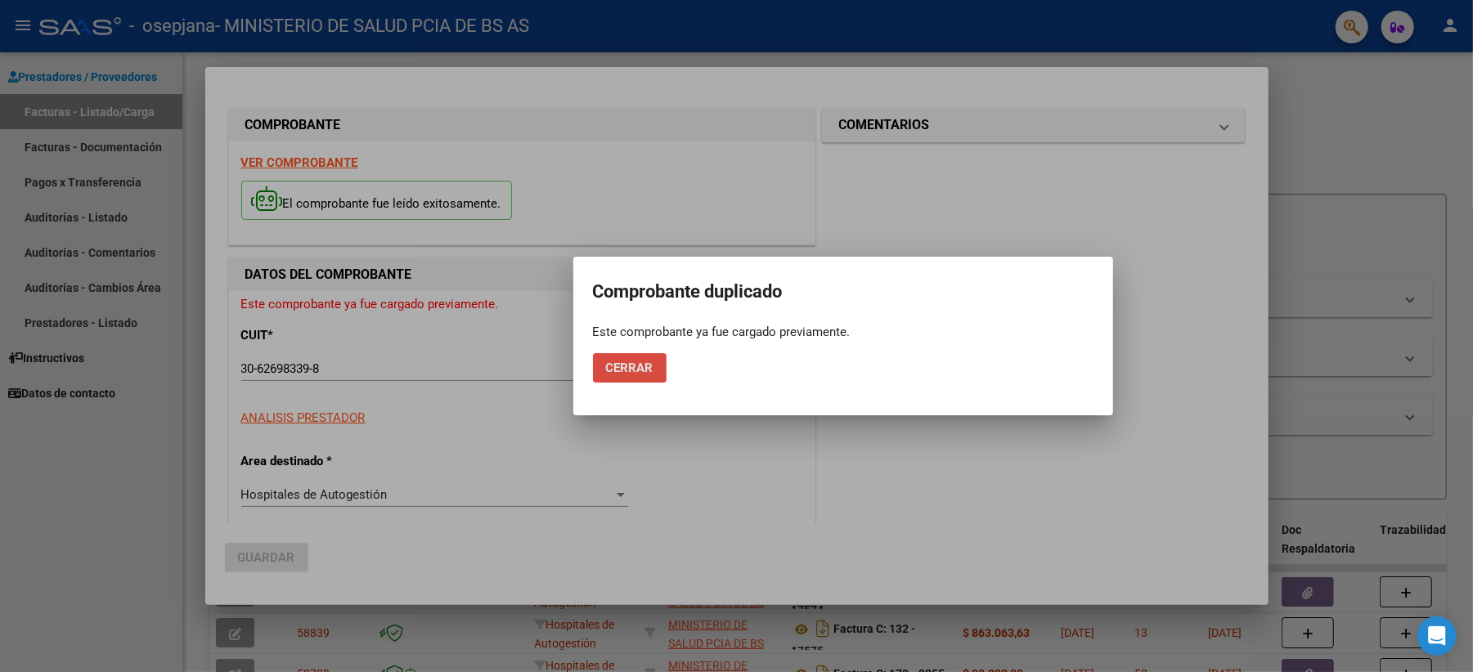
click at [631, 367] on span "Cerrar" at bounding box center [629, 368] width 47 height 15
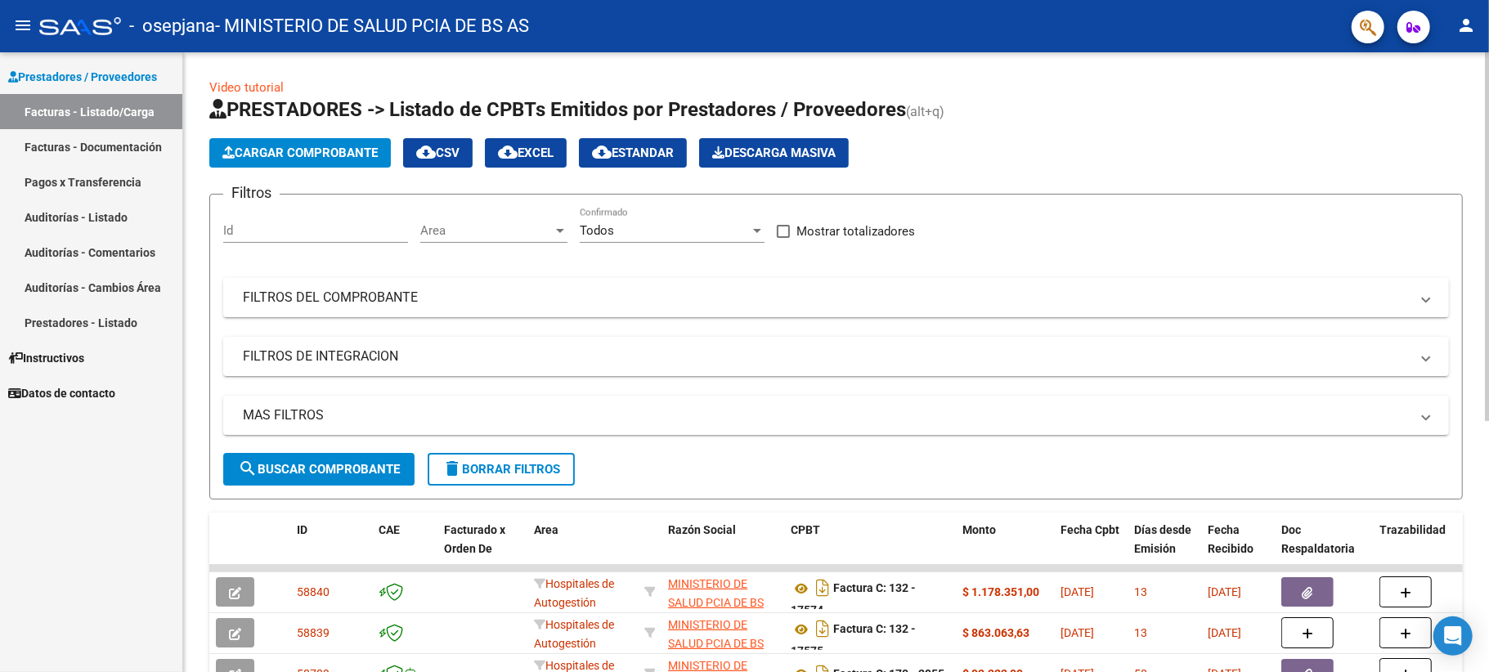
click at [308, 149] on span "Cargar Comprobante" at bounding box center [299, 153] width 155 height 15
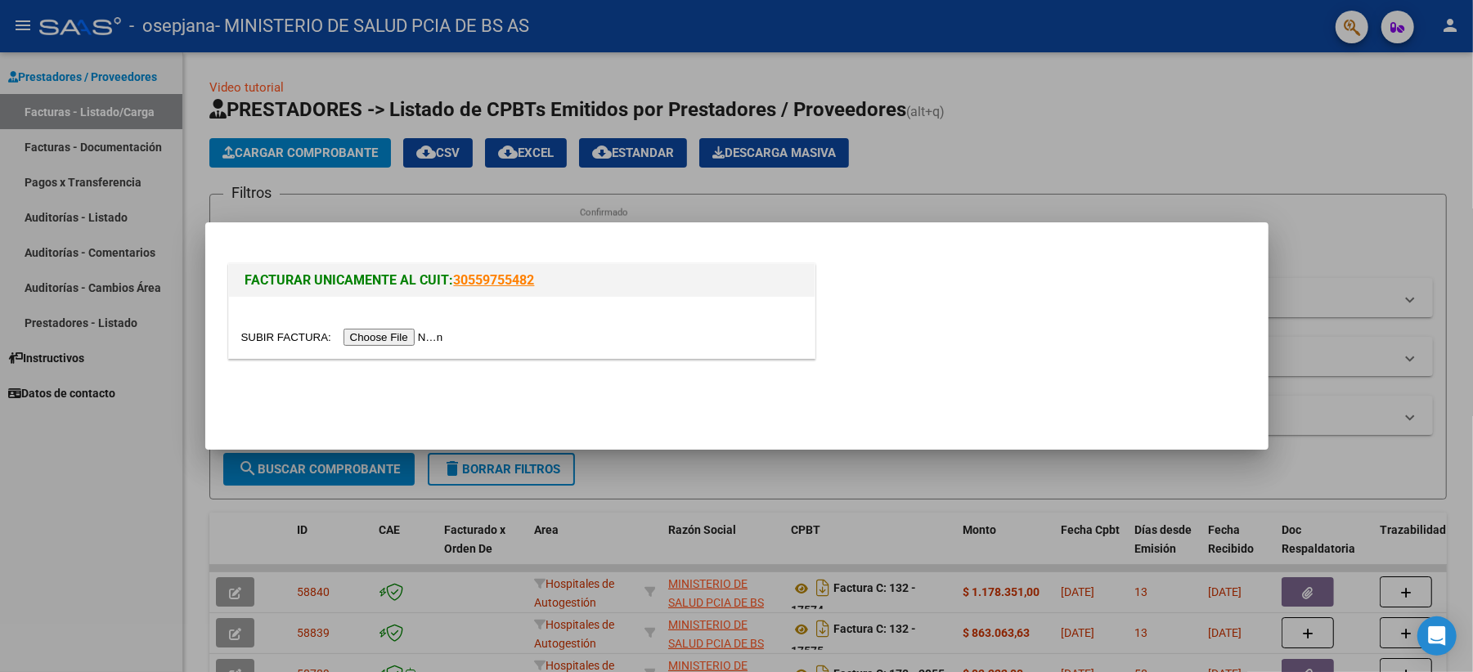
click at [398, 334] on input "file" at bounding box center [344, 337] width 207 height 17
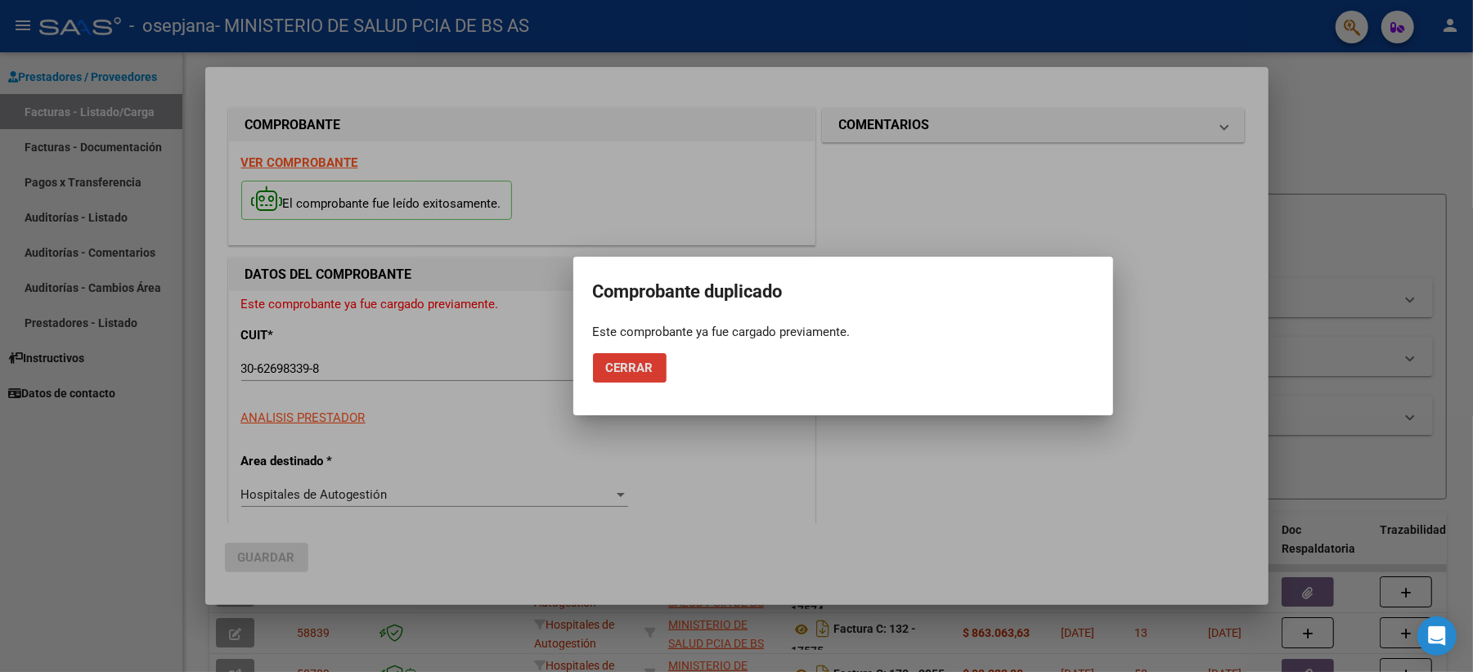
click at [640, 364] on span "Cerrar" at bounding box center [629, 368] width 47 height 15
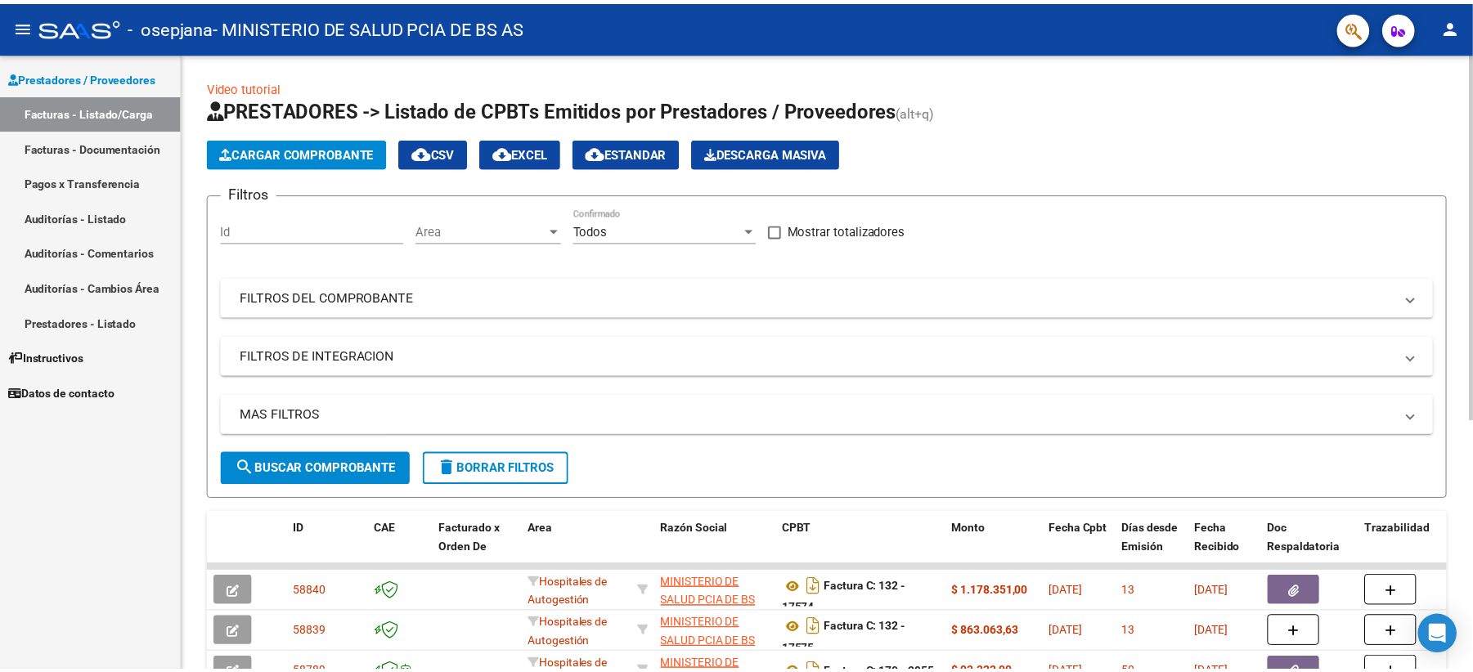
scroll to position [109, 0]
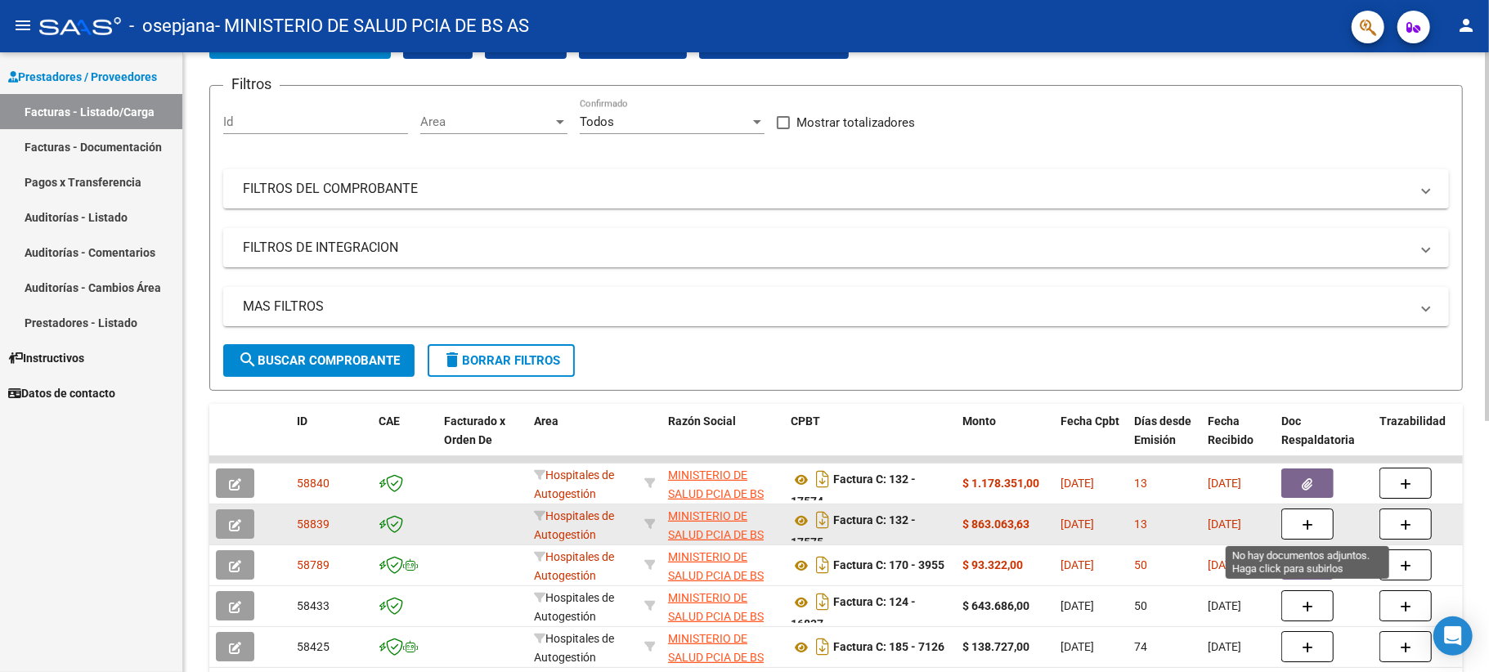
click at [1116, 504] on icon "button" at bounding box center [1307, 525] width 11 height 12
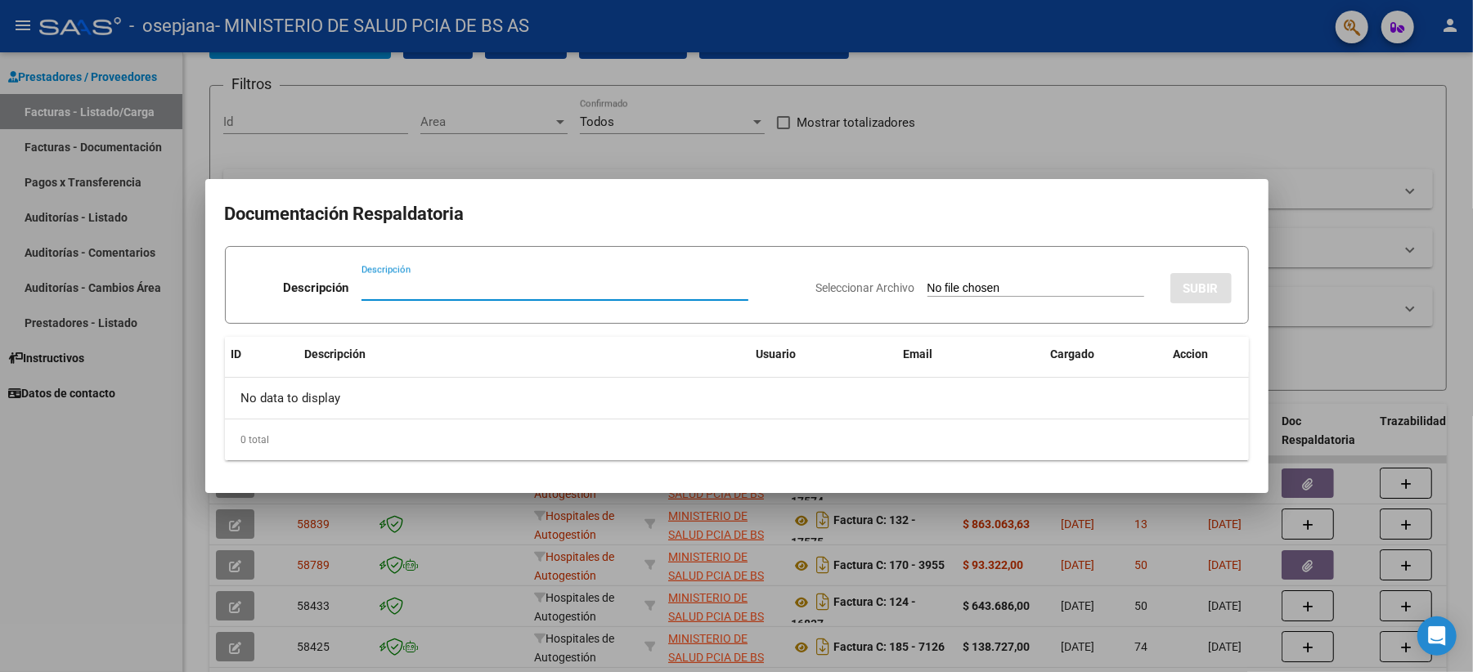
click at [916, 281] on app-file-uploader "Seleccionar Archivo" at bounding box center [986, 288] width 341 height 15
click at [930, 286] on input "Seleccionar Archivo" at bounding box center [1036, 289] width 217 height 16
type input "C:\fakepath\FC MED Rnos 2204 con Doc_compressed.pdf"
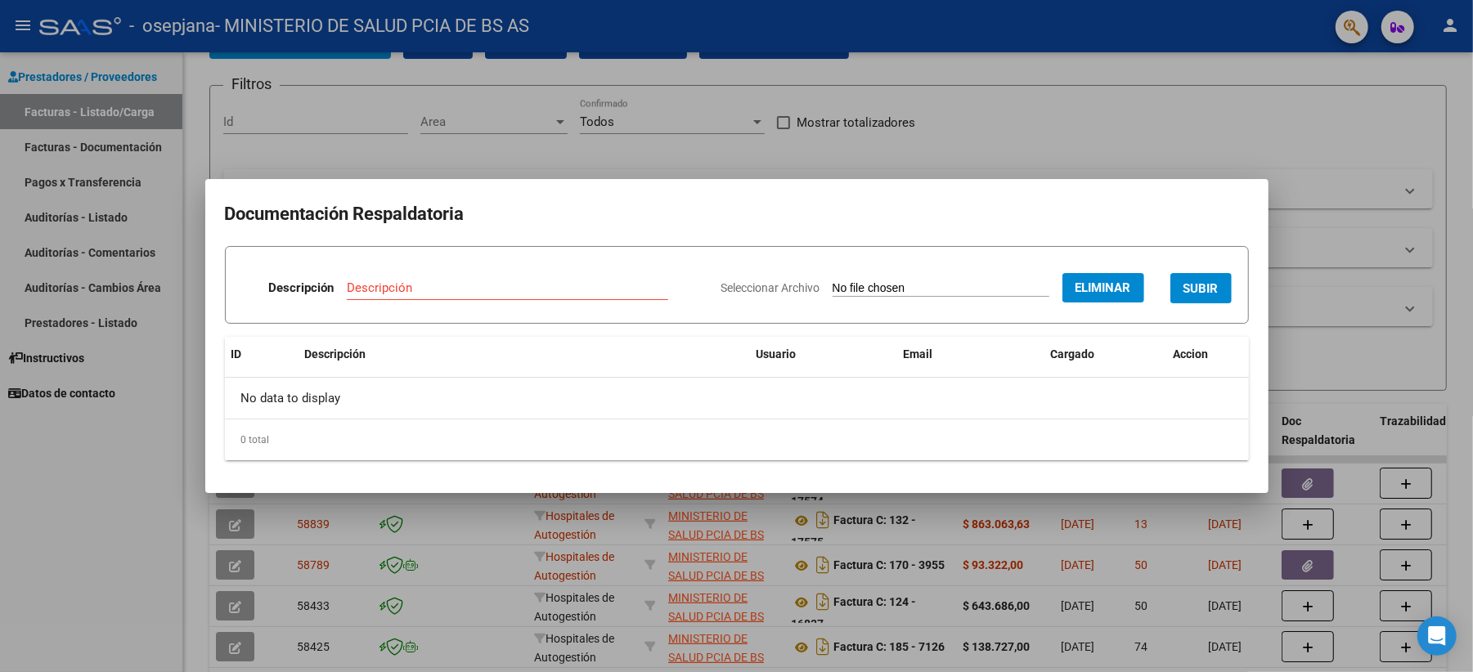
click at [410, 281] on input "Descripción" at bounding box center [507, 288] width 321 height 15
type input "FC N° 17575 (Medicación) con Documentacion correspondiente."
click at [355, 403] on div "No data to display" at bounding box center [737, 398] width 1024 height 41
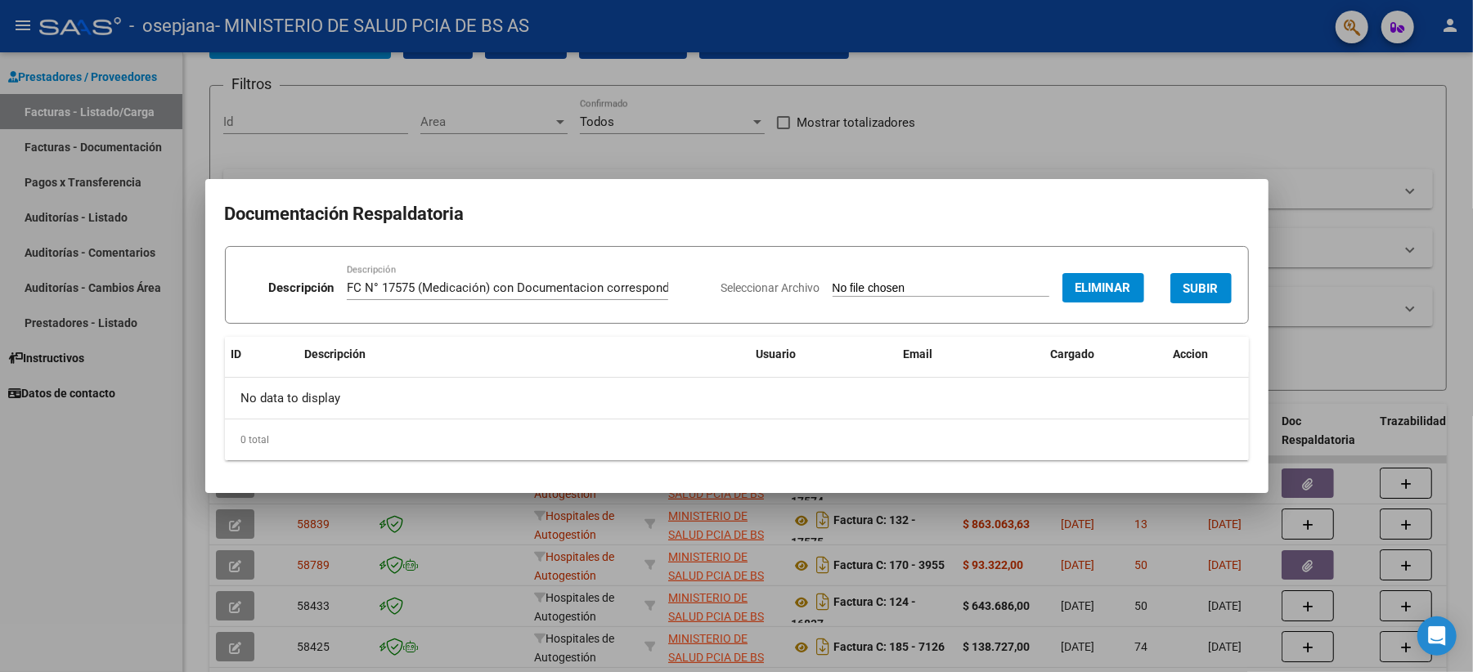
click at [321, 397] on div "No data to display" at bounding box center [737, 398] width 1024 height 41
click at [1116, 286] on span "SUBIR" at bounding box center [1201, 288] width 35 height 15
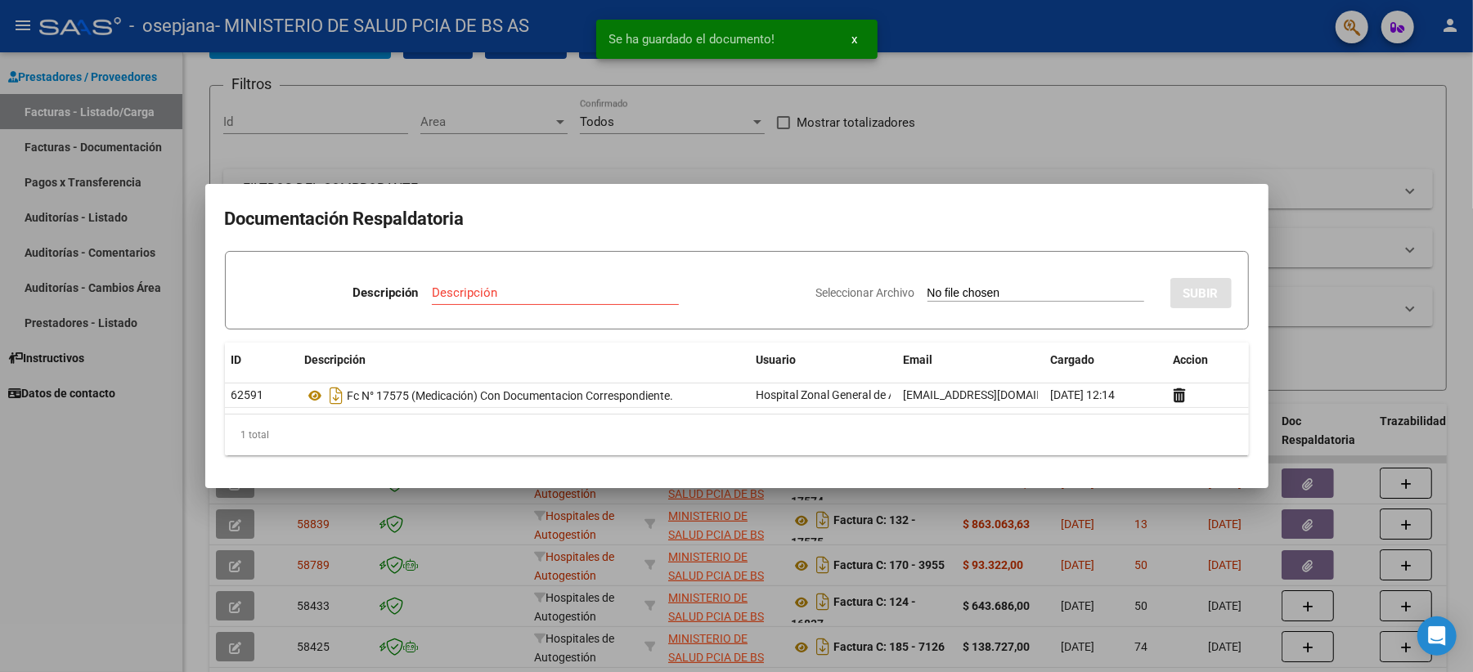
click at [1116, 311] on div at bounding box center [736, 336] width 1473 height 672
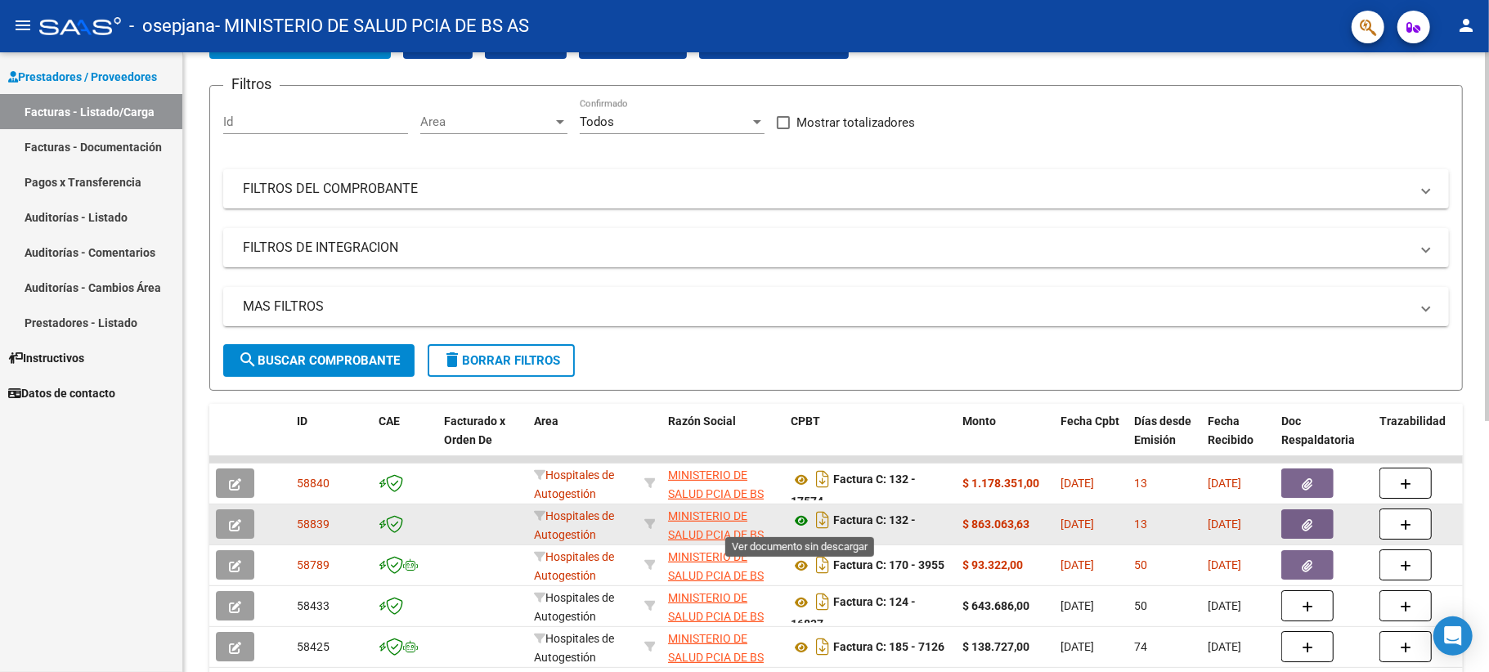
click at [803, 504] on icon at bounding box center [801, 521] width 21 height 20
click at [247, 504] on button "button" at bounding box center [235, 524] width 38 height 29
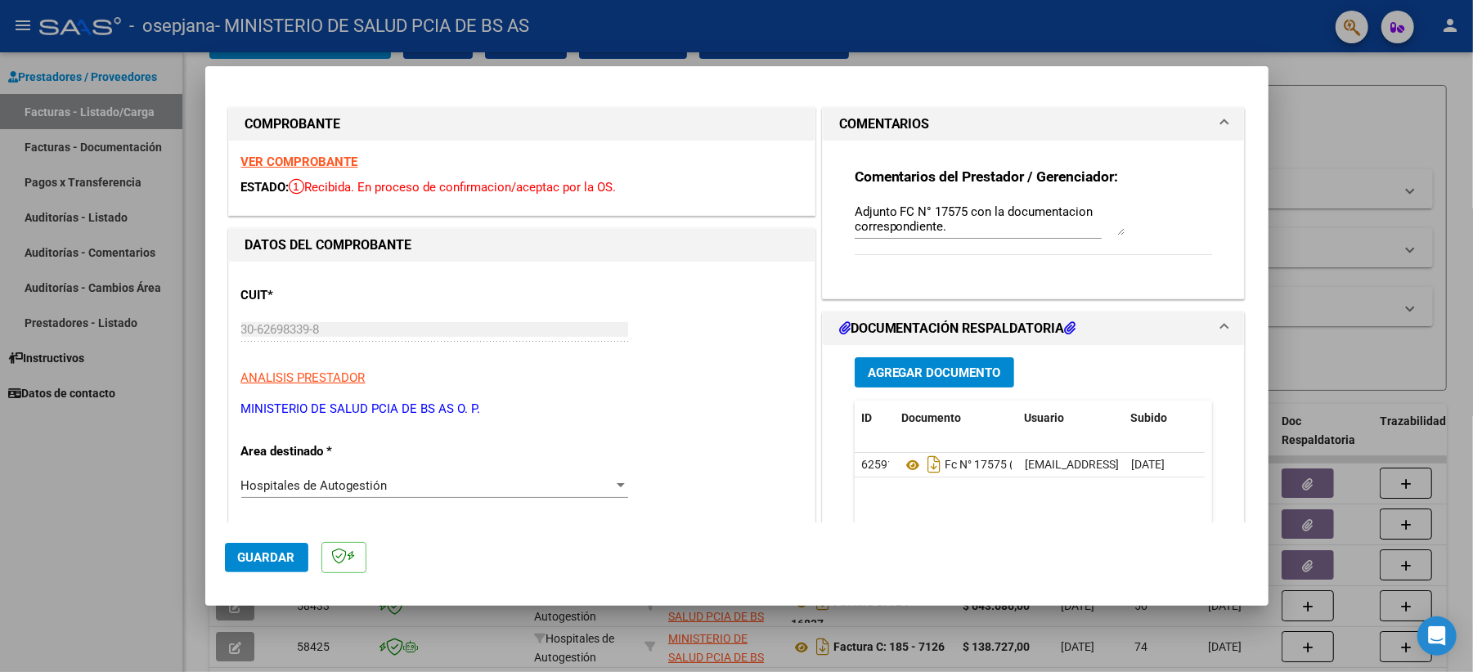
click at [298, 159] on strong "VER COMPROBANTE" at bounding box center [299, 162] width 117 height 15
click at [888, 213] on textarea "Adjunto FC N° 17575 con la documentacion correspondiente." at bounding box center [990, 219] width 270 height 33
click at [1048, 223] on textarea "Adjunto en documentacion respaldatoria con FC N° 17575 con la documentacion cor…" at bounding box center [990, 219] width 270 height 33
click at [982, 224] on textarea "Adjunto en documentacion respaldatoria con FC N° 17575 con la documentacion cor…" at bounding box center [990, 219] width 270 height 33
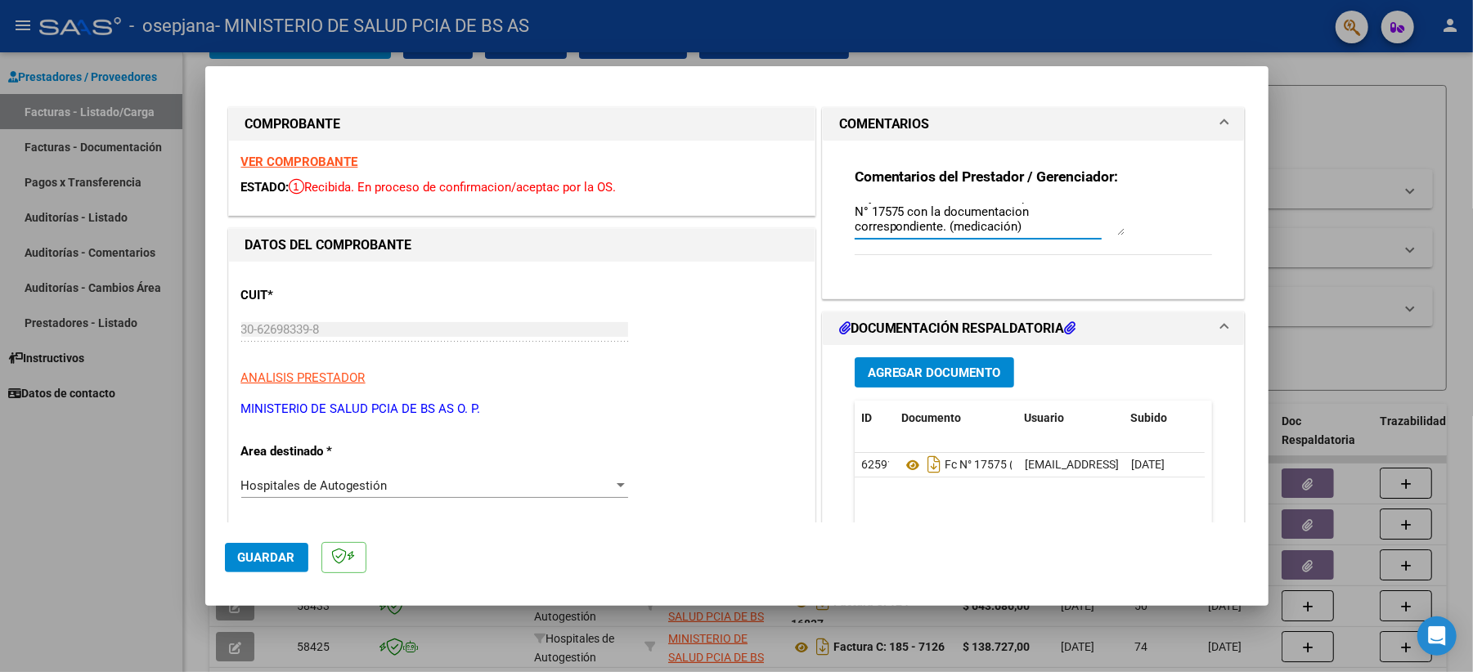
click at [1021, 227] on textarea "Adjunto en documentacion respaldatoria con FC N° 17575 con la documentacion cor…" at bounding box center [990, 219] width 270 height 33
drag, startPoint x: 1088, startPoint y: 227, endPoint x: 841, endPoint y: 222, distance: 247.1
click at [842, 222] on div "Comentarios del Prestador / Gerenciador: Adjunto en documentacion respaldatoria…" at bounding box center [1033, 213] width 383 height 145
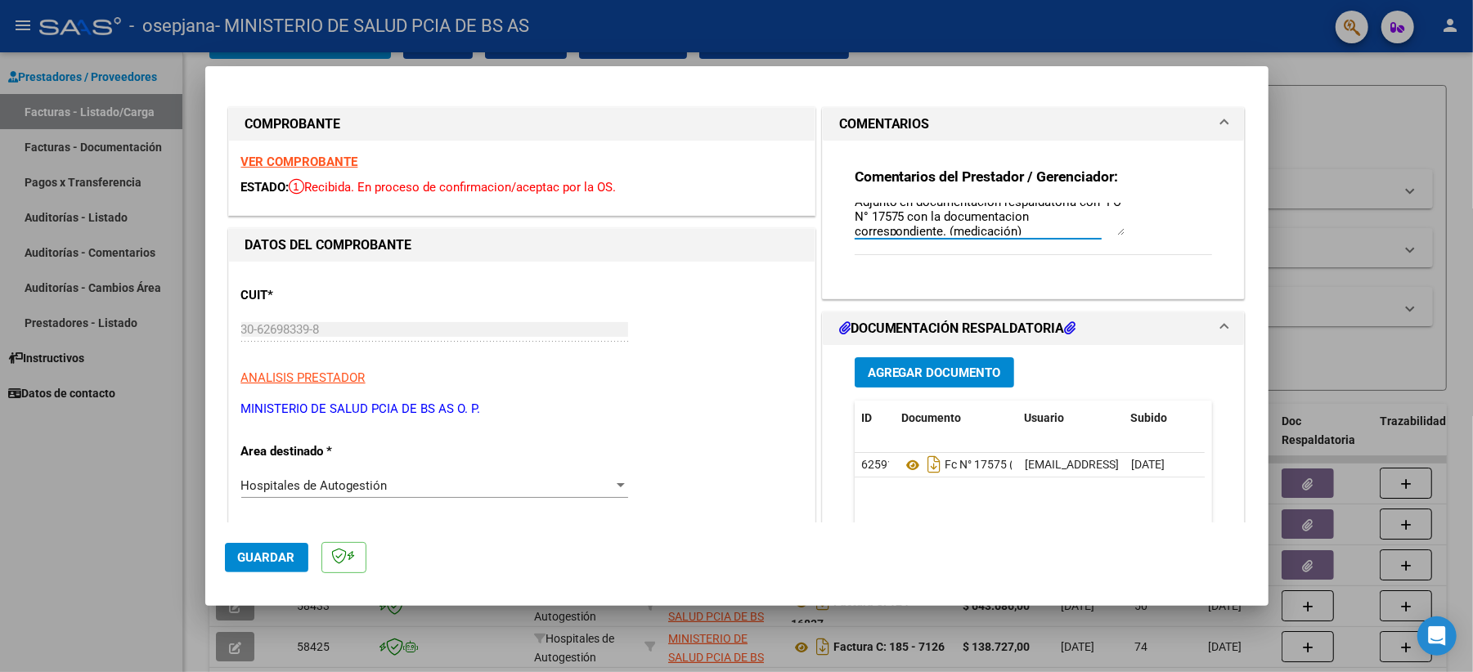
click at [1018, 230] on textarea "Adjunto en documentacion respaldatoria con FC N° 17575 con la documentacion cor…" at bounding box center [990, 219] width 270 height 33
drag, startPoint x: 1018, startPoint y: 223, endPoint x: 1027, endPoint y: 250, distance: 28.5
click at [1027, 250] on div "Adjunto en documentacion respaldatoria con FC N° 17575 con la documentacion cor…" at bounding box center [978, 227] width 247 height 55
click at [1041, 227] on textarea "Adjunto en documentacion respaldatoria con FC N° 17575 con la documentacion cor…" at bounding box center [990, 219] width 270 height 33
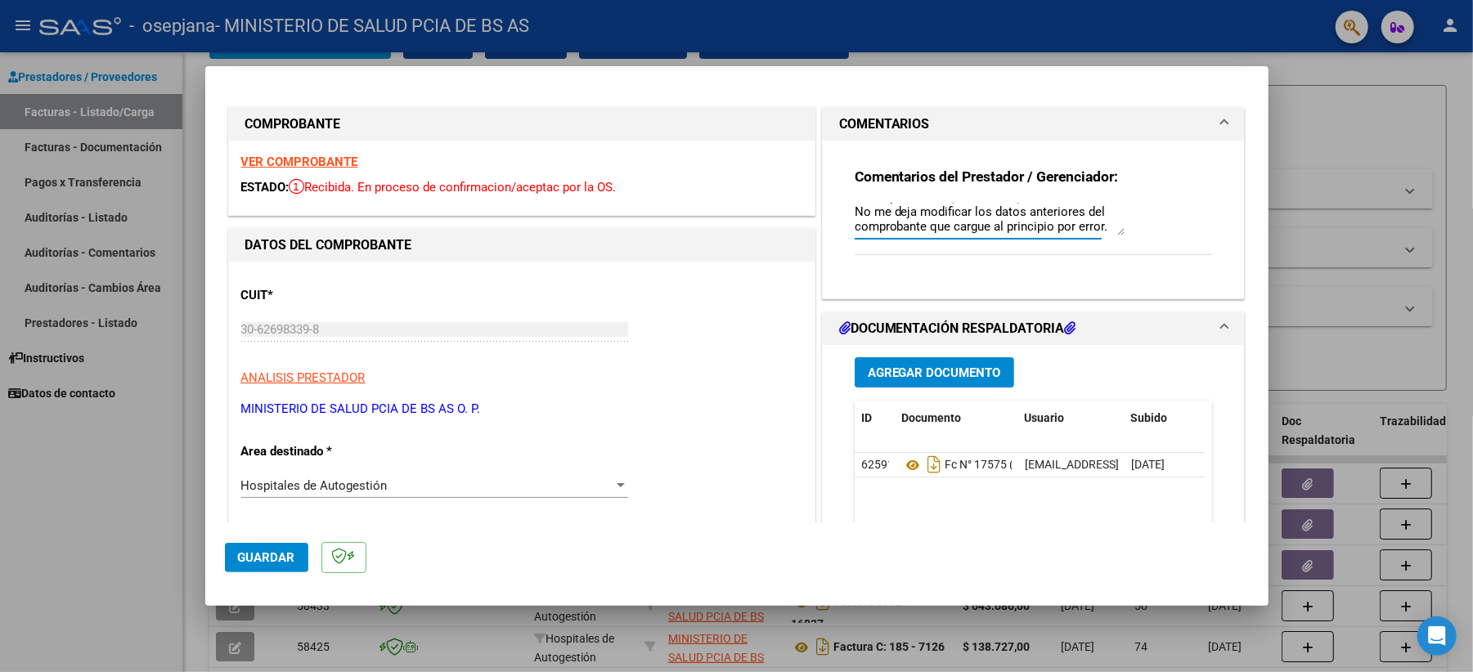
drag, startPoint x: 845, startPoint y: 208, endPoint x: 1096, endPoint y: 237, distance: 252.8
click at [1096, 237] on div "Adjunto en documentacion respaldatoria con FC N° 17575 con la documentacion cor…" at bounding box center [990, 219] width 270 height 39
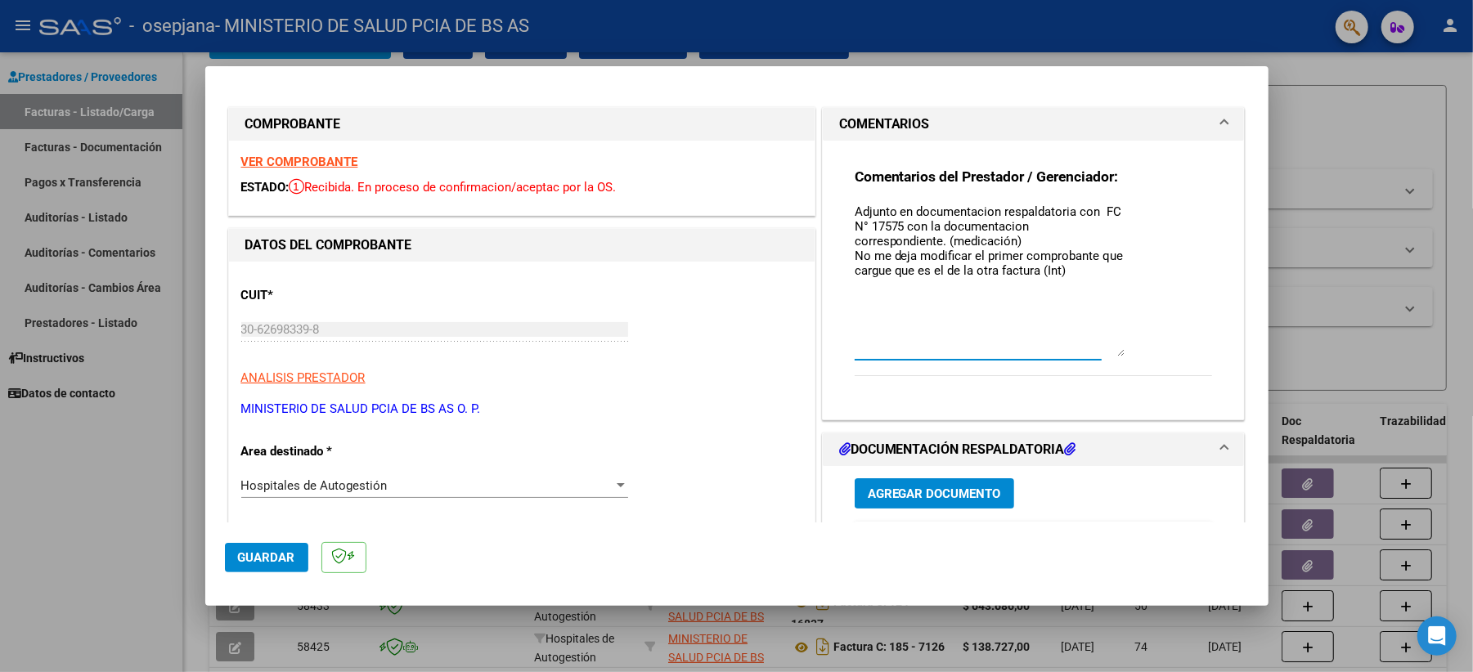
drag, startPoint x: 1114, startPoint y: 229, endPoint x: 1149, endPoint y: 350, distance: 126.1
click at [1116, 350] on div "Comentarios del Prestador / Gerenciador: Adjunto en documentacion respaldatoria…" at bounding box center [1034, 281] width 358 height 227
click at [950, 243] on textarea "Adjunto en documentacion respaldatoria con FC N° 17575 con la documentacion cor…" at bounding box center [990, 280] width 270 height 154
click at [1080, 267] on textarea "Adjunto en documentacion respaldatoria con FC N° 17575 con la documentacion cor…" at bounding box center [990, 280] width 270 height 154
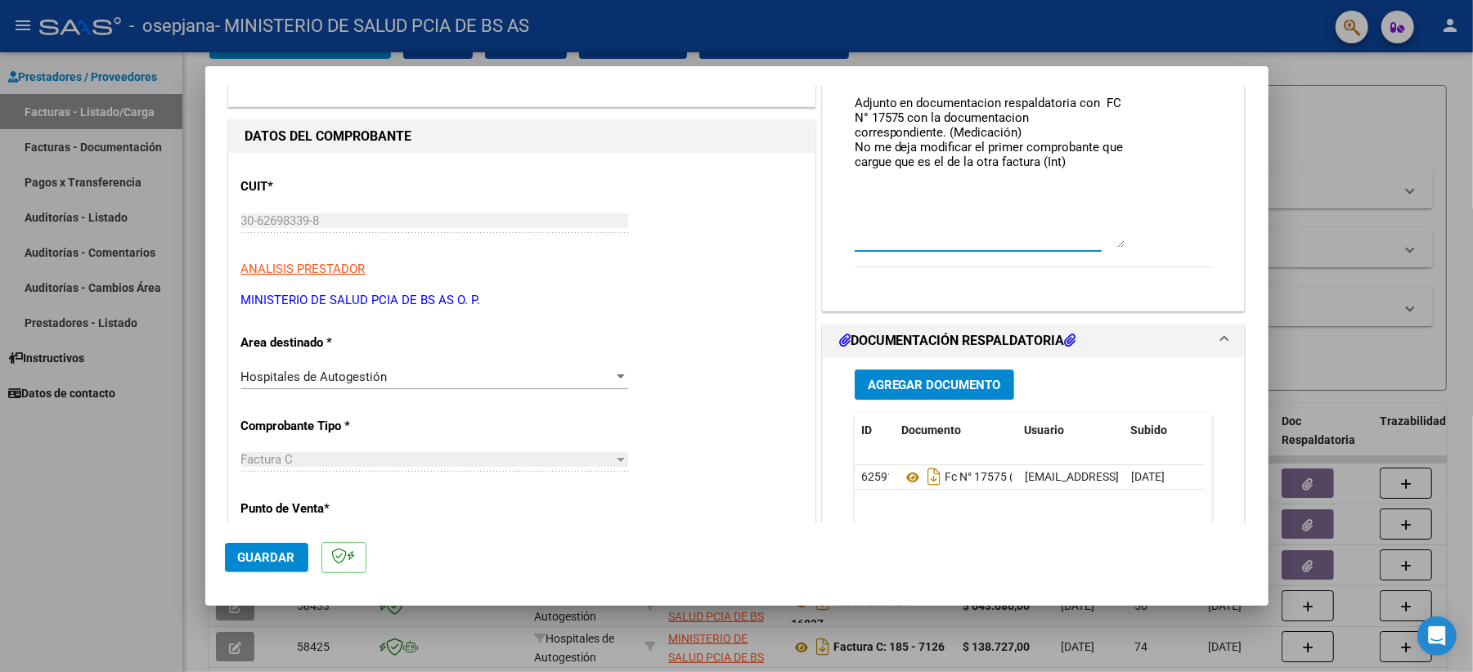
type textarea "Adjunto en documentacion respaldatoria con FC N° 17575 con la documentacion cor…"
click at [258, 504] on span "Guardar" at bounding box center [266, 557] width 57 height 15
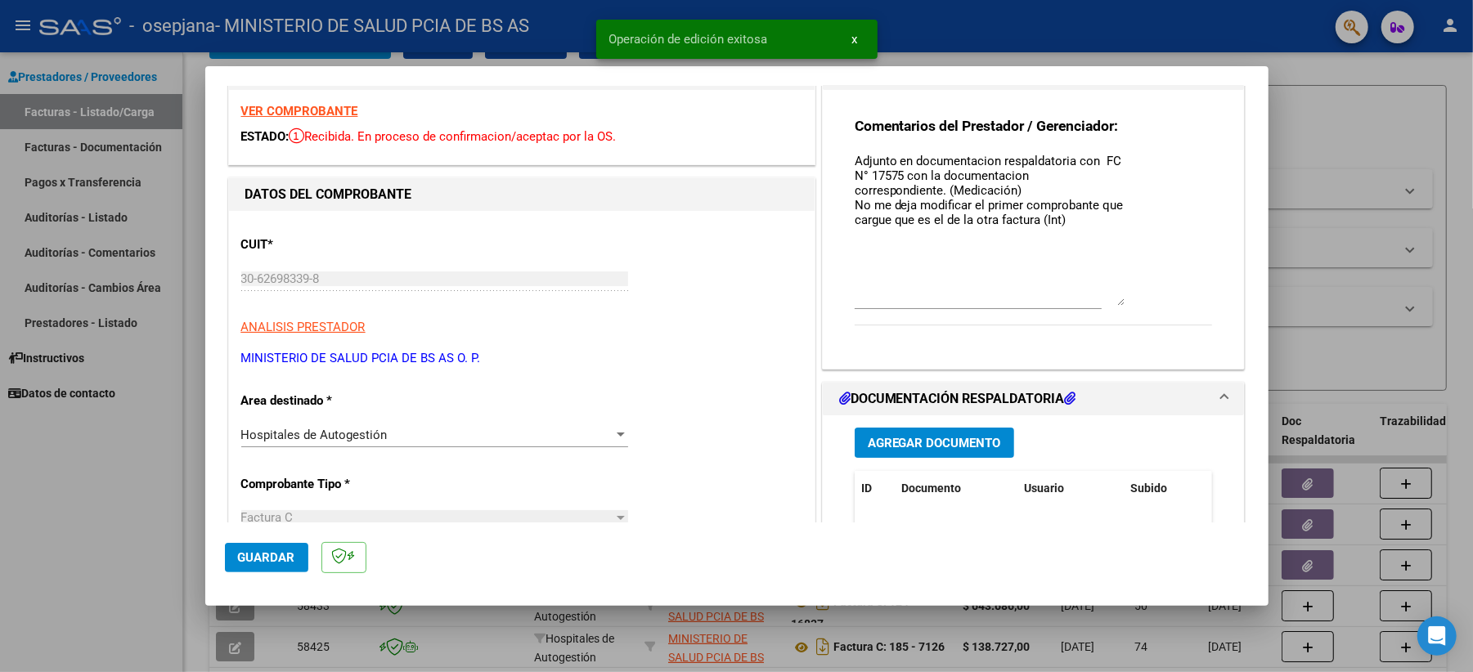
scroll to position [34, 0]
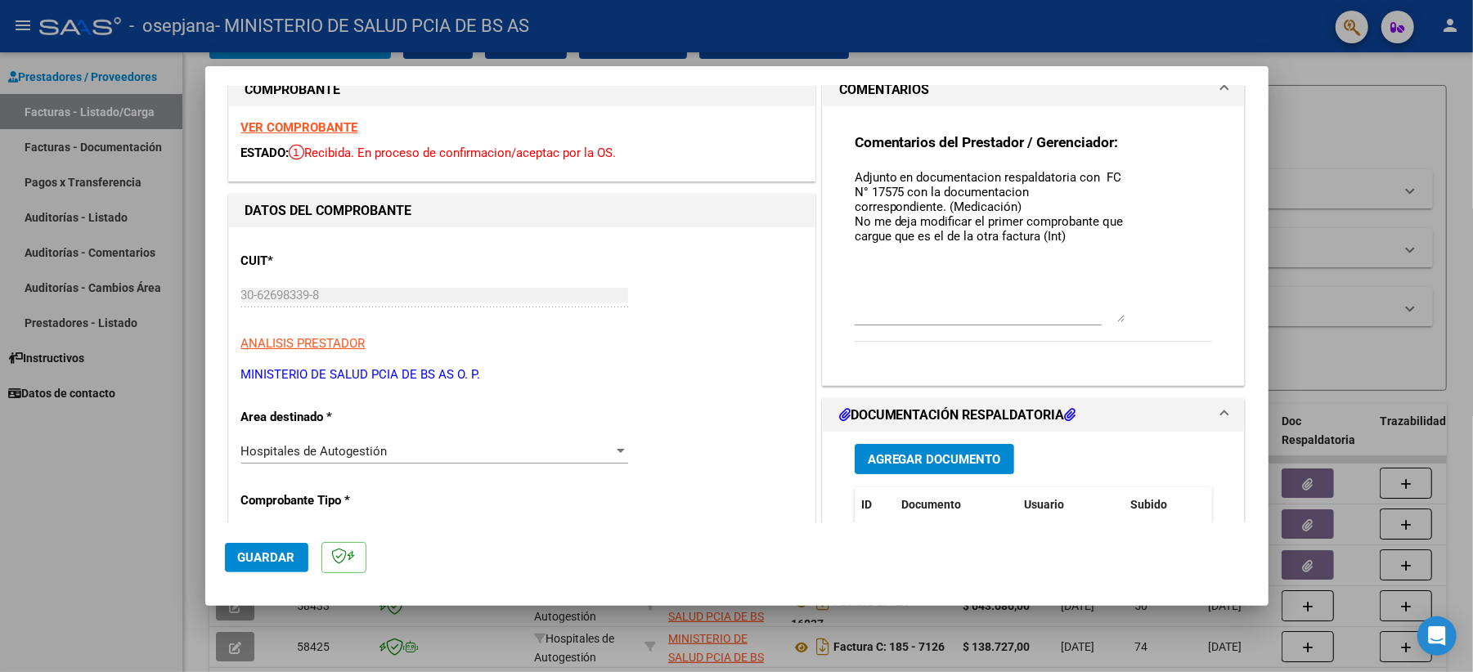
drag, startPoint x: 1271, startPoint y: 196, endPoint x: 1274, endPoint y: 175, distance: 21.5
click at [1116, 175] on div at bounding box center [736, 336] width 1473 height 672
click at [1116, 175] on mat-expansion-panel-header "FILTROS DEL COMPROBANTE" at bounding box center [828, 188] width 1210 height 39
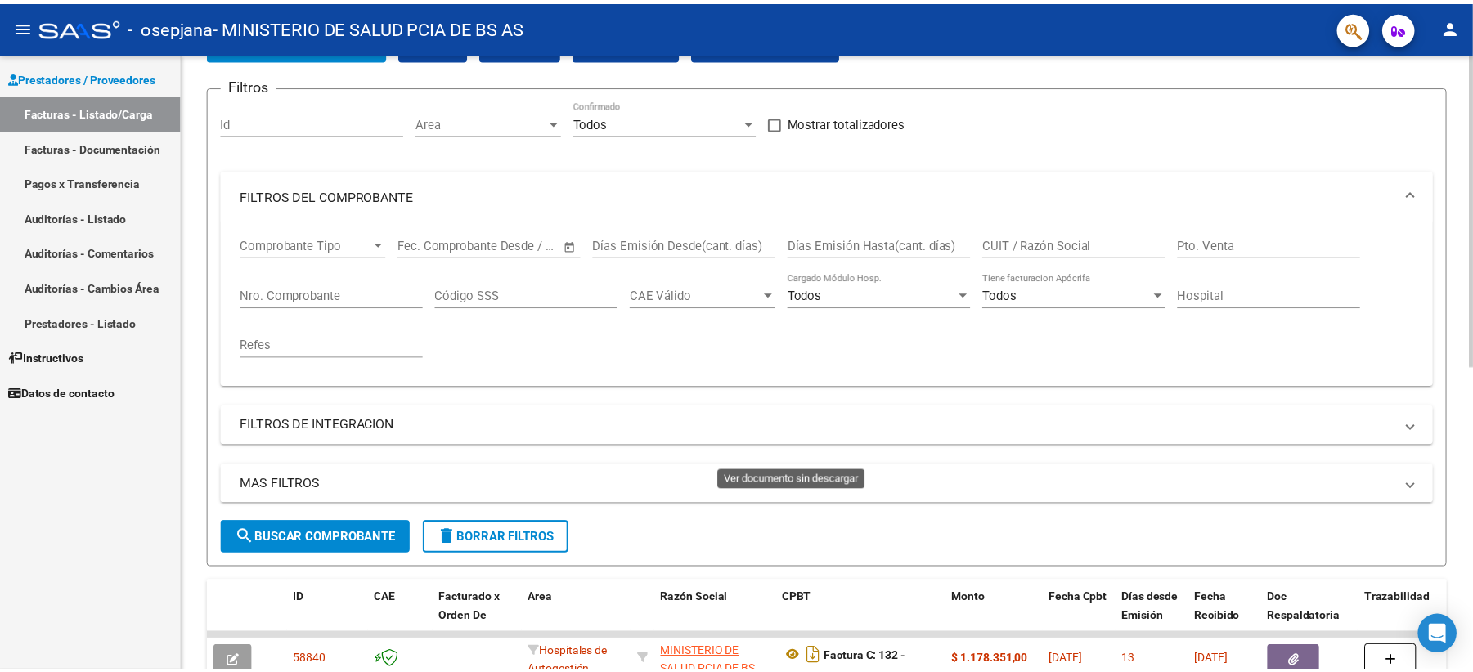
scroll to position [436, 0]
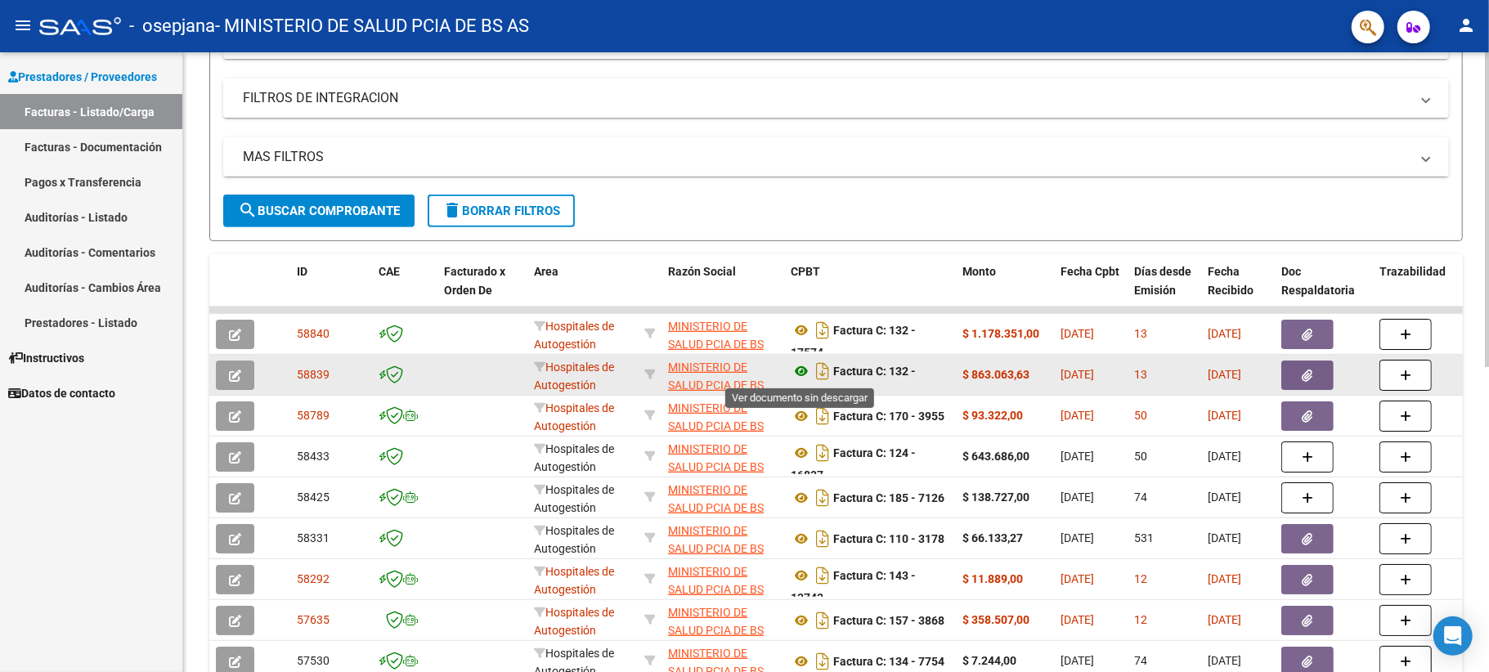
click at [795, 375] on icon at bounding box center [801, 372] width 21 height 20
click at [1116, 375] on icon "button" at bounding box center [1308, 376] width 11 height 12
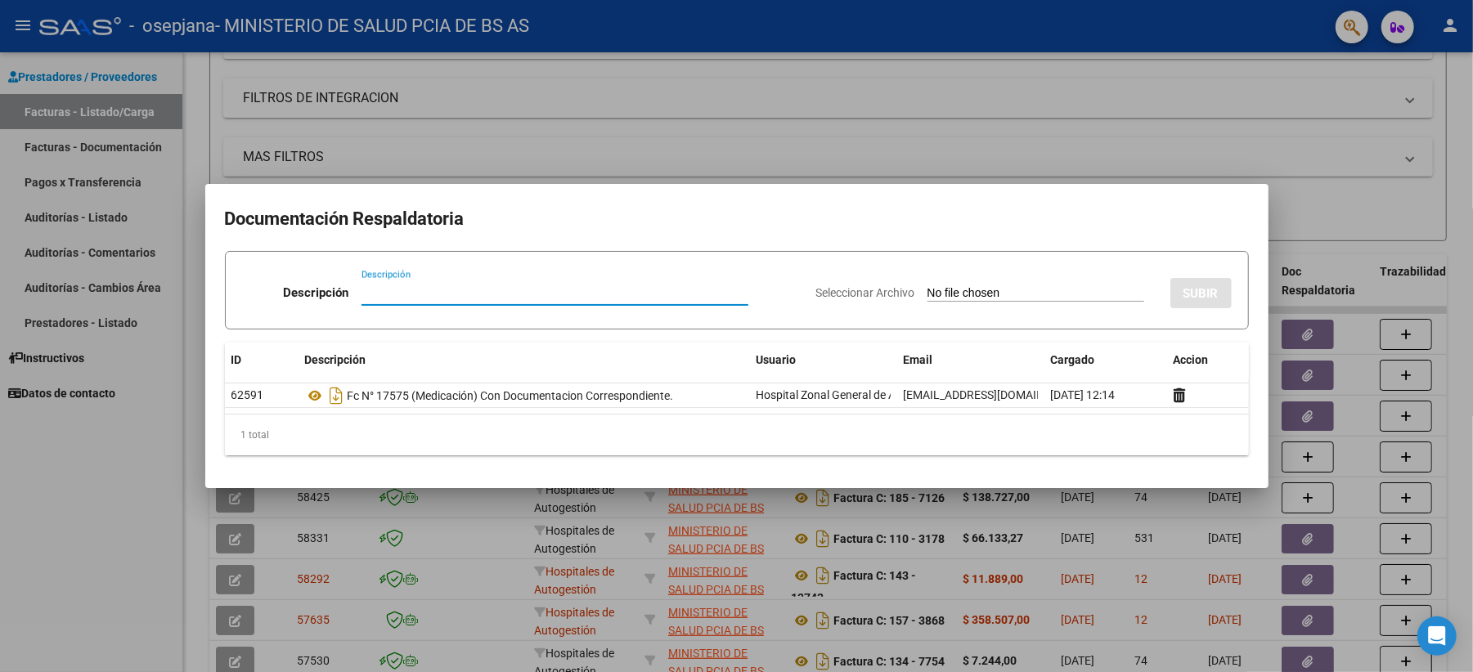
click at [1116, 151] on div at bounding box center [736, 336] width 1473 height 672
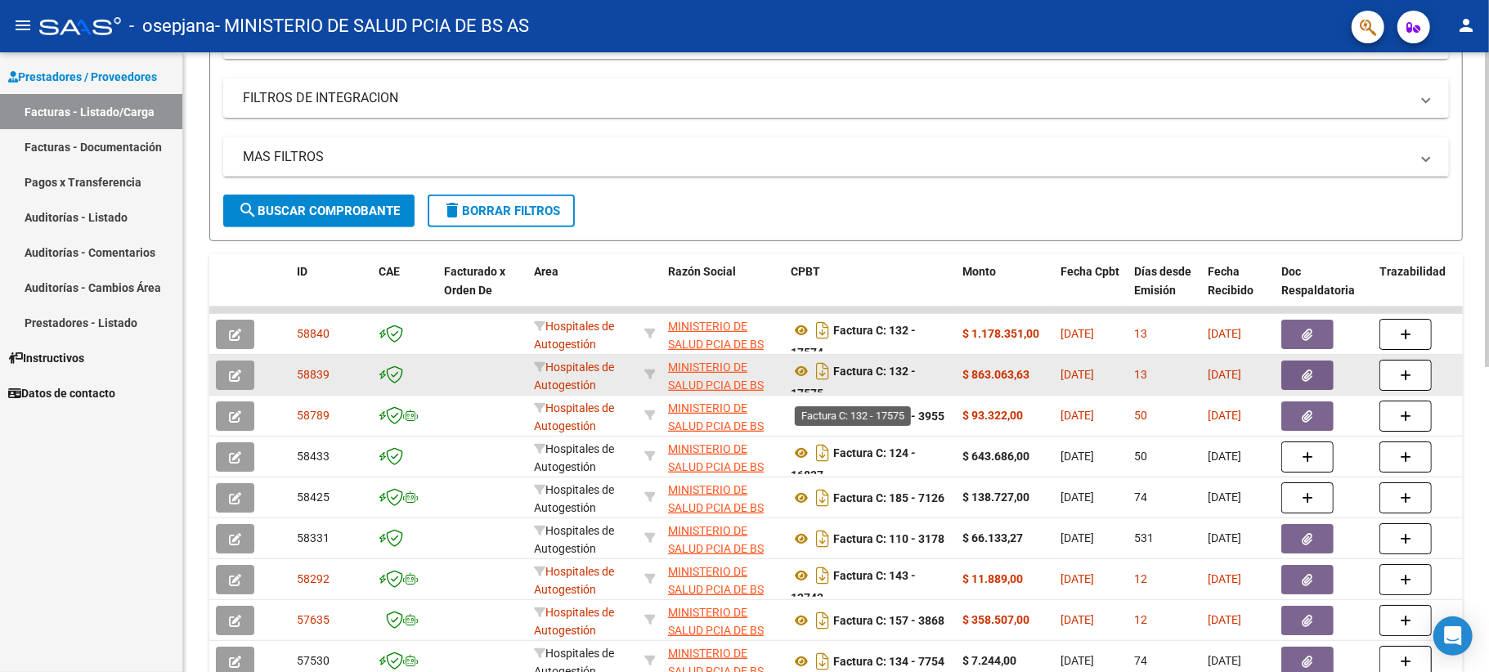
click at [894, 371] on strong "Factura C: 132 - 17575" at bounding box center [853, 382] width 125 height 35
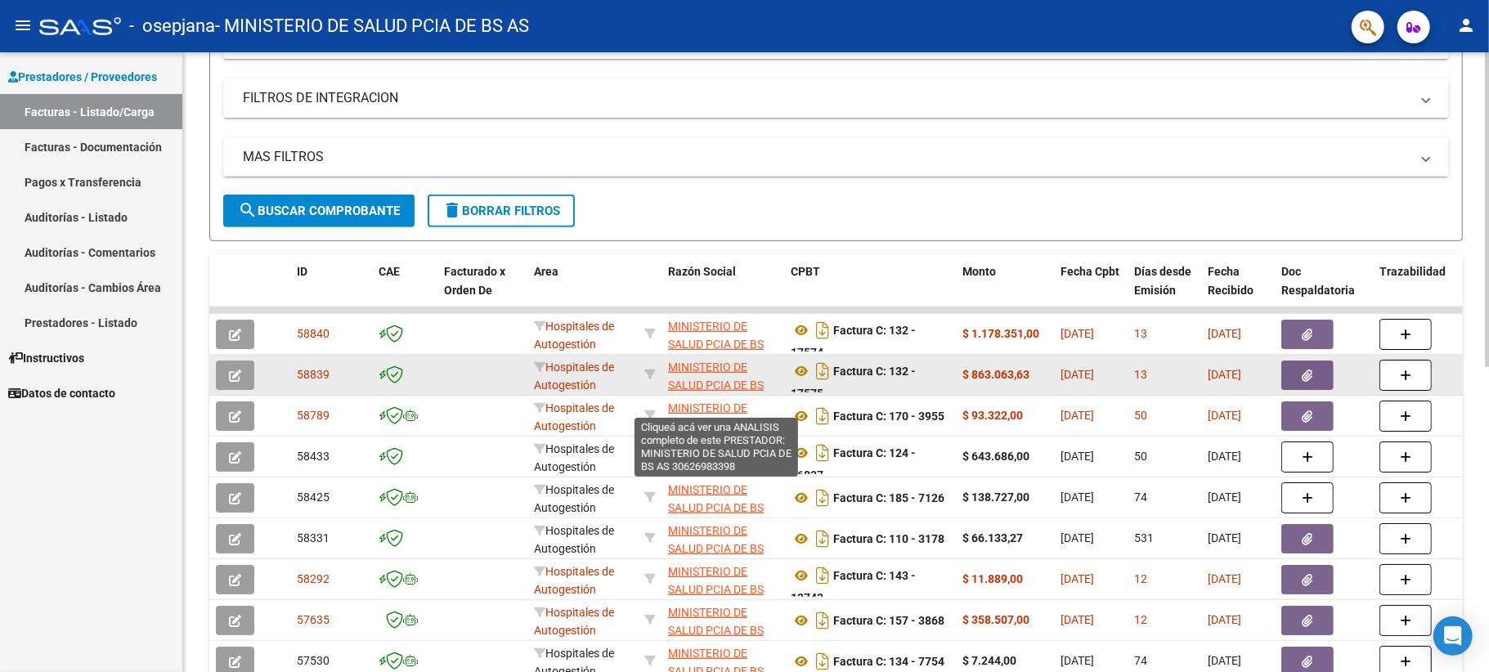
click at [689, 371] on span "MINISTERIO DE SALUD PCIA DE BS AS" at bounding box center [716, 386] width 96 height 51
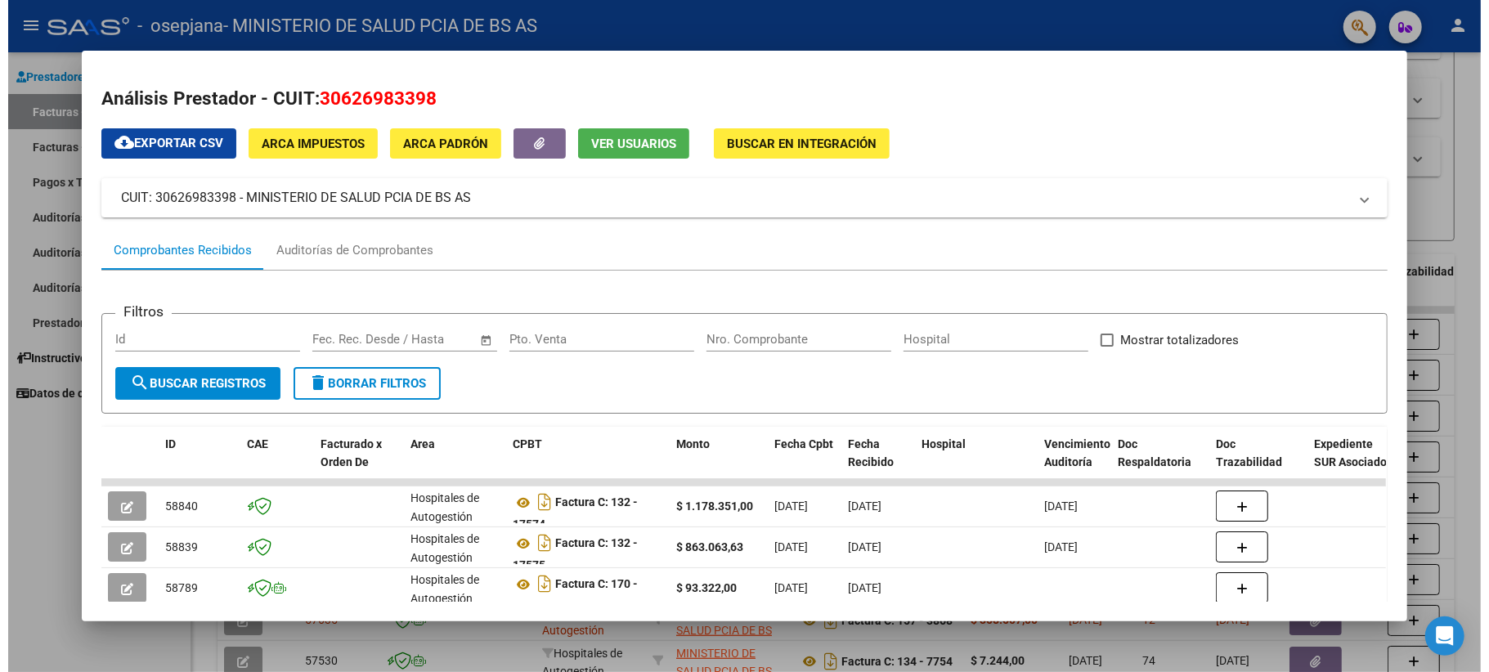
scroll to position [109, 0]
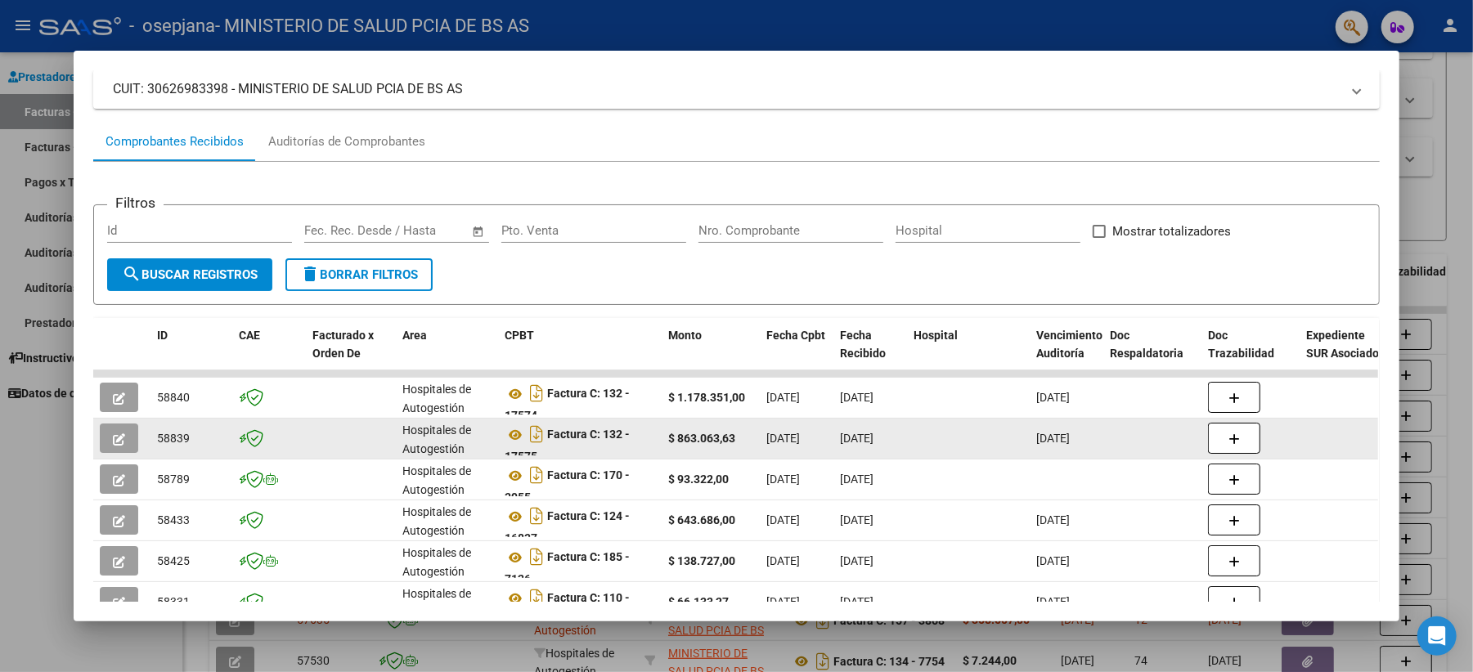
click at [679, 429] on div "$ 863.063,63" at bounding box center [710, 438] width 85 height 19
click at [188, 434] on div "58839" at bounding box center [191, 438] width 69 height 19
click at [113, 434] on icon "button" at bounding box center [119, 440] width 12 height 12
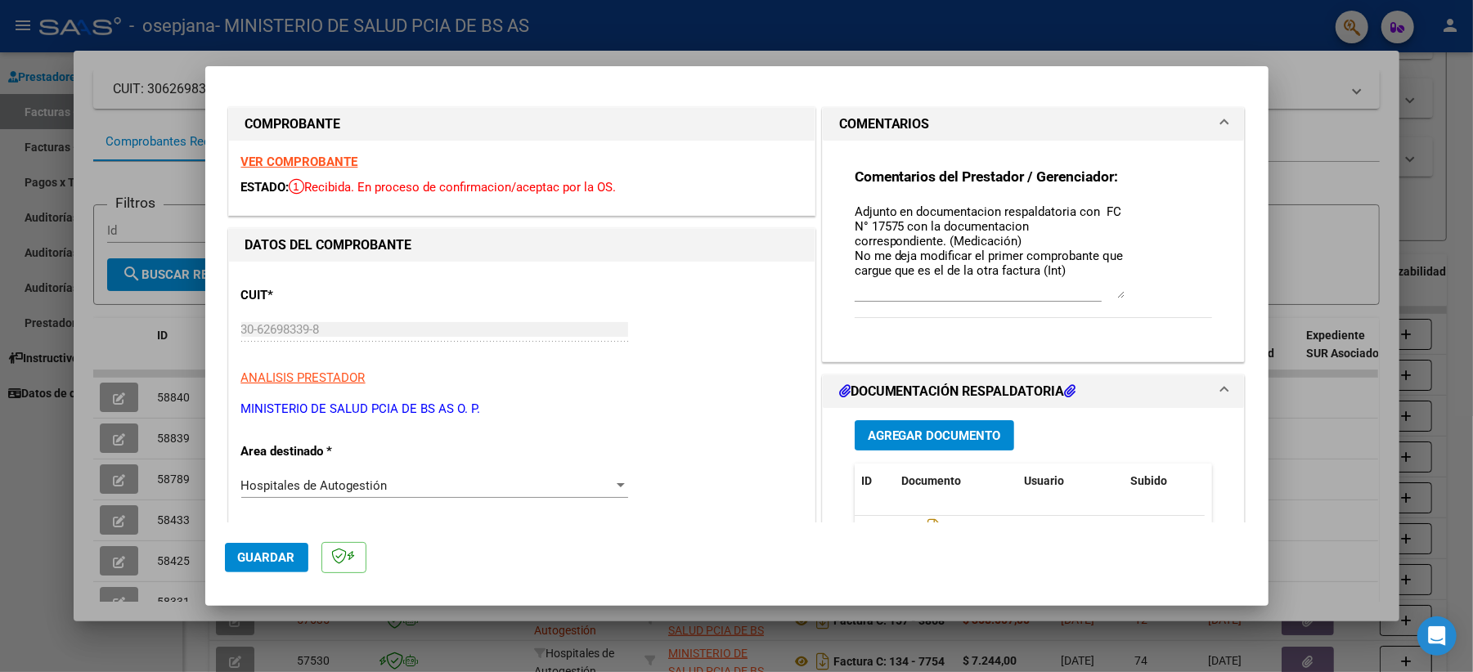
drag, startPoint x: 1109, startPoint y: 231, endPoint x: 1113, endPoint y: 294, distance: 63.9
click at [1113, 294] on textarea "Adjunto en documentacion respaldatoria con FC N° 17575 con la documentacion cor…" at bounding box center [990, 251] width 270 height 96
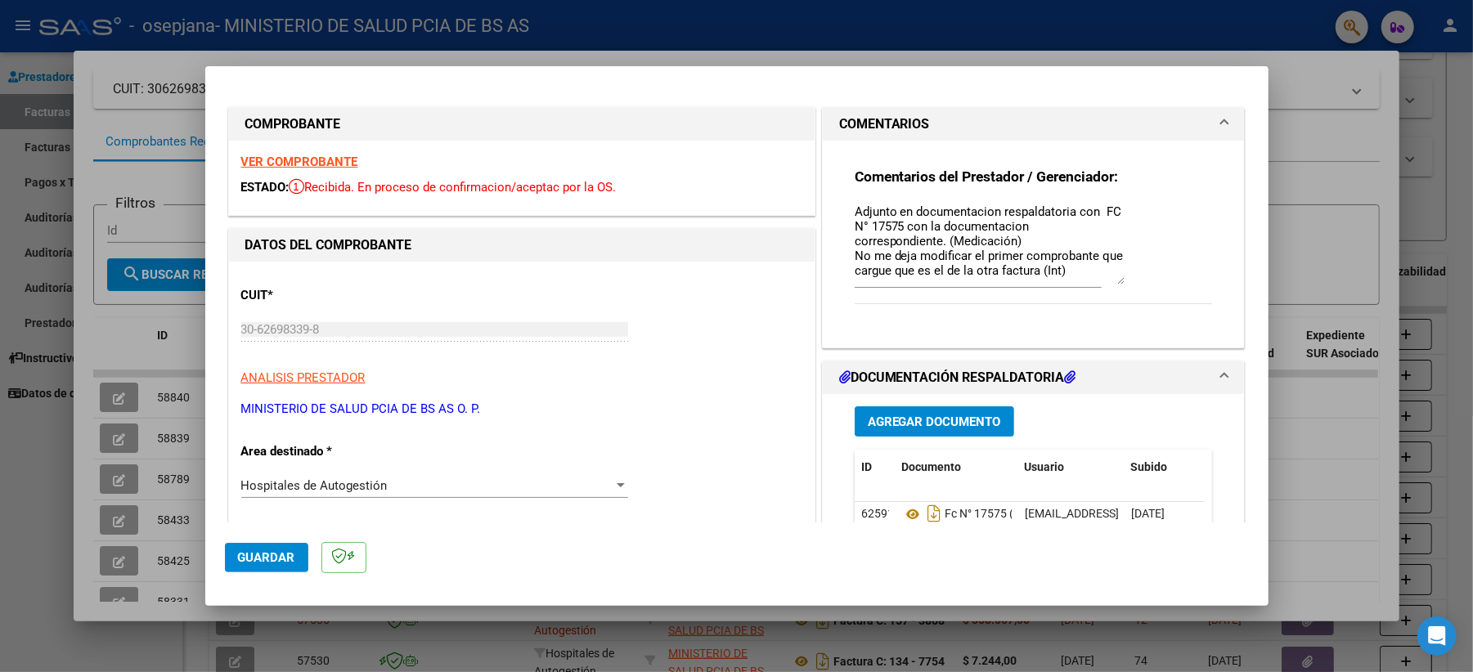
drag, startPoint x: 1109, startPoint y: 298, endPoint x: 1127, endPoint y: 283, distance: 23.3
click at [1116, 283] on div "Comentarios del Prestador / Gerenciador: Adjunto en documentacion respaldatoria…" at bounding box center [1034, 245] width 358 height 155
click at [276, 504] on span "Guardar" at bounding box center [266, 557] width 57 height 15
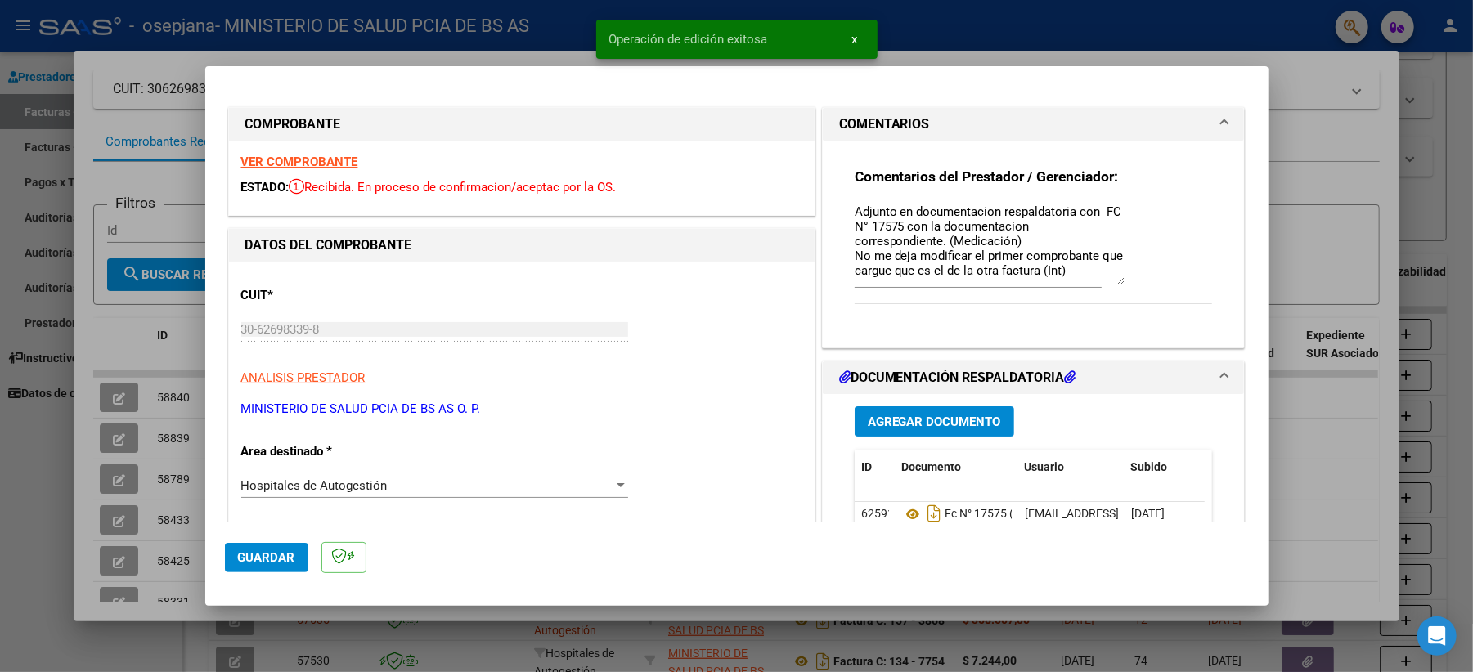
click at [1116, 491] on div at bounding box center [736, 336] width 1473 height 672
type input "$ 0,00"
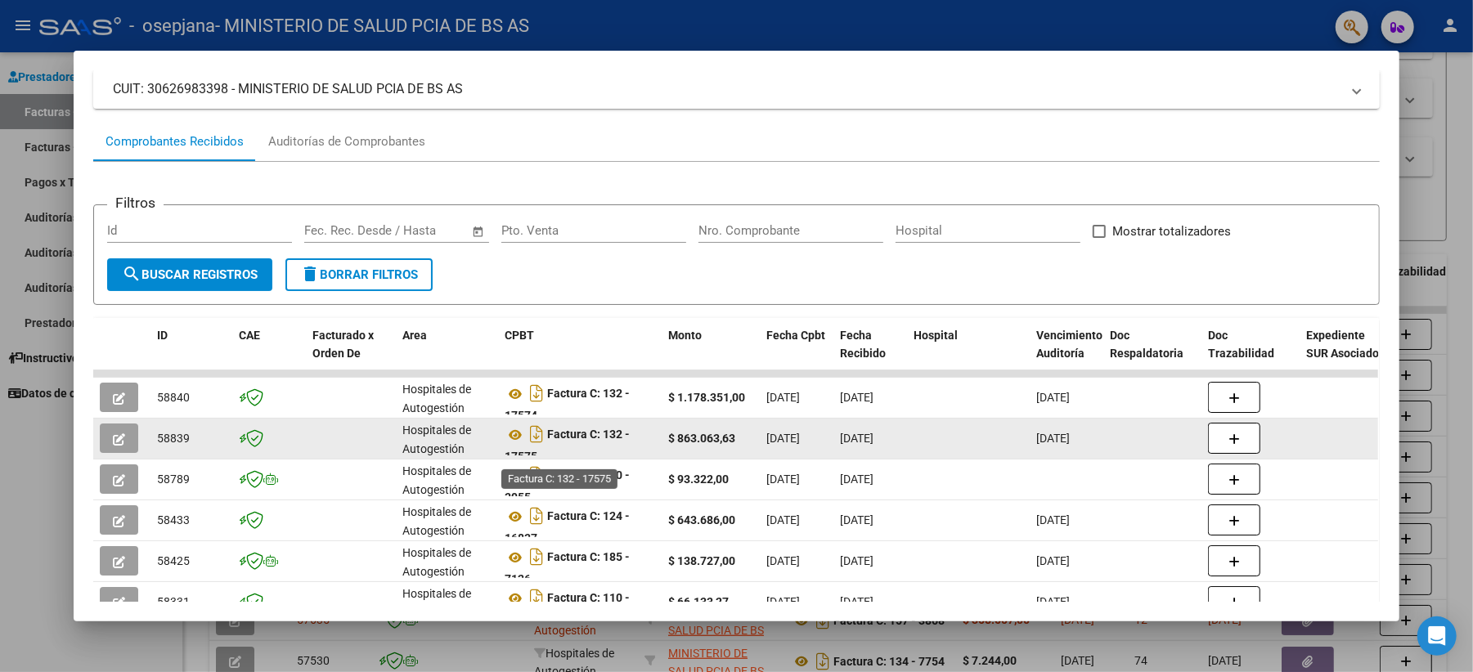
click at [620, 440] on strong "Factura C: 132 - 17575" at bounding box center [567, 446] width 125 height 35
click at [113, 437] on icon "button" at bounding box center [119, 440] width 12 height 12
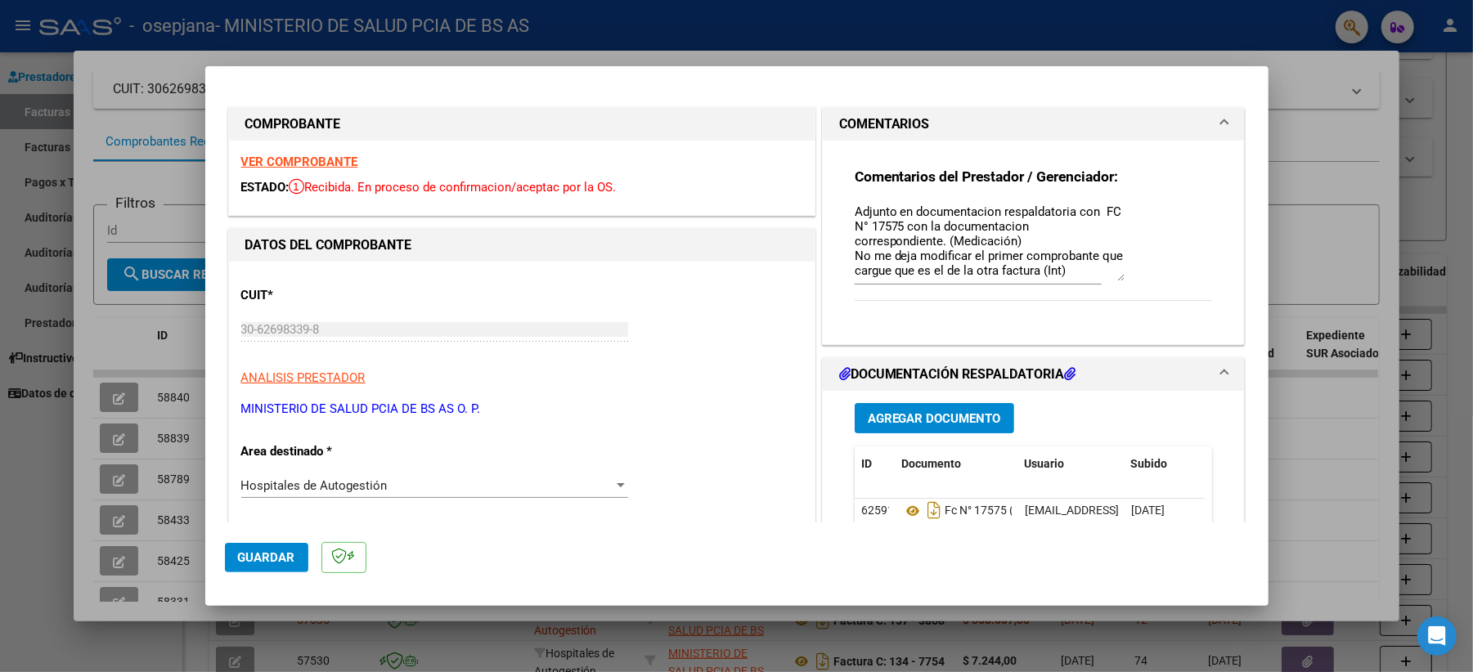
drag, startPoint x: 1110, startPoint y: 231, endPoint x: 1133, endPoint y: 276, distance: 51.2
click at [1116, 276] on div "Comentarios del Prestador / Gerenciador: Adjunto en documentacion respaldatoria…" at bounding box center [1034, 243] width 358 height 151
click at [279, 504] on span "Guardar" at bounding box center [266, 557] width 57 height 15
click at [245, 504] on span "Guardar" at bounding box center [266, 557] width 57 height 15
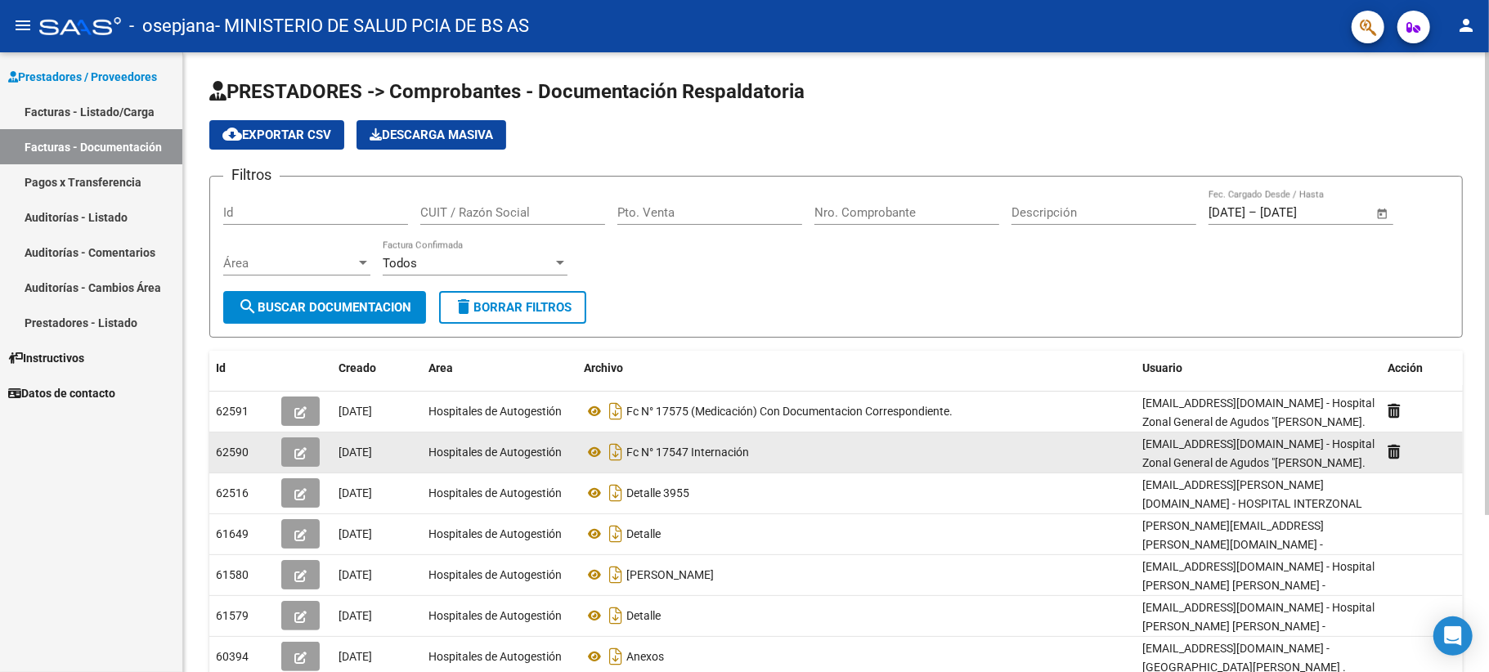
click at [303, 445] on span "button" at bounding box center [300, 452] width 12 height 15
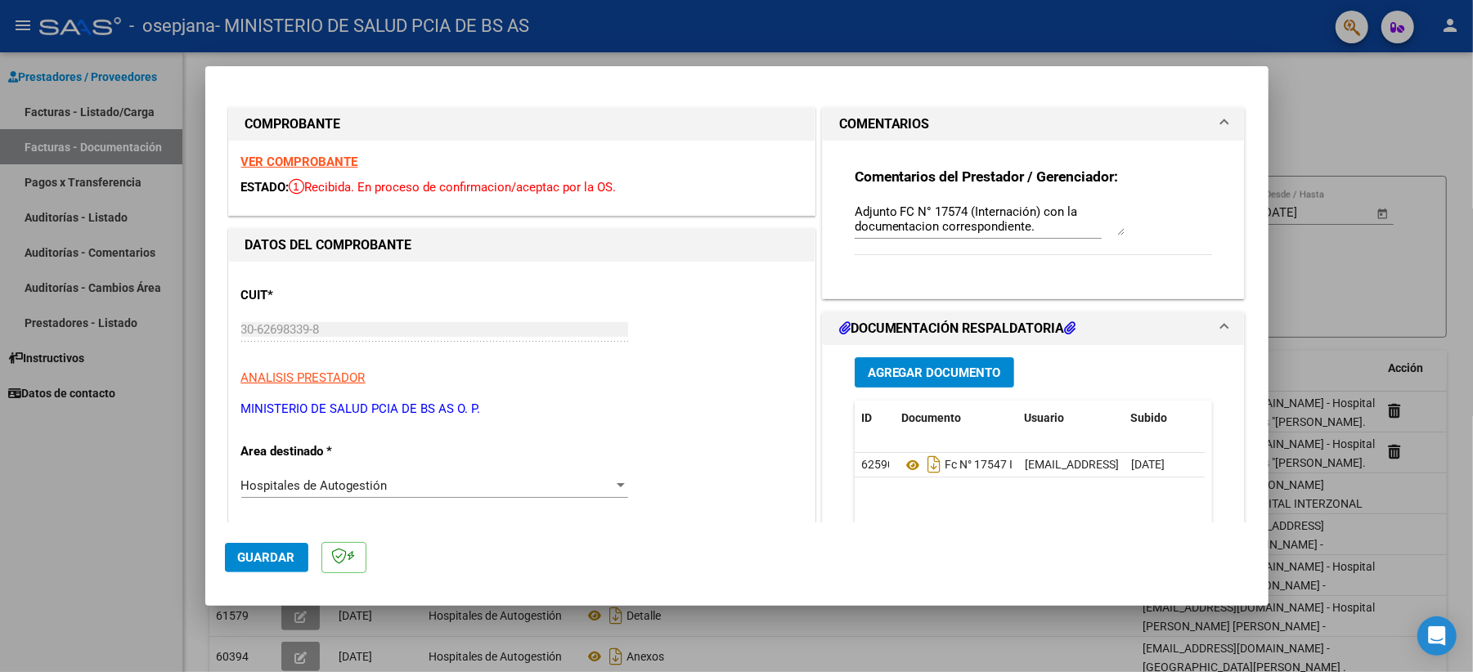
click at [1116, 98] on div at bounding box center [736, 336] width 1473 height 672
type input "$ 0,00"
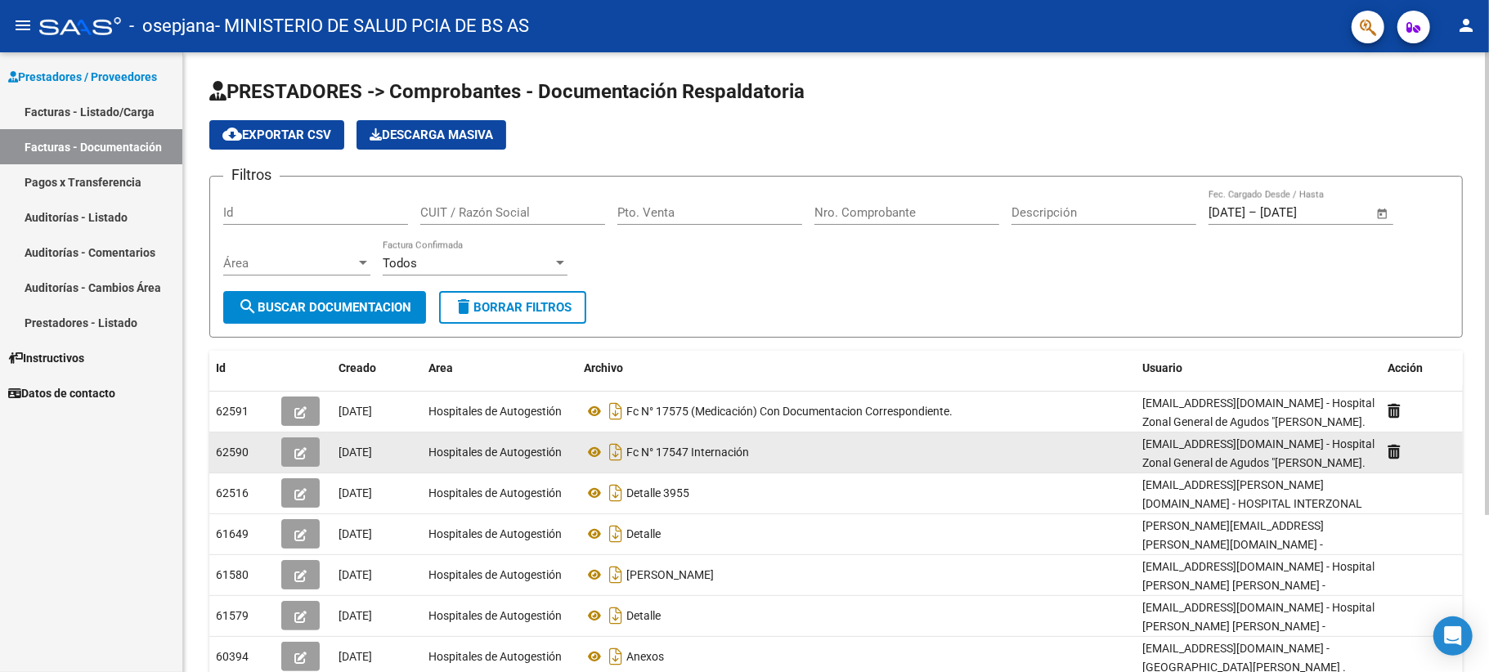
click at [293, 455] on button "button" at bounding box center [300, 452] width 38 height 29
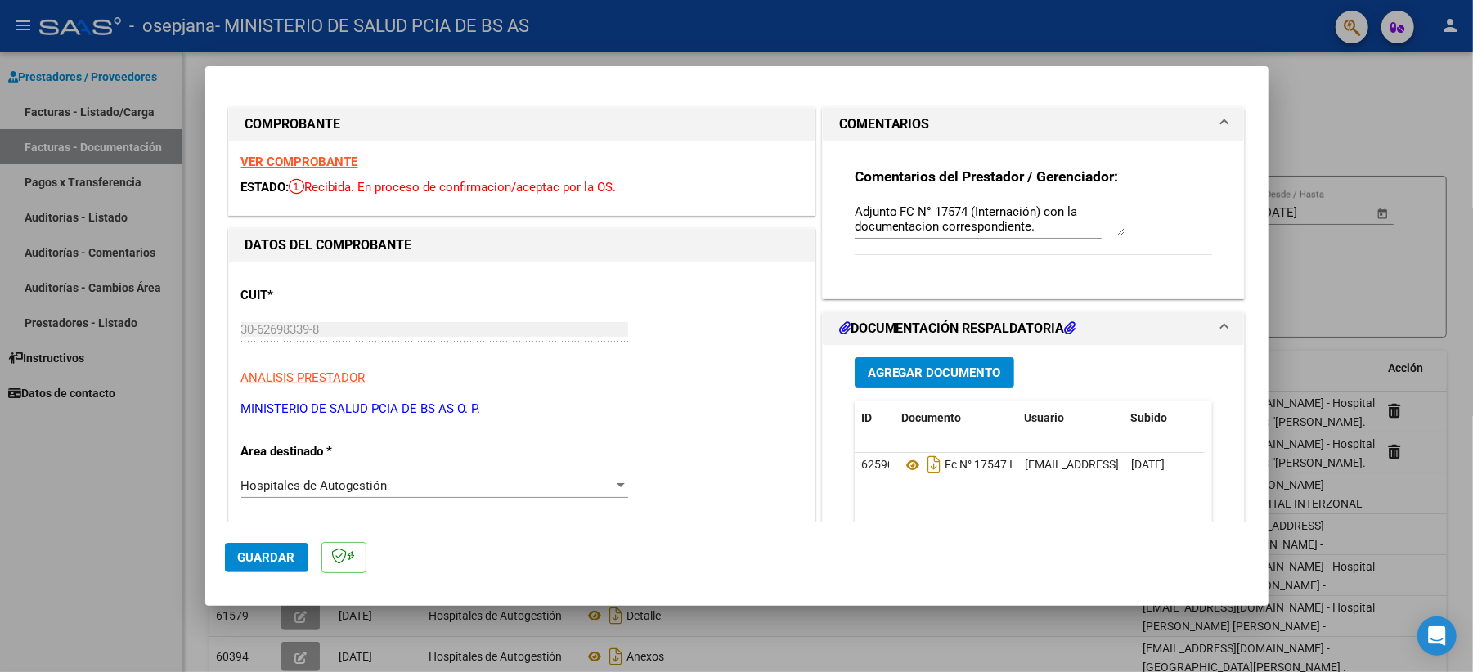
click at [1116, 290] on div at bounding box center [736, 336] width 1473 height 672
click at [1116, 290] on div "Filtros Id CUIT / Razón Social Pto. Venta Nro. Comprobante Descripción 12/2/202…" at bounding box center [828, 240] width 1210 height 101
type input "$ 0,00"
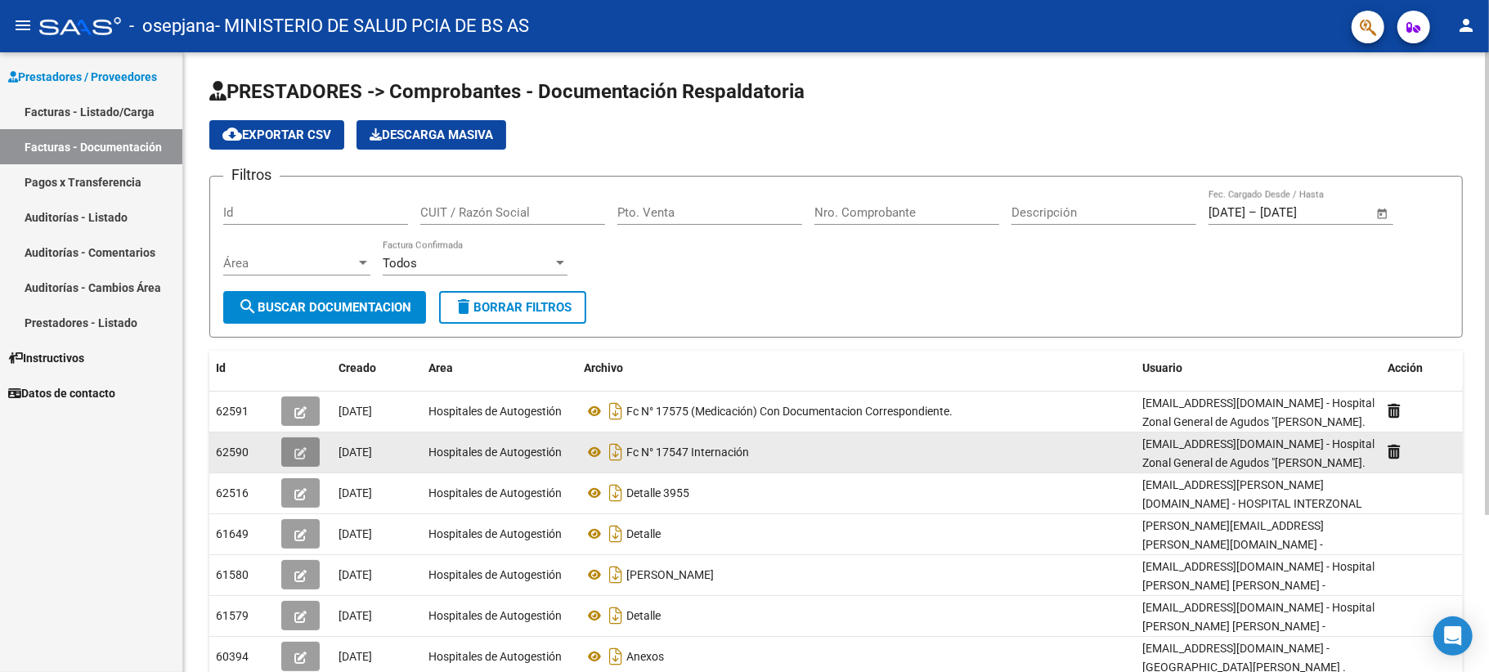
click at [293, 452] on button "button" at bounding box center [300, 452] width 38 height 29
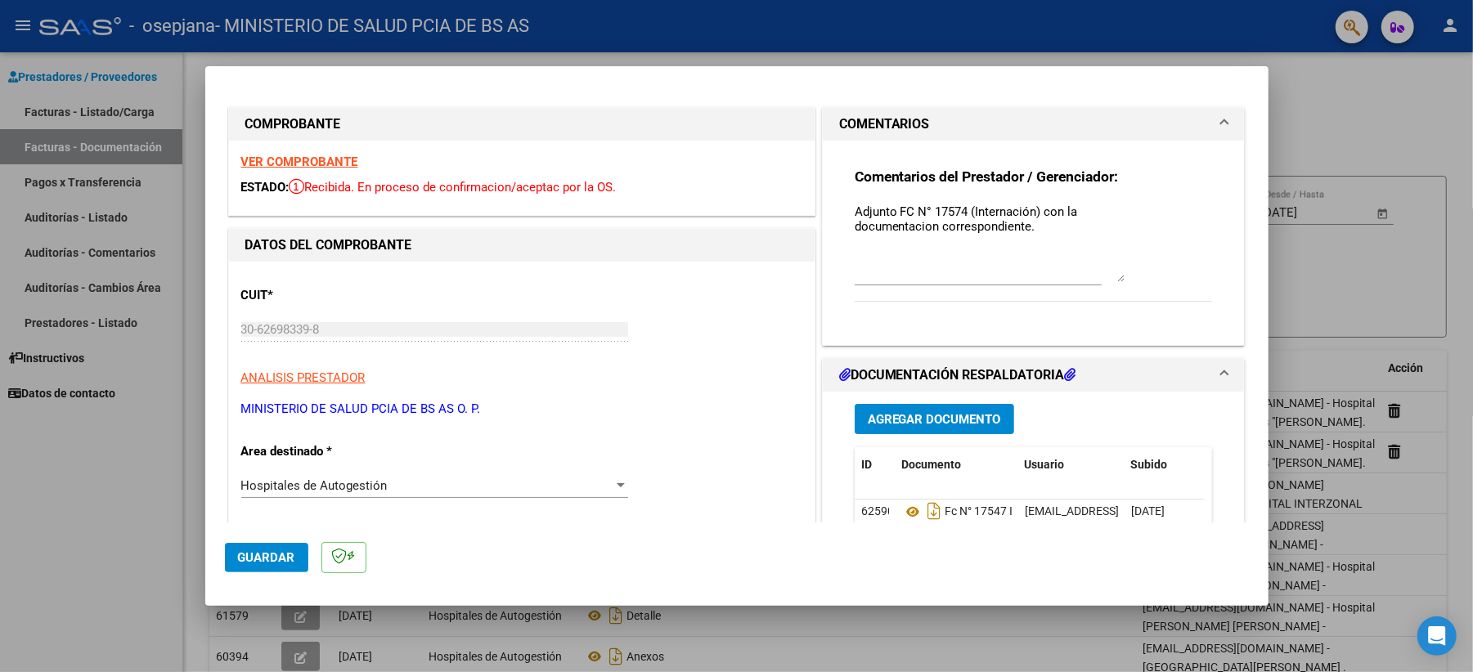
drag, startPoint x: 1112, startPoint y: 229, endPoint x: 1123, endPoint y: 276, distance: 47.8
click at [1116, 276] on div "Comentarios del Prestador / Gerenciador: Adjunto FC N° 17574 (Internación) con …" at bounding box center [1034, 244] width 358 height 152
click at [1116, 240] on div at bounding box center [736, 336] width 1473 height 672
type input "$ 0,00"
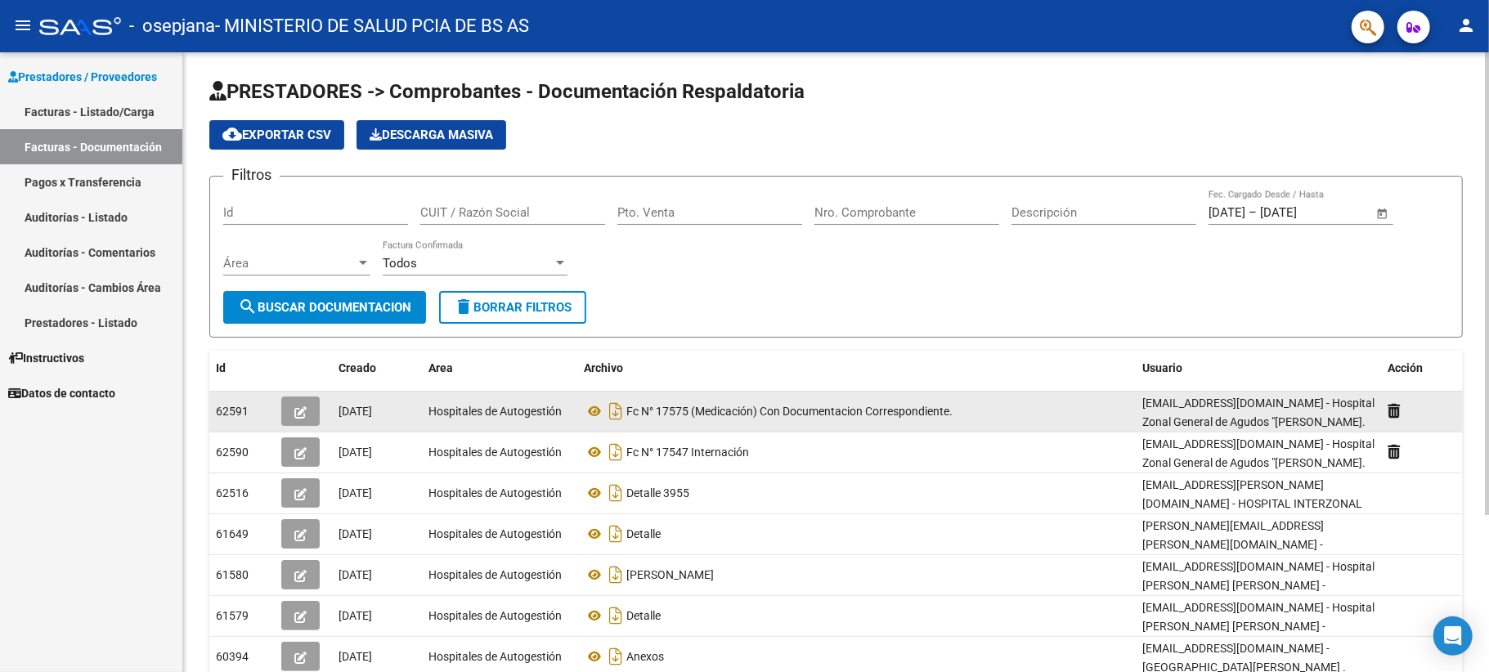
click at [298, 407] on icon "button" at bounding box center [300, 413] width 12 height 12
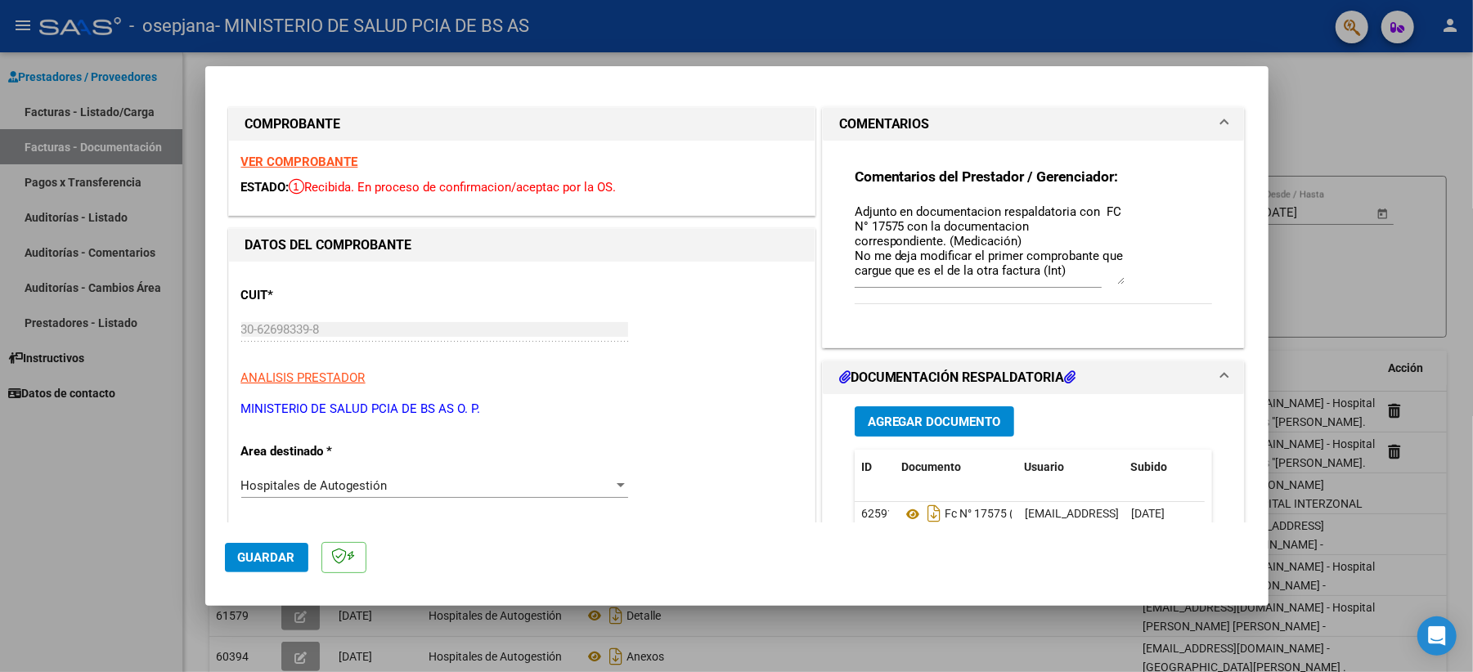
drag, startPoint x: 1106, startPoint y: 230, endPoint x: 1127, endPoint y: 279, distance: 53.5
click at [1116, 279] on div "Comentarios del Prestador / Gerenciador: Adjunto en documentacion respaldatoria…" at bounding box center [1034, 245] width 358 height 155
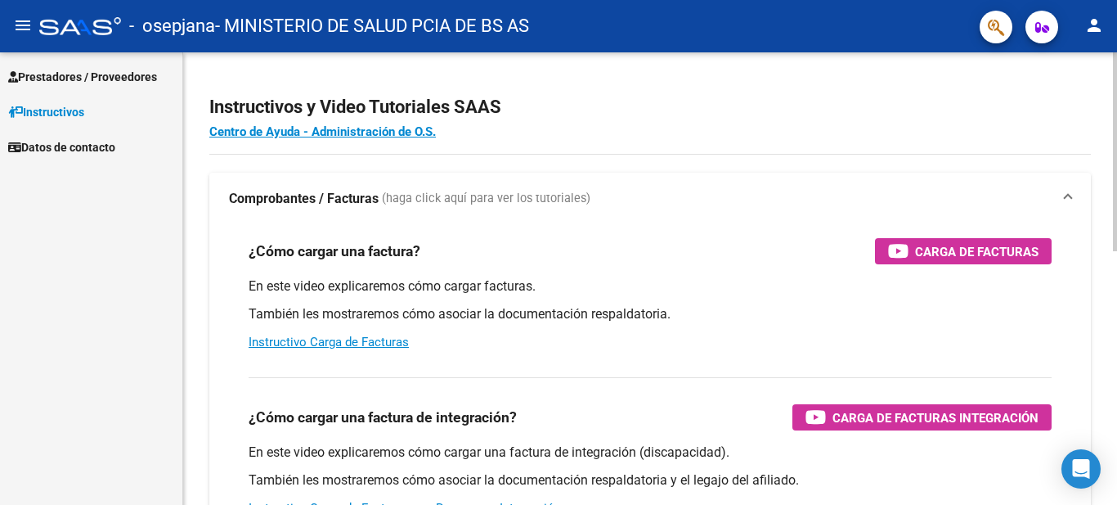
drag, startPoint x: 992, startPoint y: 2, endPoint x: 1066, endPoint y: 104, distance: 126.0
click at [1067, 105] on h2 "Instructivos y Video Tutoriales SAAS" at bounding box center [650, 107] width 882 height 31
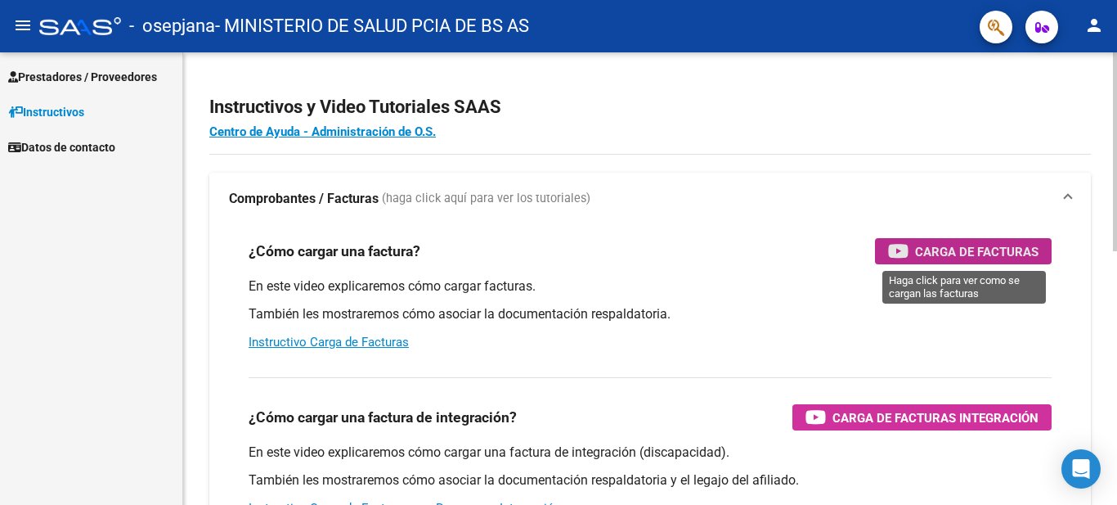
click at [986, 249] on span "Carga de Facturas" at bounding box center [977, 251] width 124 height 20
